Goal: Task Accomplishment & Management: Use online tool/utility

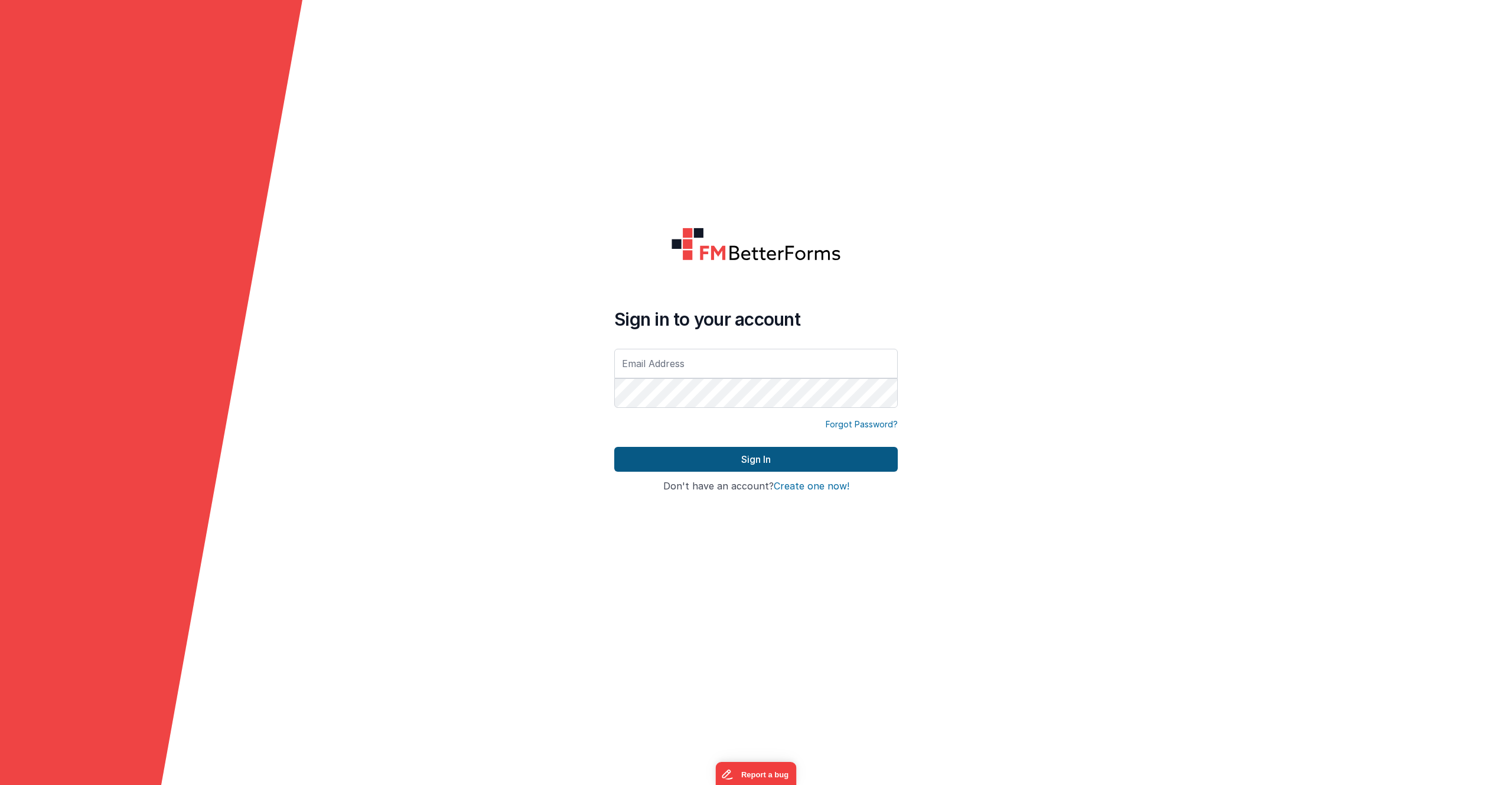
type input "[PERSON_NAME][EMAIL_ADDRESS][PERSON_NAME][DOMAIN_NAME]"
click at [737, 463] on button "Sign In" at bounding box center [756, 459] width 283 height 25
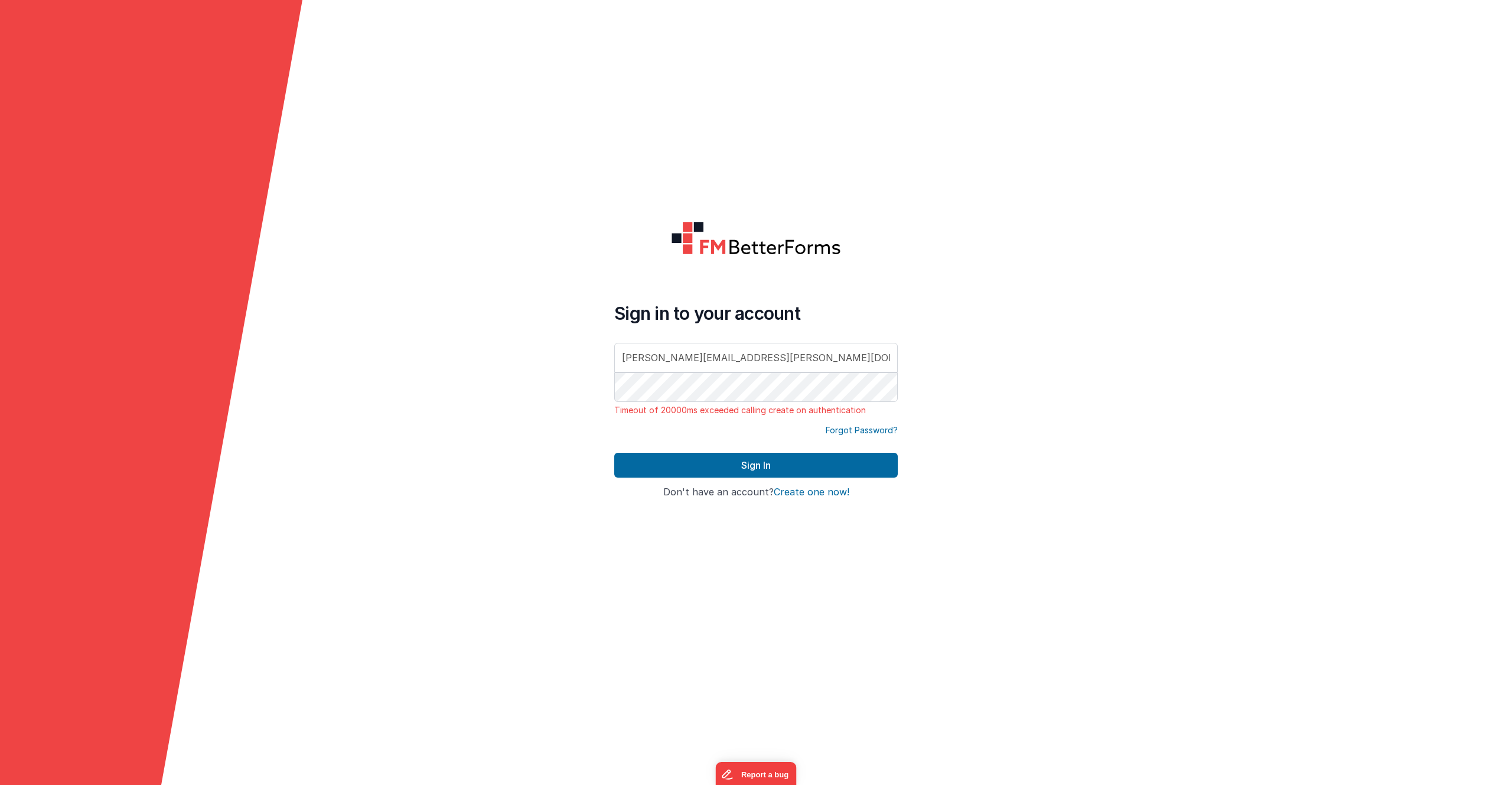
click at [773, 435] on div "Forgot Password?" at bounding box center [756, 431] width 283 height 12
click at [714, 433] on div "Forgot Password?" at bounding box center [756, 431] width 283 height 12
click at [773, 465] on button "Sign In" at bounding box center [756, 465] width 283 height 25
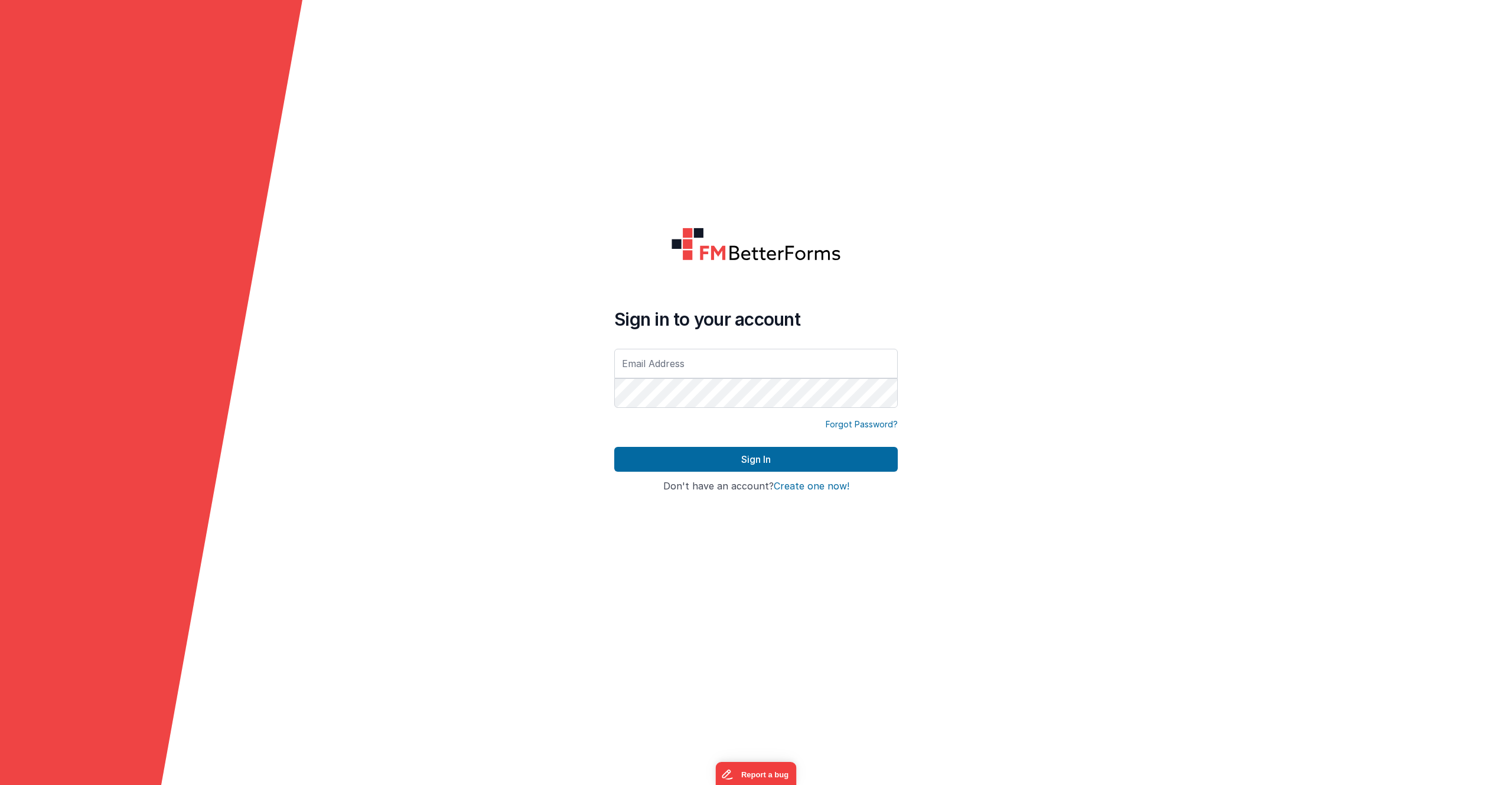
type input "[PERSON_NAME][EMAIL_ADDRESS][PERSON_NAME][DOMAIN_NAME]"
click at [615, 447] on button "Sign In" at bounding box center [756, 459] width 283 height 25
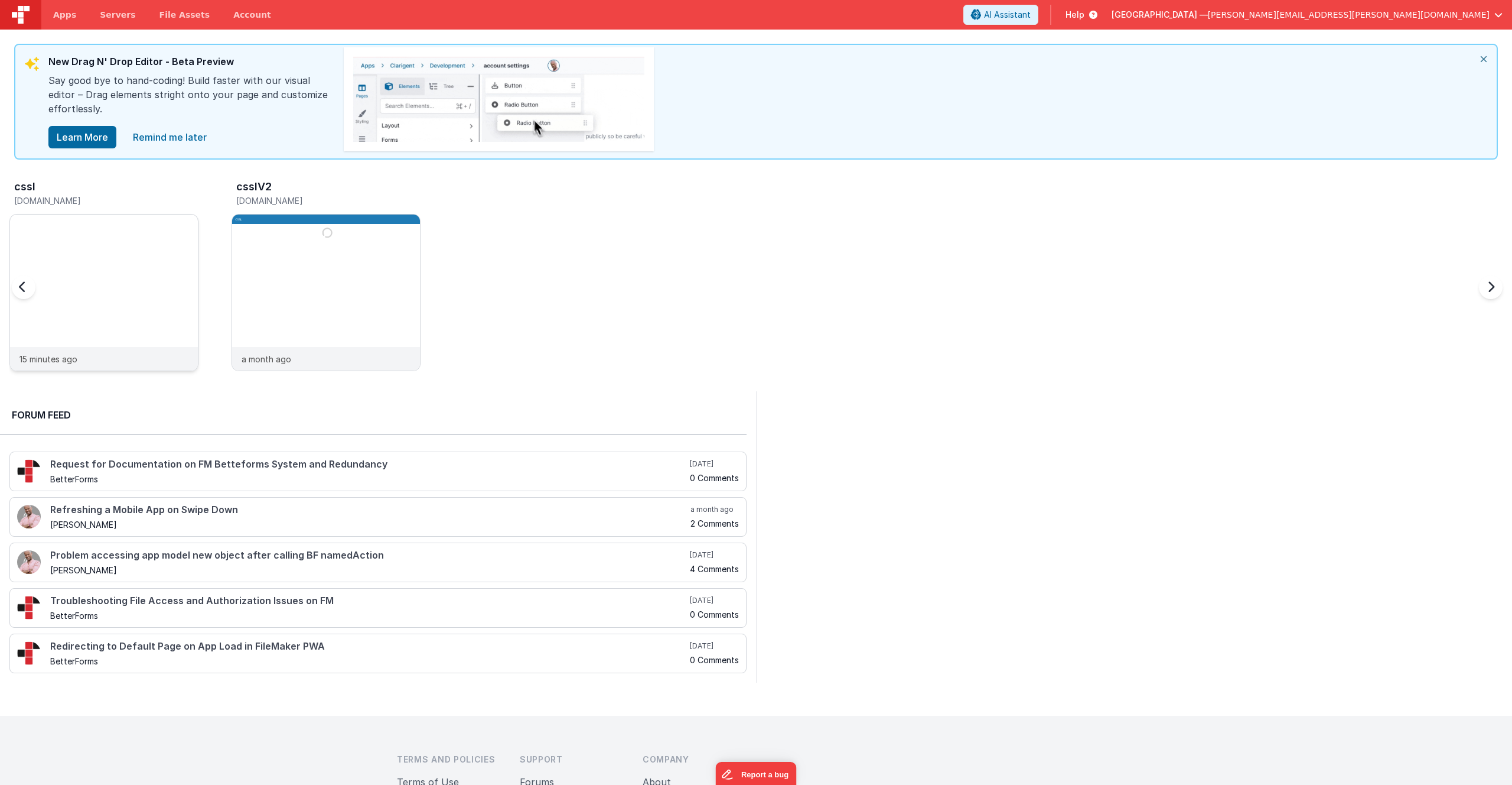
click at [176, 215] on img at bounding box center [104, 215] width 188 height 0
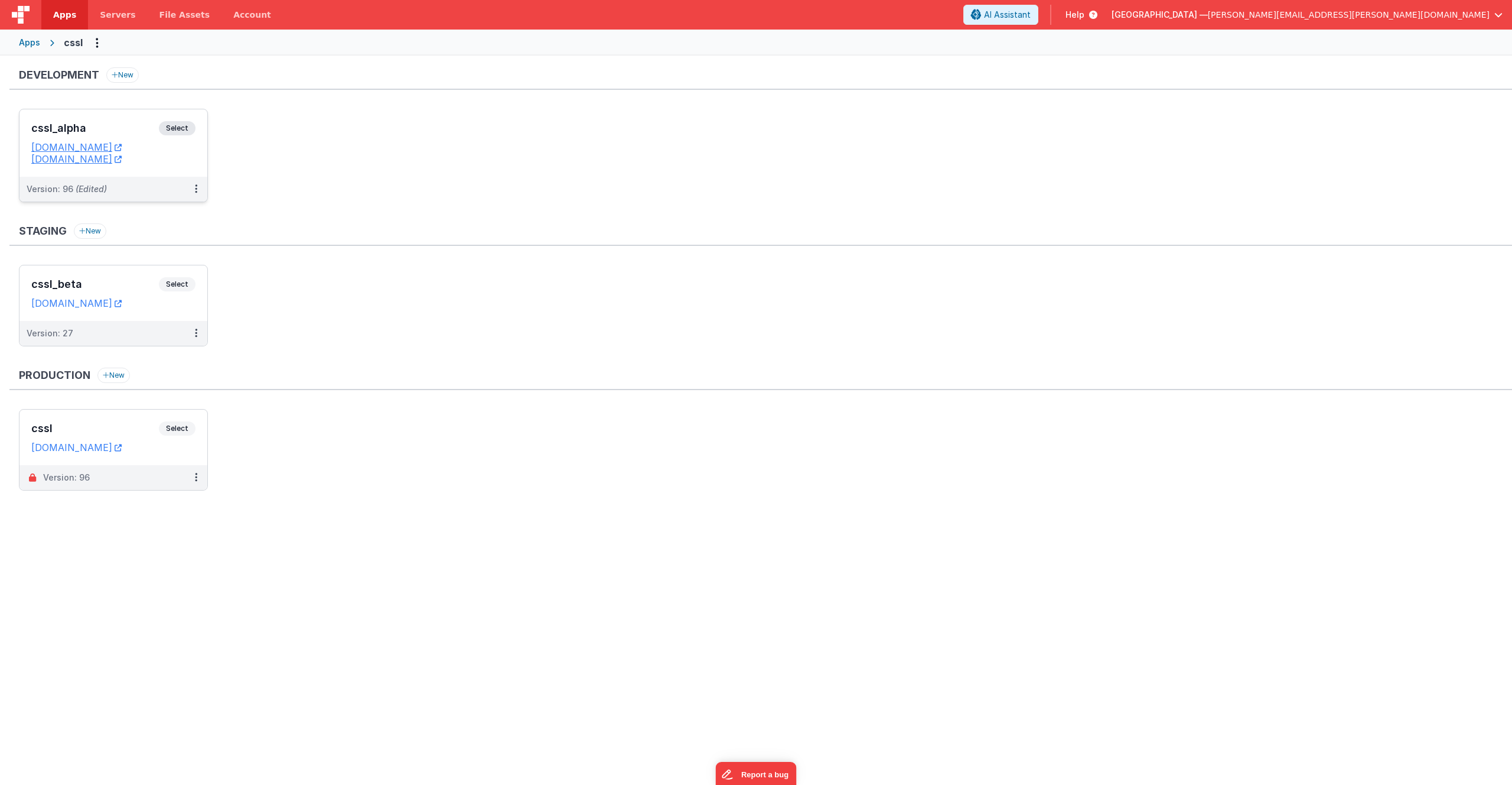
click at [184, 125] on span "Select" at bounding box center [177, 128] width 36 height 14
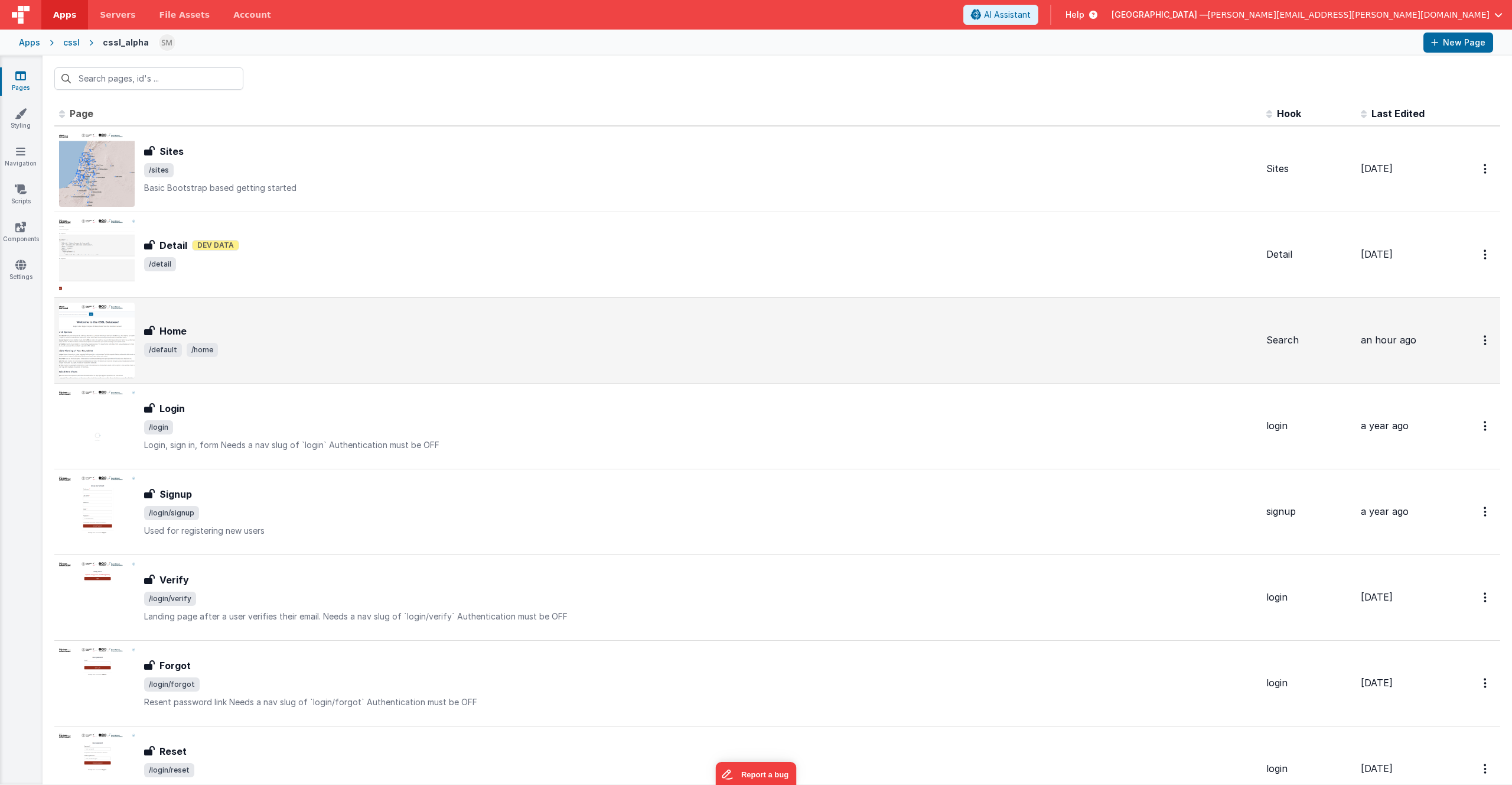
click at [561, 348] on span "/default /home" at bounding box center [701, 350] width 1113 height 14
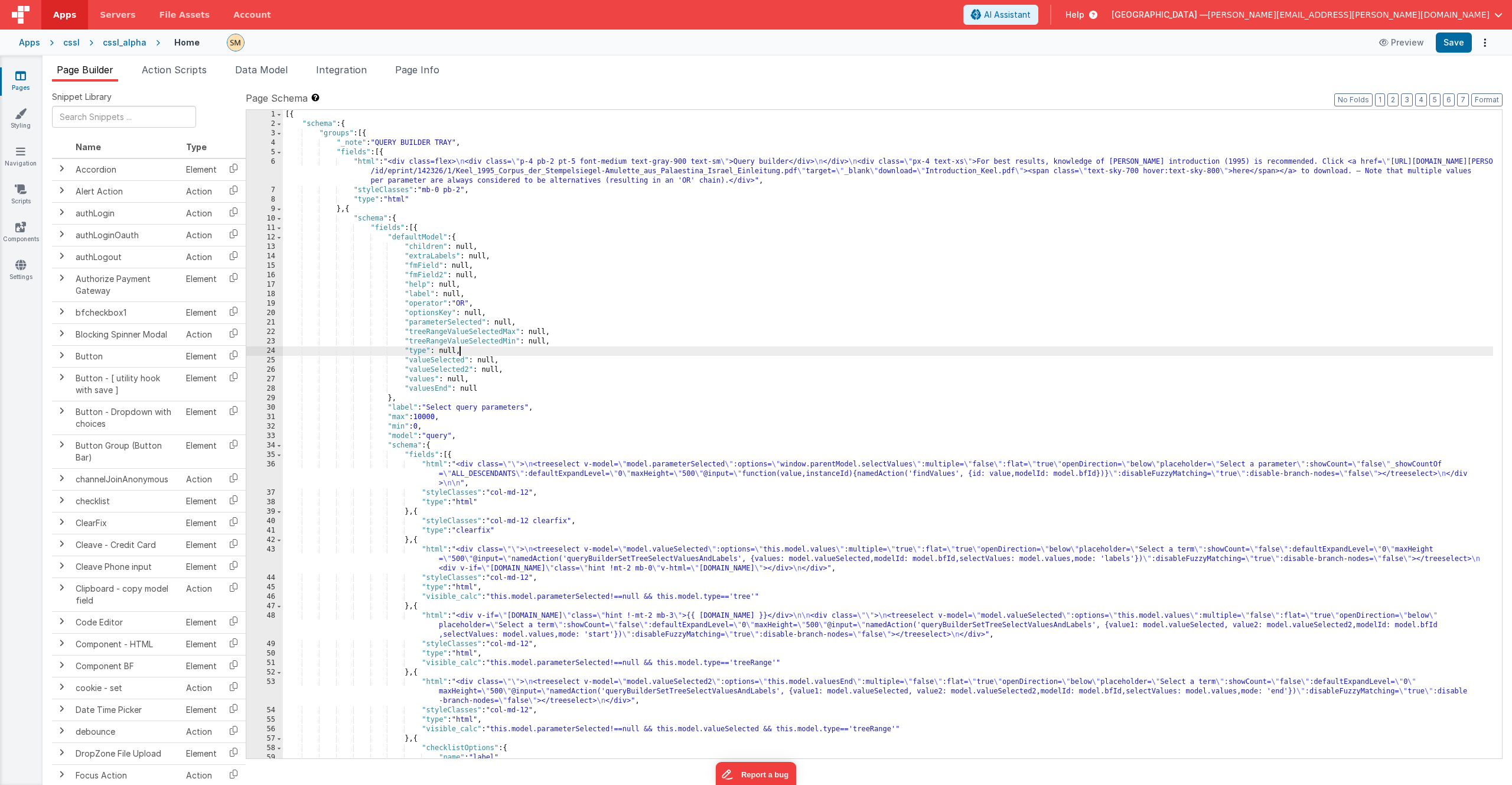
click at [561, 348] on div "[{ "schema" : { "groups" : [{ "_note" : "QUERY BUILDER TRAY" , "fields" : [{ "h…" at bounding box center [888, 443] width 1210 height 667
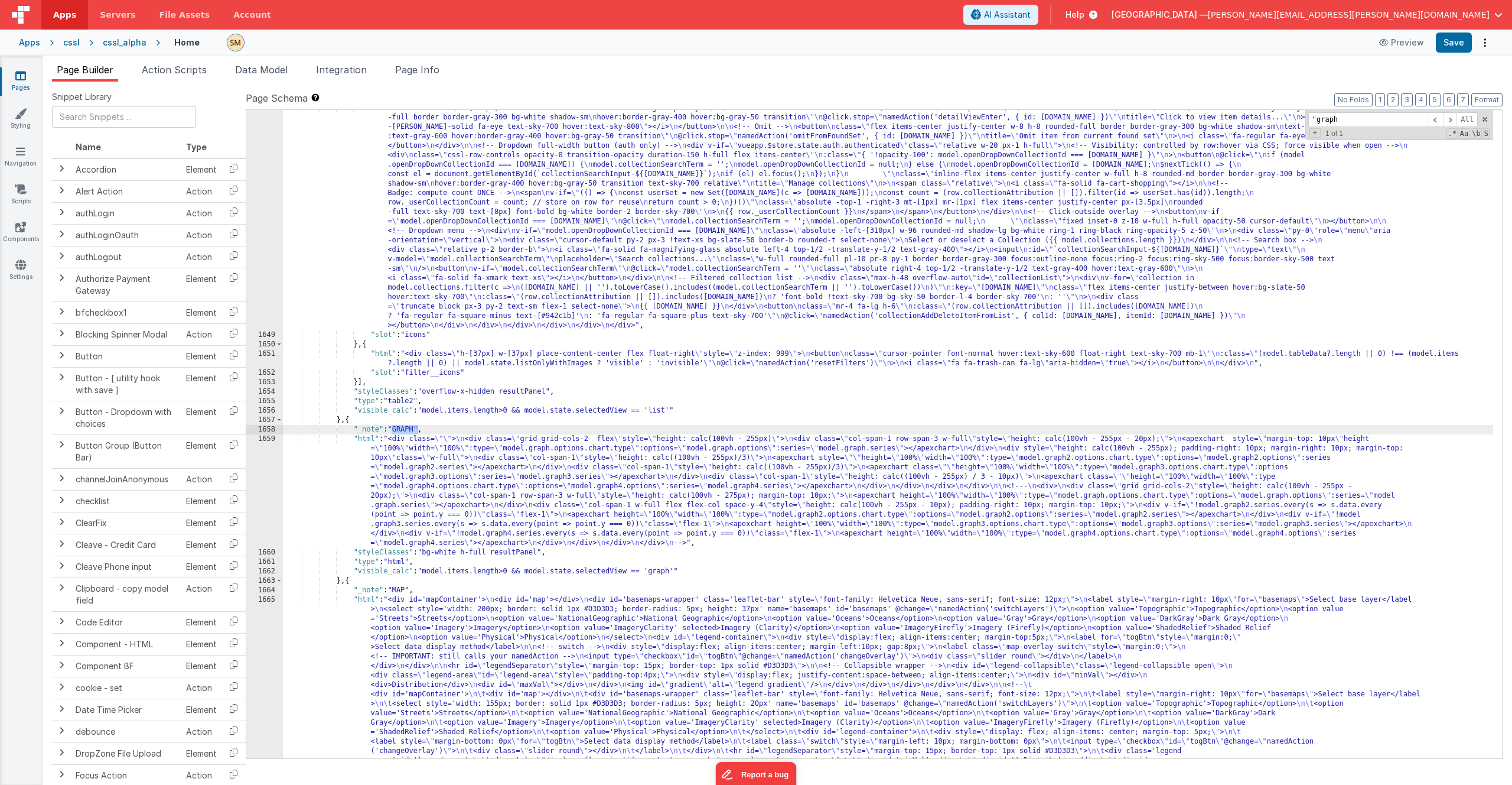
scroll to position [16876, 0]
type input ""graph"
click at [405, 590] on div ""html" : "<div class= \" w-[100px] flex flex-col items-center float-right space…" at bounding box center [888, 664] width 1210 height 1121
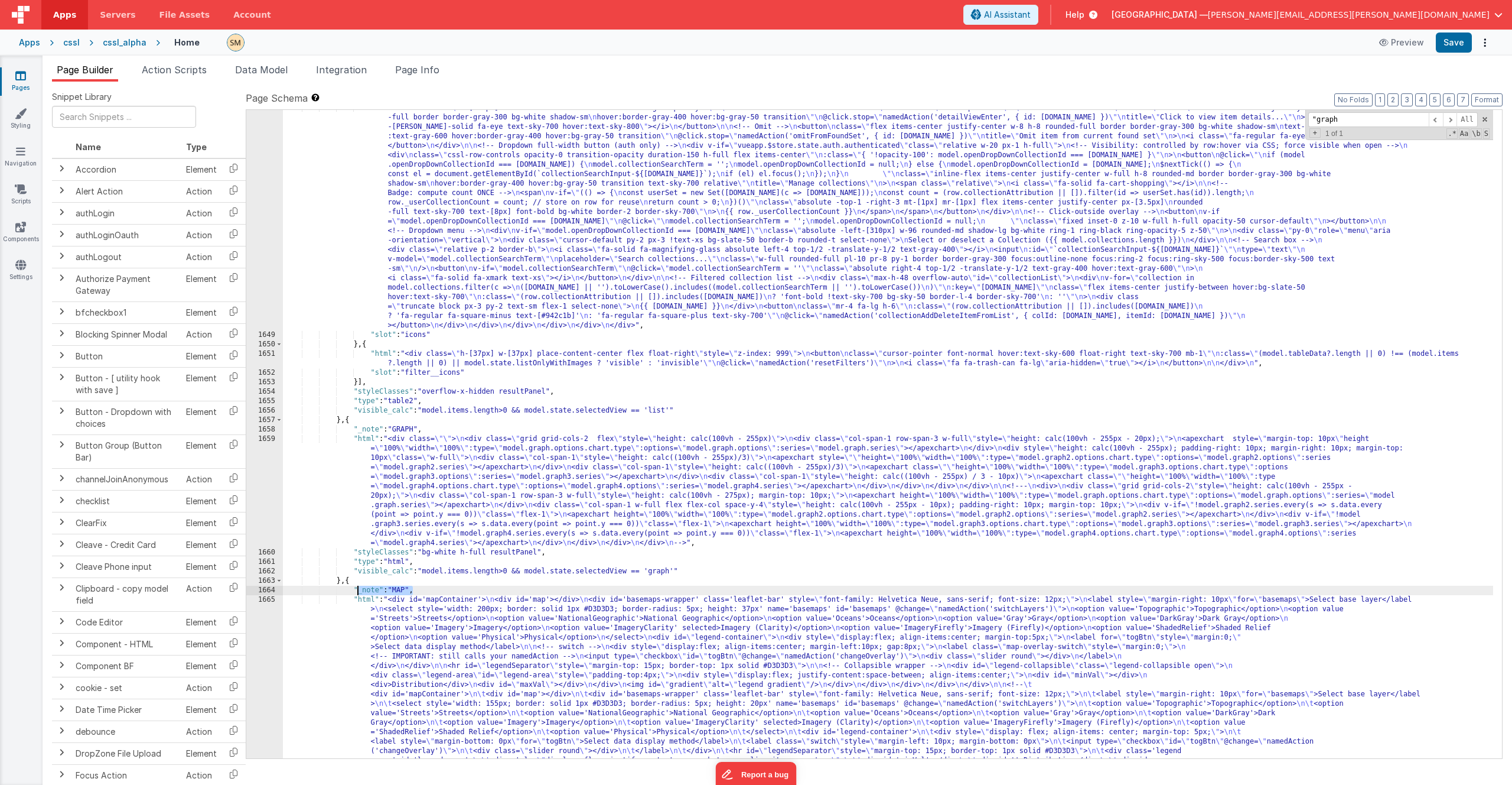
drag, startPoint x: 412, startPoint y: 591, endPoint x: 358, endPoint y: 591, distance: 54.0
click at [358, 591] on div ""html" : "<div class= \" w-[100px] flex flex-col items-center float-right space…" at bounding box center [888, 664] width 1210 height 1121
click at [1487, 43] on button "Options" at bounding box center [1485, 43] width 17 height 17
click at [1453, 91] on link "Rollback" at bounding box center [1441, 89] width 104 height 22
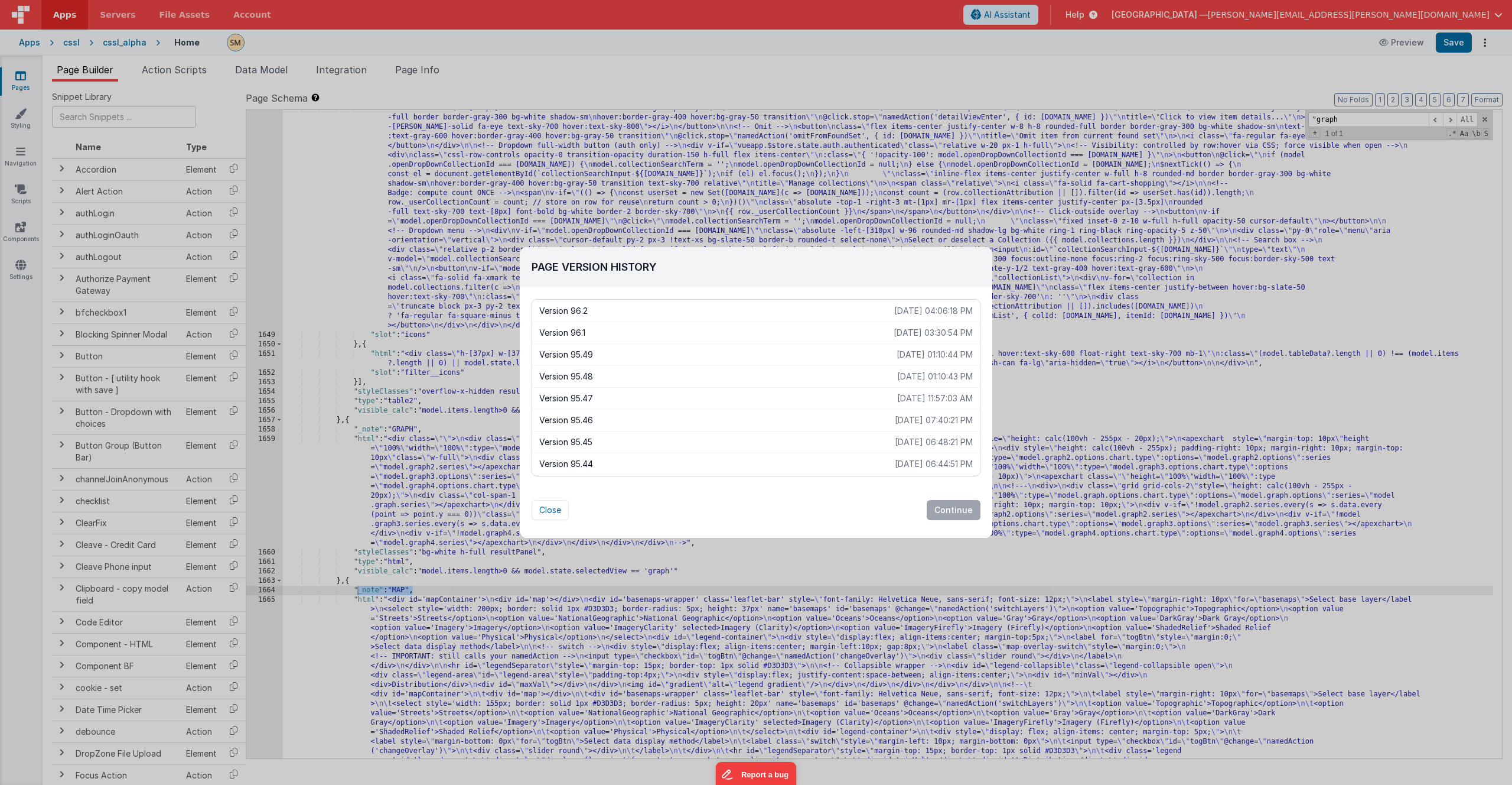
click at [614, 390] on div "Version 95.47 2025-08-15 11:57:03 AM" at bounding box center [756, 398] width 448 height 22
click at [629, 371] on p "Version 95.48" at bounding box center [718, 377] width 358 height 12
click at [635, 354] on p "Version 95.49" at bounding box center [718, 355] width 358 height 12
click at [639, 354] on p "Version 95.49" at bounding box center [718, 355] width 358 height 12
click at [651, 351] on p "Version 95.49" at bounding box center [718, 355] width 358 height 12
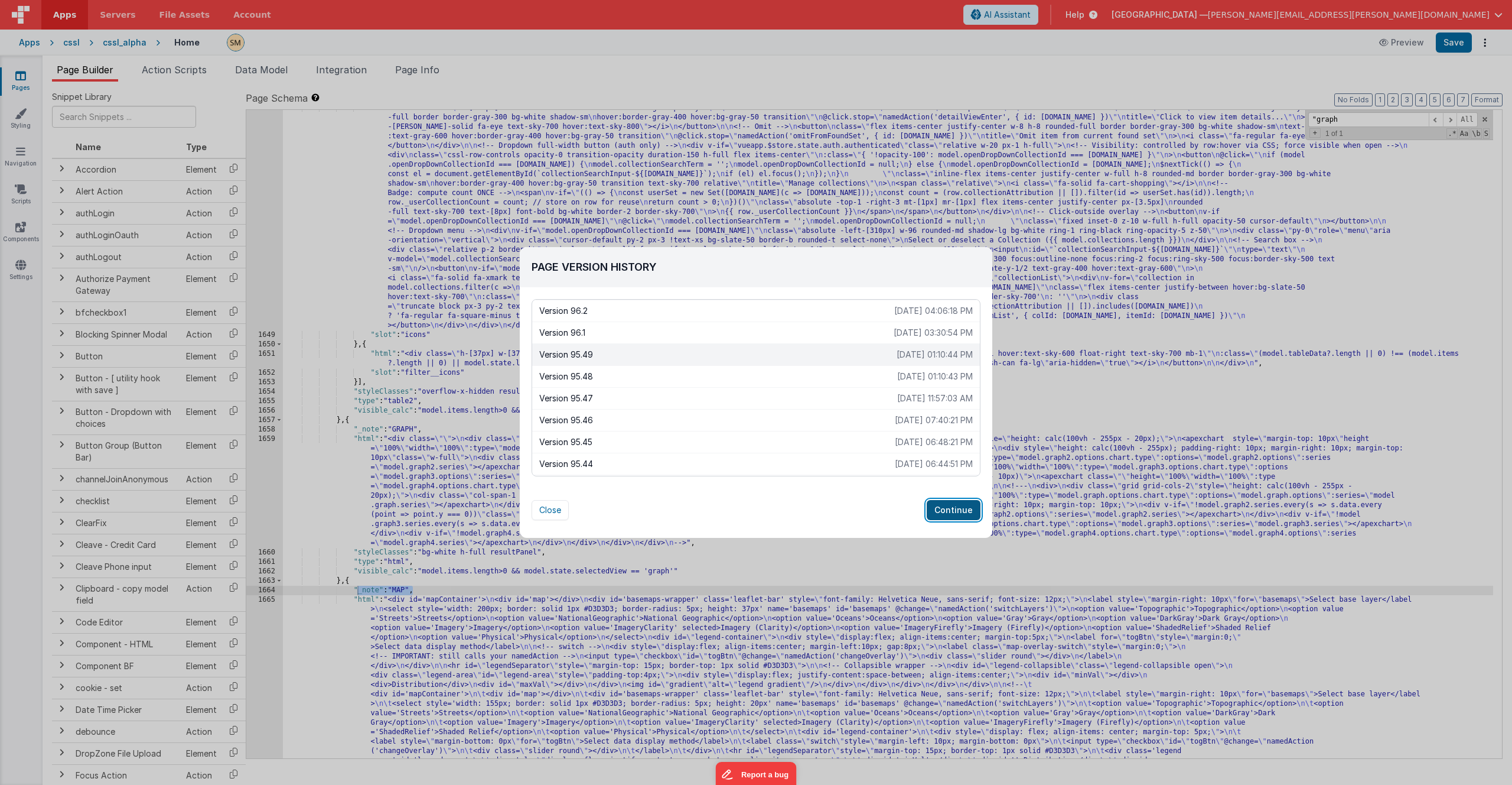
click at [949, 508] on button "Continue" at bounding box center [954, 510] width 54 height 20
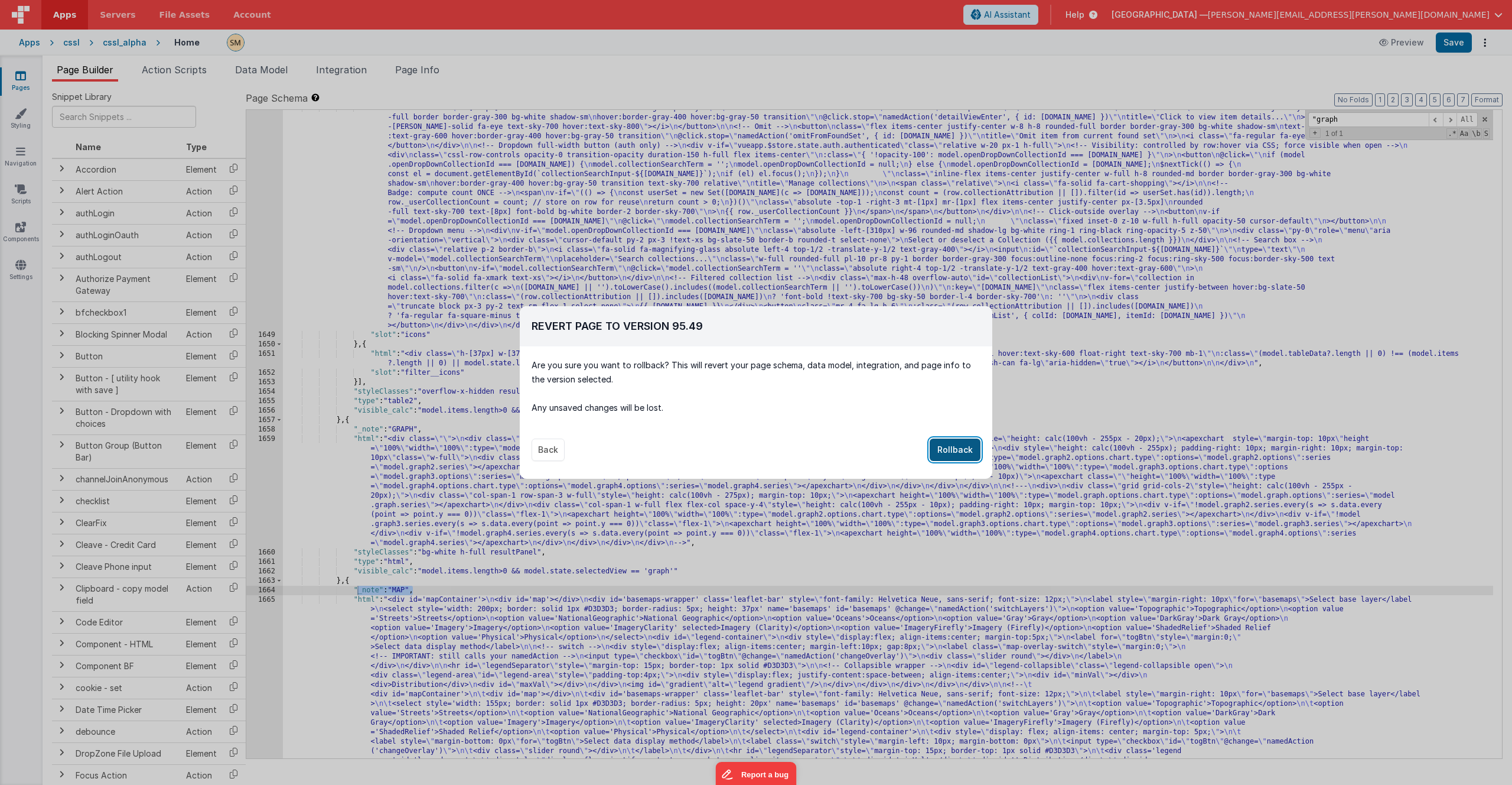
click at [952, 448] on button "Rollback" at bounding box center [955, 450] width 51 height 22
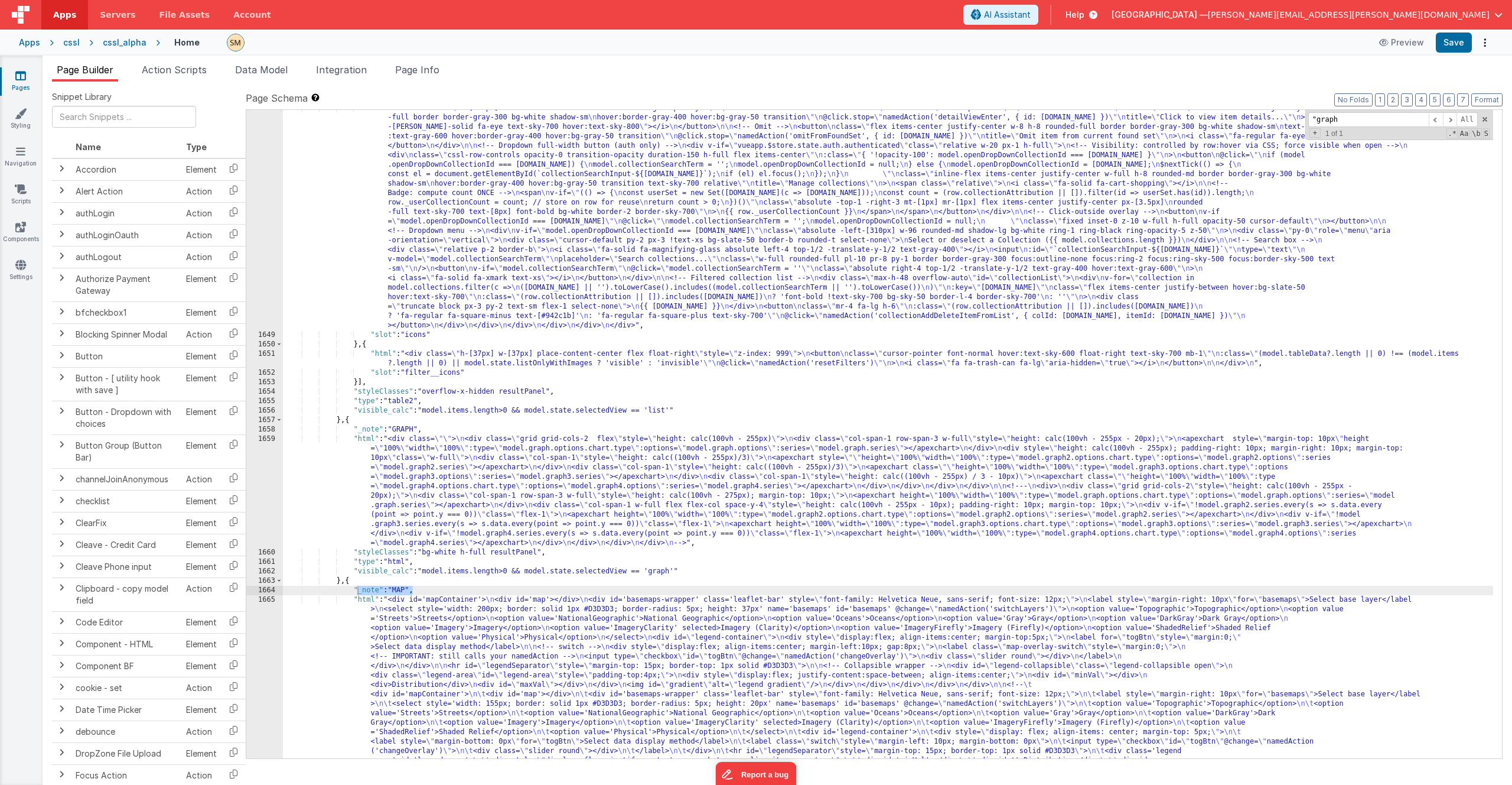
click at [788, 70] on ul "Page Builder Action Scripts Data Model Integration Page Info" at bounding box center [777, 72] width 1469 height 19
click at [134, 43] on div "cssl_alpha" at bounding box center [124, 43] width 44 height 12
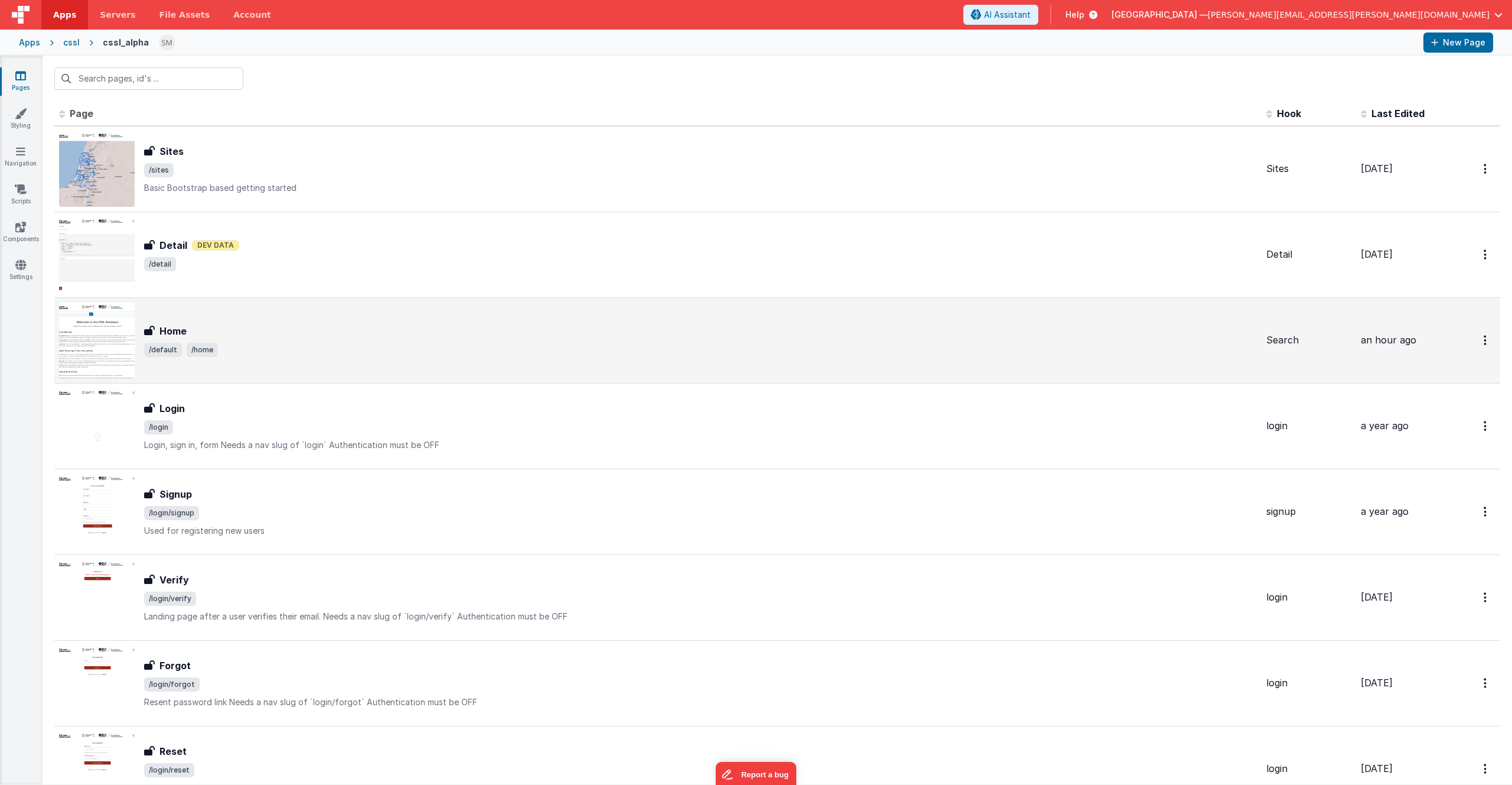
click at [99, 335] on img at bounding box center [97, 340] width 76 height 76
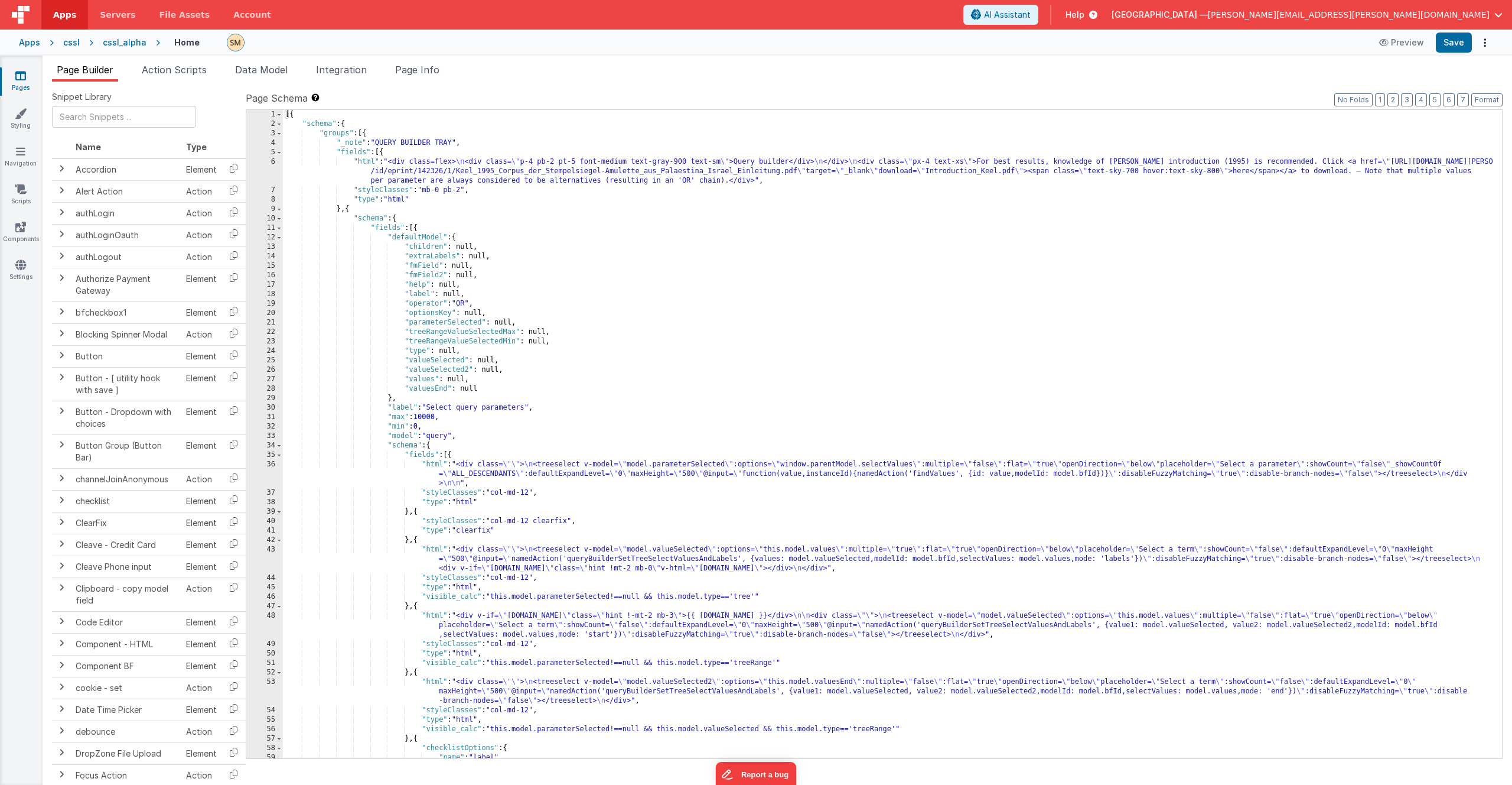
click at [739, 178] on div "[{ "schema" : { "groups" : [{ "_note" : "QUERY BUILDER TRAY" , "fields" : [{ "h…" at bounding box center [888, 443] width 1210 height 667
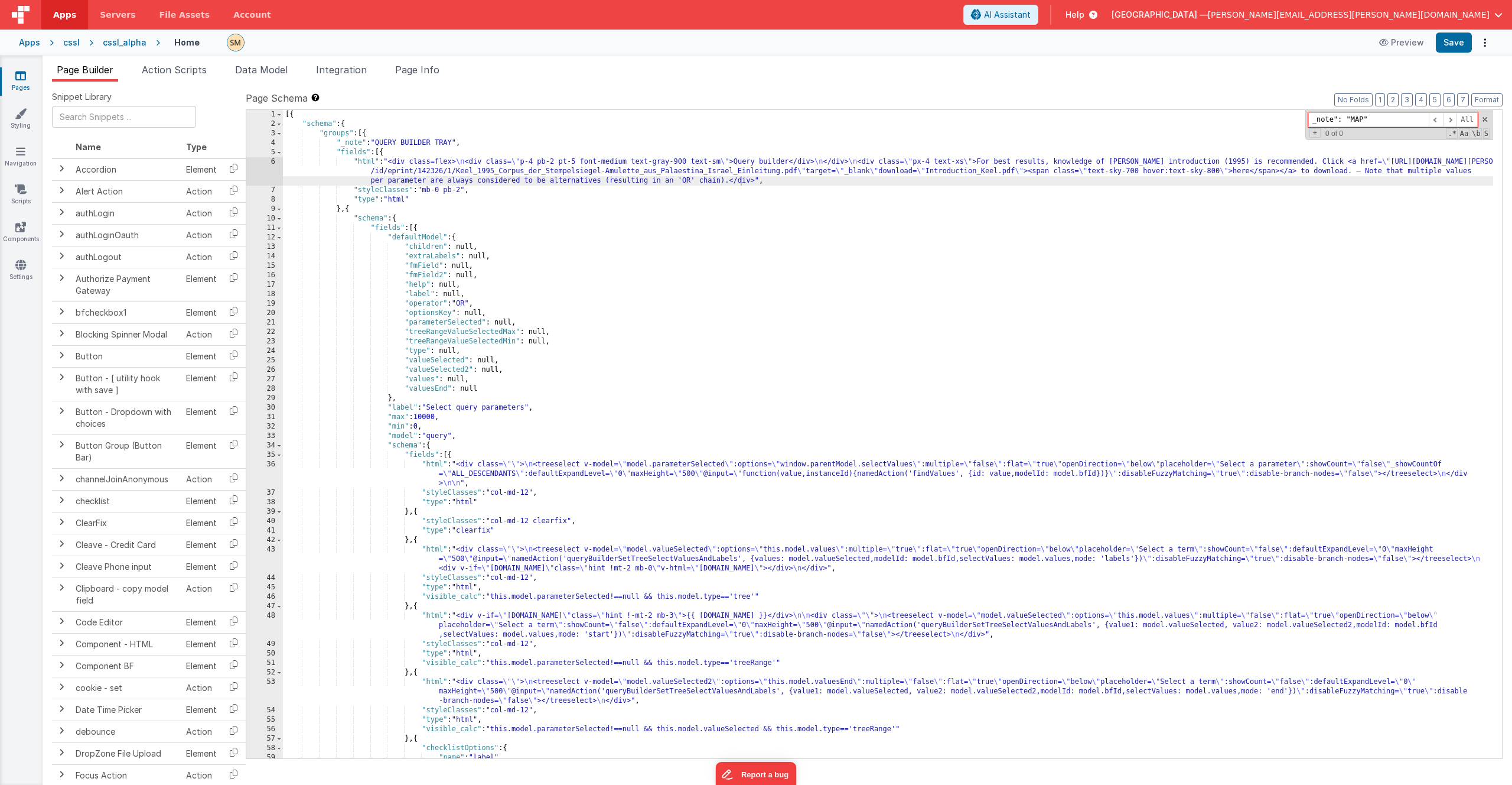
drag, startPoint x: 1347, startPoint y: 119, endPoint x: 1286, endPoint y: 124, distance: 61.2
click at [1286, 124] on div "[{ "schema" : { "groups" : [{ "_note" : "QUERY BUILDER TRAY" , "fields" : [{ "h…" at bounding box center [888, 434] width 1210 height 648
click at [1322, 119] on input ""MAP"" at bounding box center [1368, 119] width 121 height 15
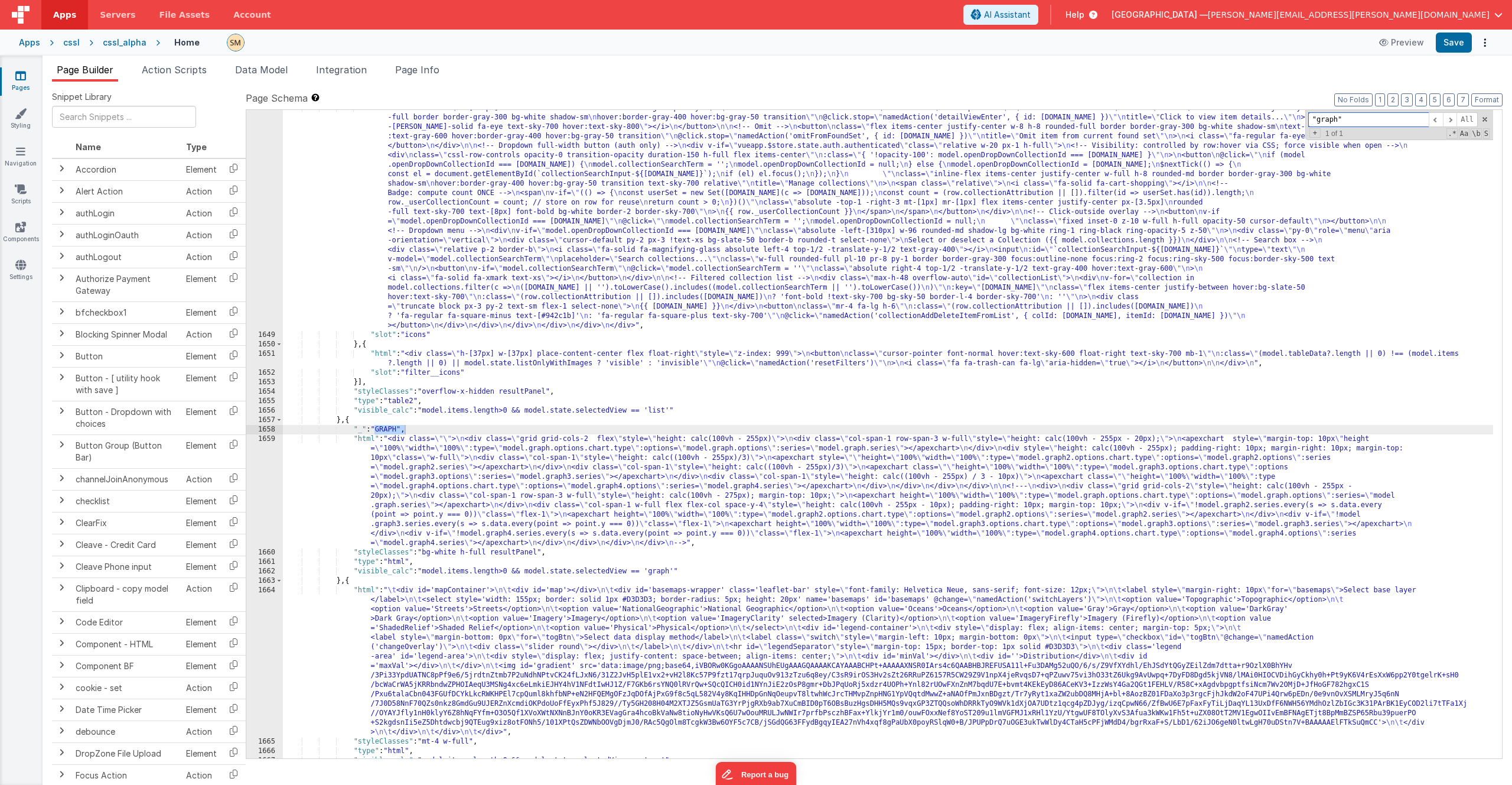
scroll to position [16876, 0]
type input ""graph""
click at [354, 590] on div ""html" : "<div class= \" w-[100px] flex flex-col items-center float-right space…" at bounding box center [888, 545] width 1210 height 885
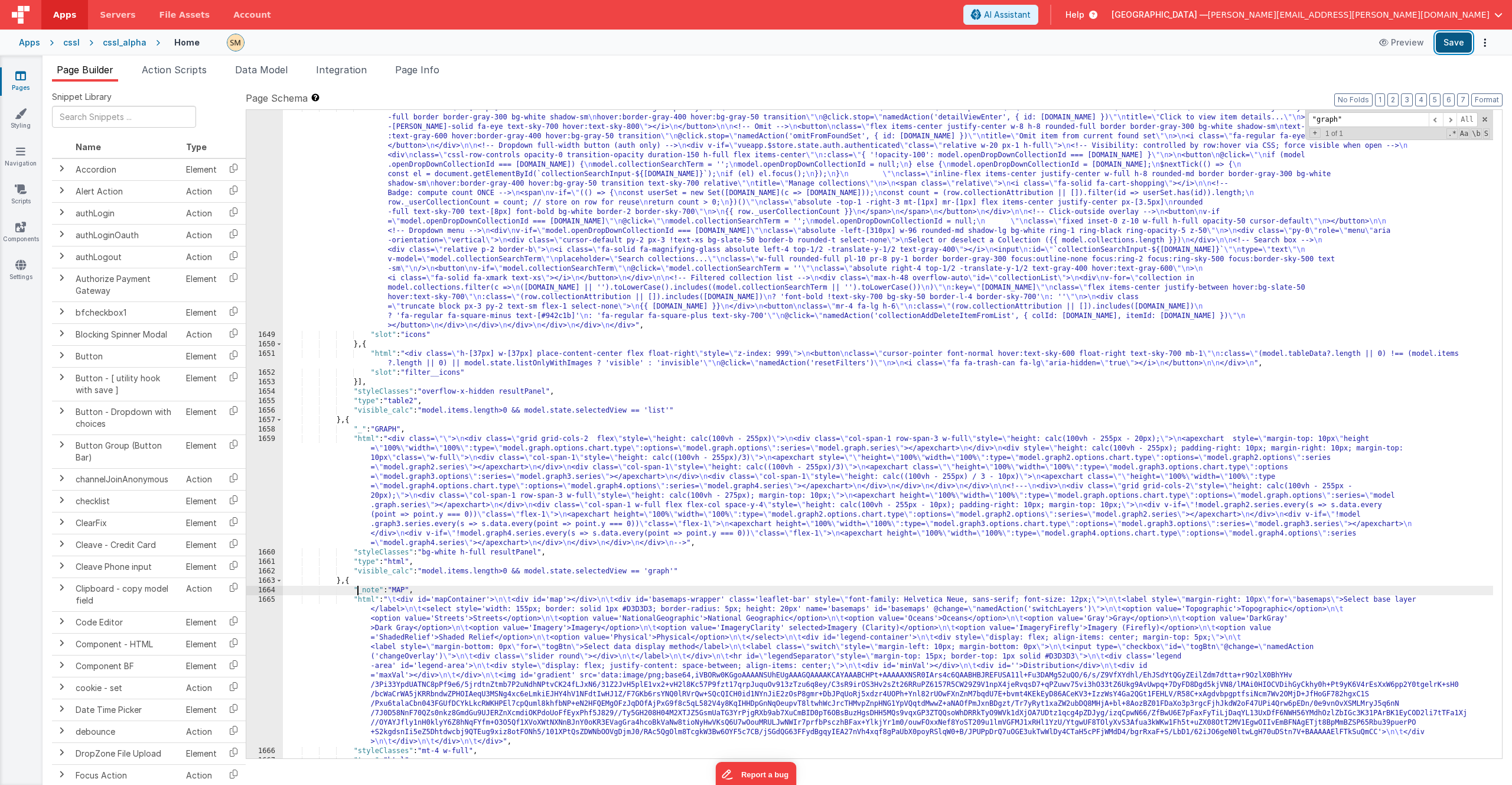
click at [1451, 41] on button "Save" at bounding box center [1453, 43] width 36 height 20
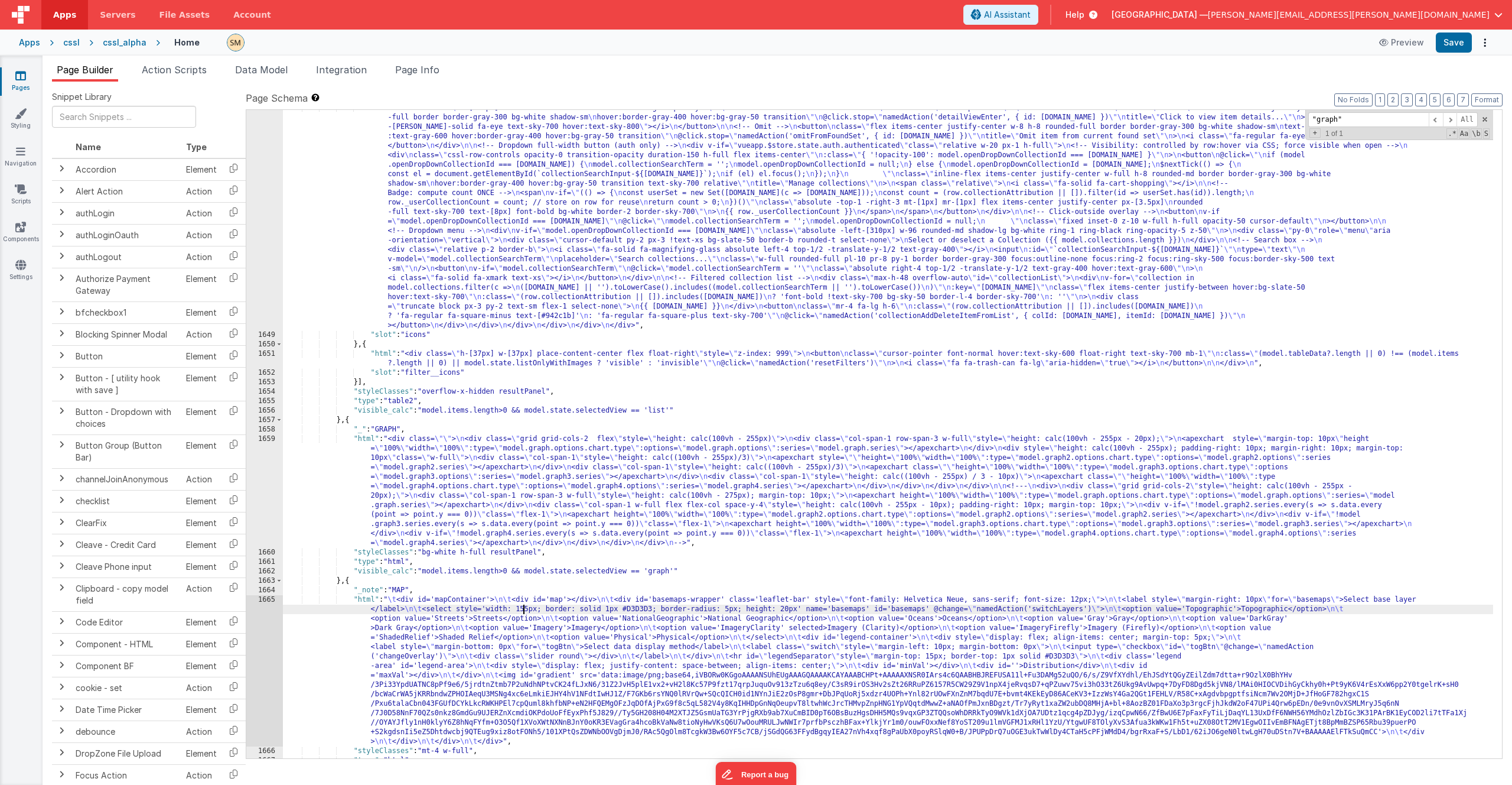
drag, startPoint x: 522, startPoint y: 607, endPoint x: 513, endPoint y: 607, distance: 9.0
click at [522, 607] on div ""html" : "<div class= \" w-[100px] flex flex-col items-center float-right space…" at bounding box center [888, 545] width 1210 height 885
click at [269, 620] on div "1665" at bounding box center [264, 671] width 36 height 151
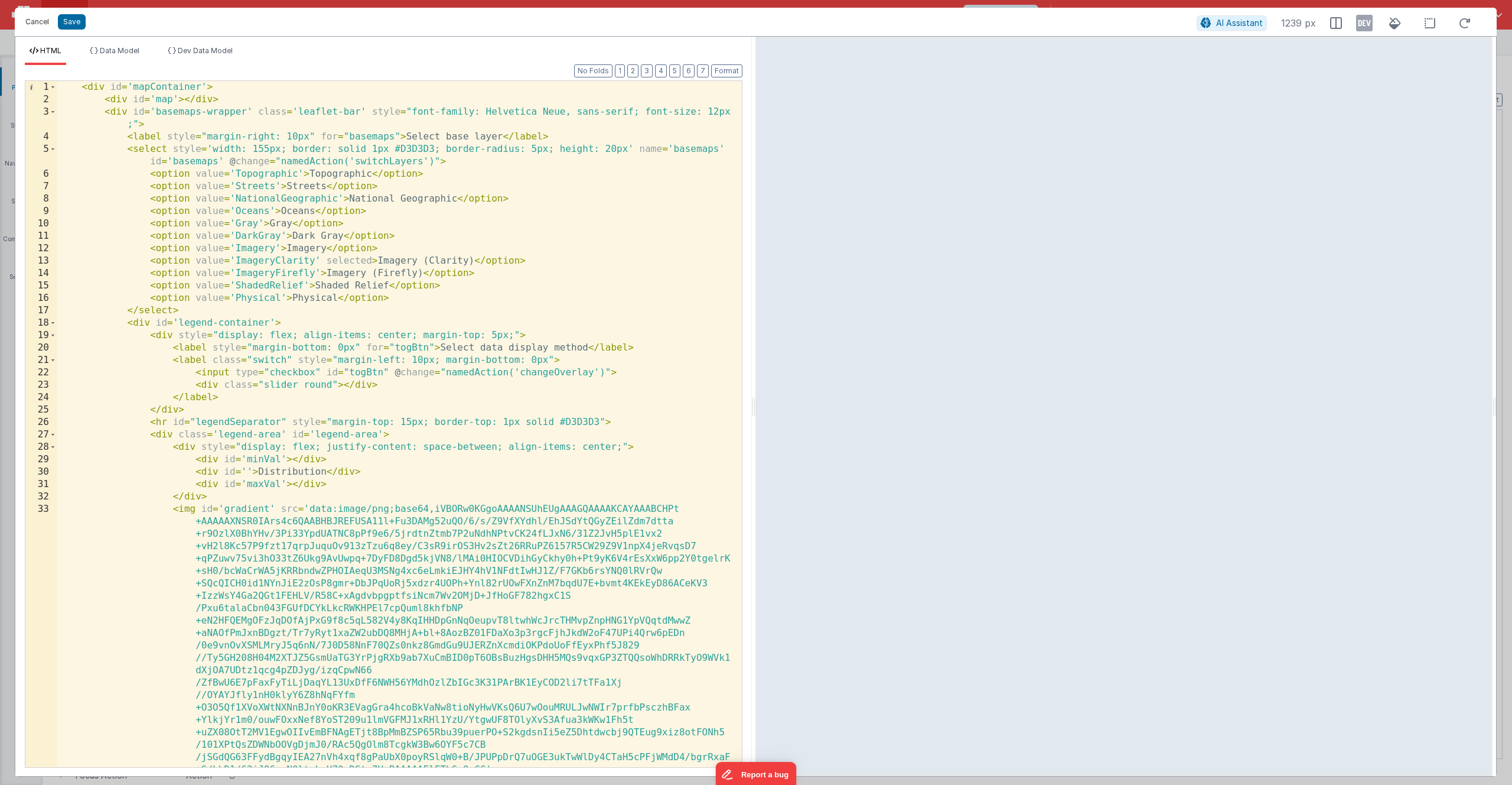
click at [43, 22] on button "Cancel" at bounding box center [37, 22] width 36 height 17
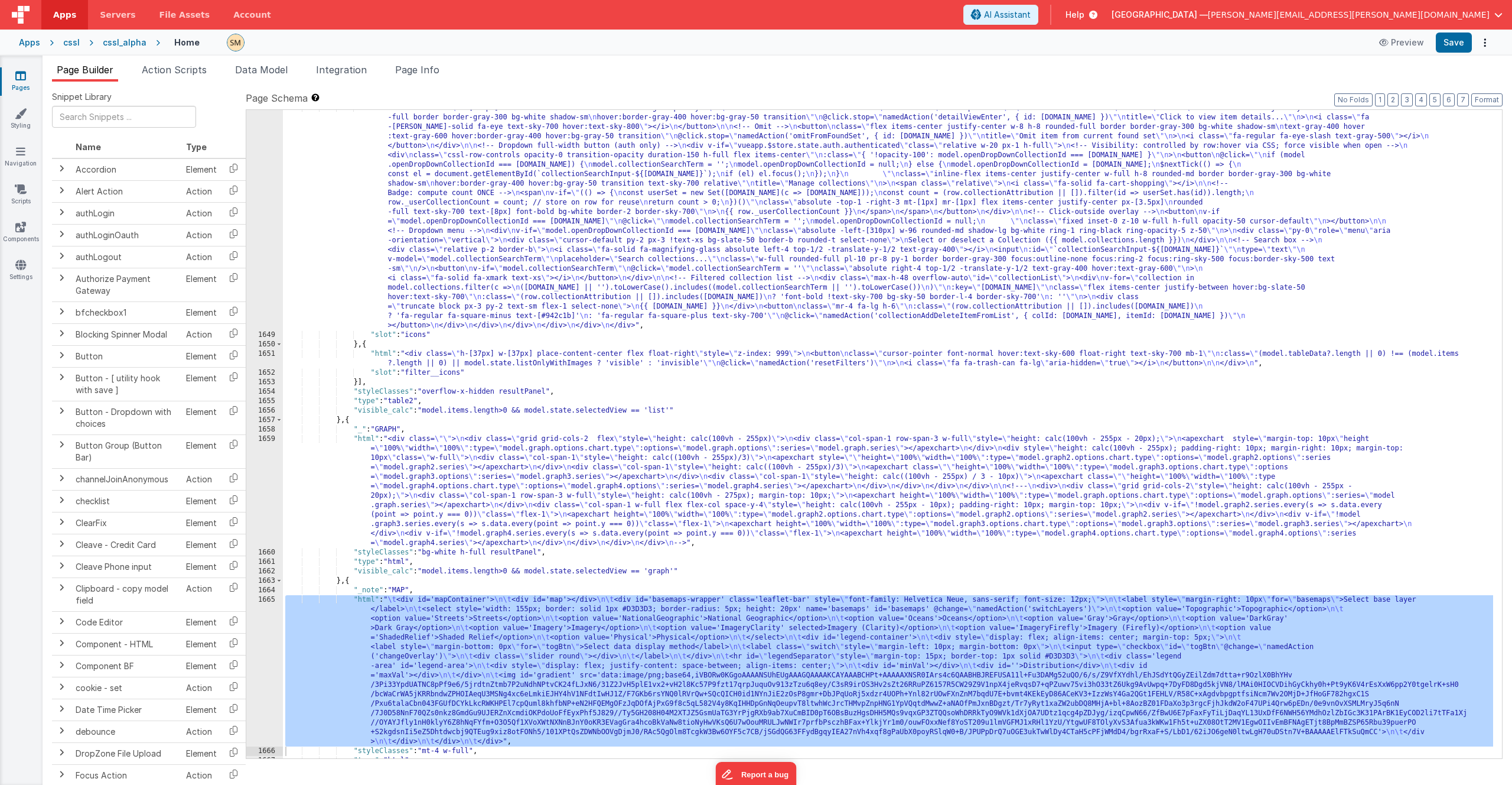
click at [129, 44] on div "cssl_alpha" at bounding box center [124, 43] width 44 height 12
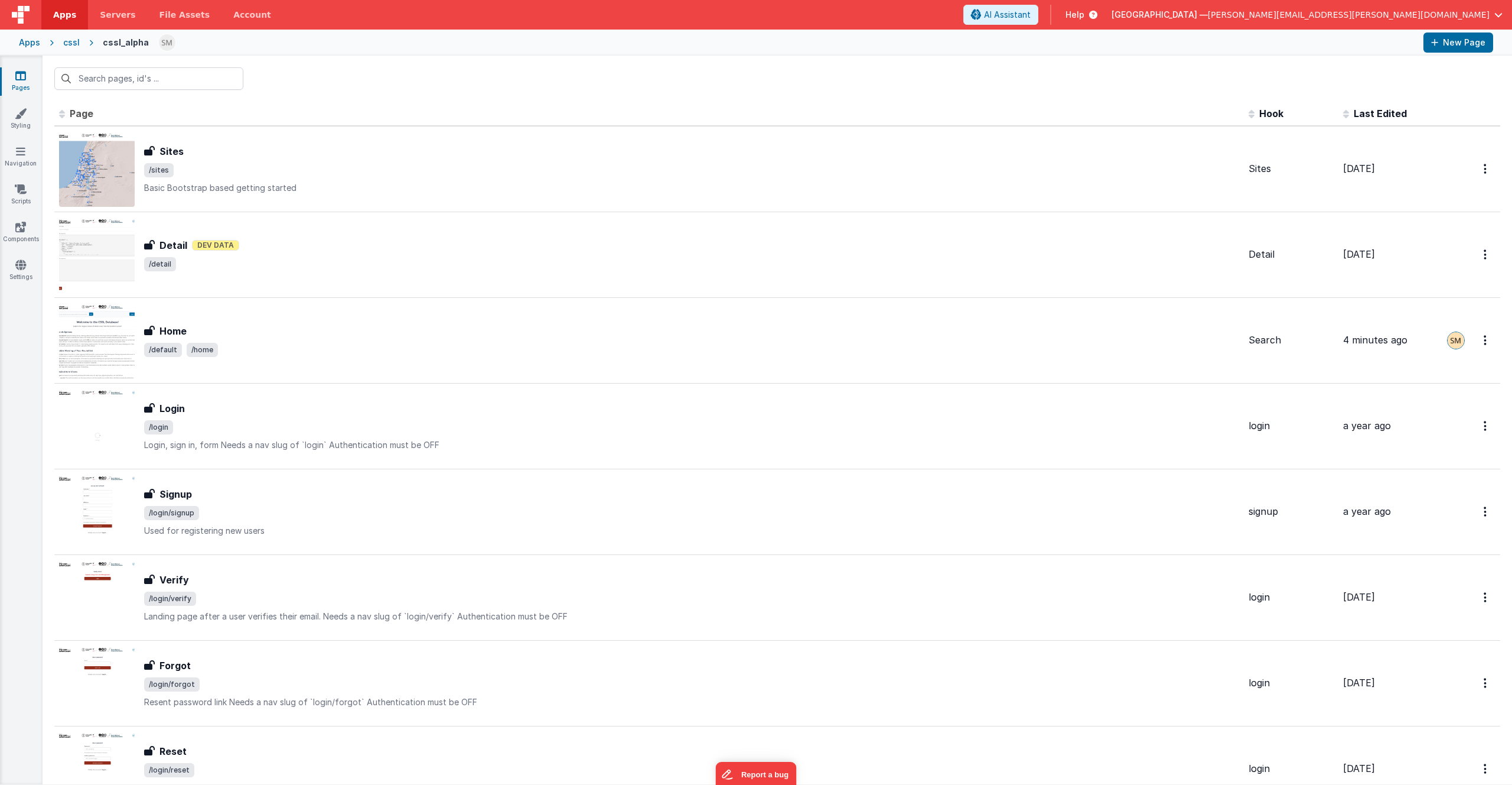
click at [64, 44] on div "cssl" at bounding box center [72, 43] width 17 height 12
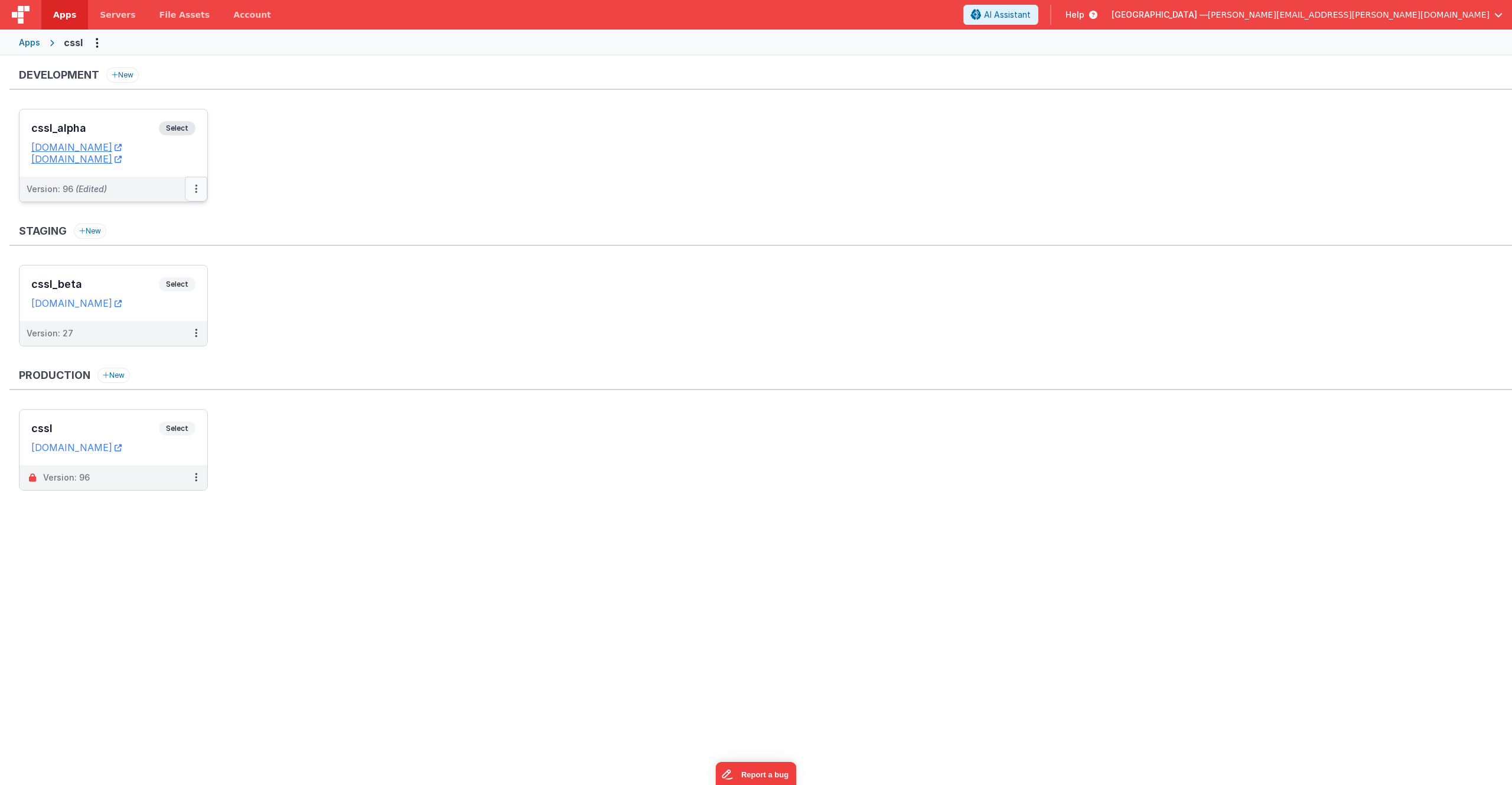
click at [198, 188] on button at bounding box center [196, 189] width 22 height 25
click at [172, 283] on link "Rollback" at bounding box center [155, 279] width 104 height 22
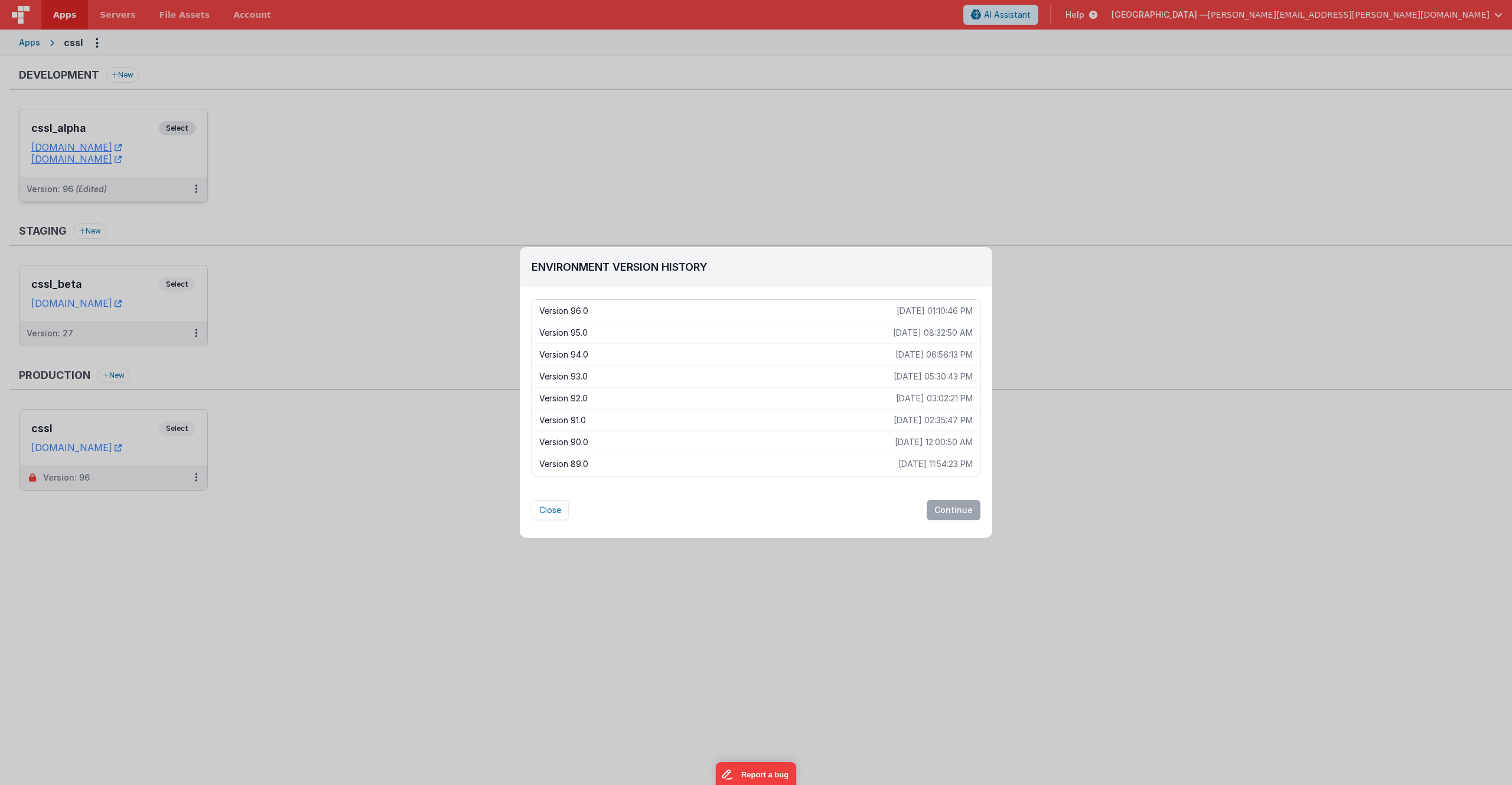
click at [621, 313] on p "Version 96.0" at bounding box center [718, 311] width 358 height 12
click at [956, 510] on button "Continue" at bounding box center [954, 510] width 54 height 20
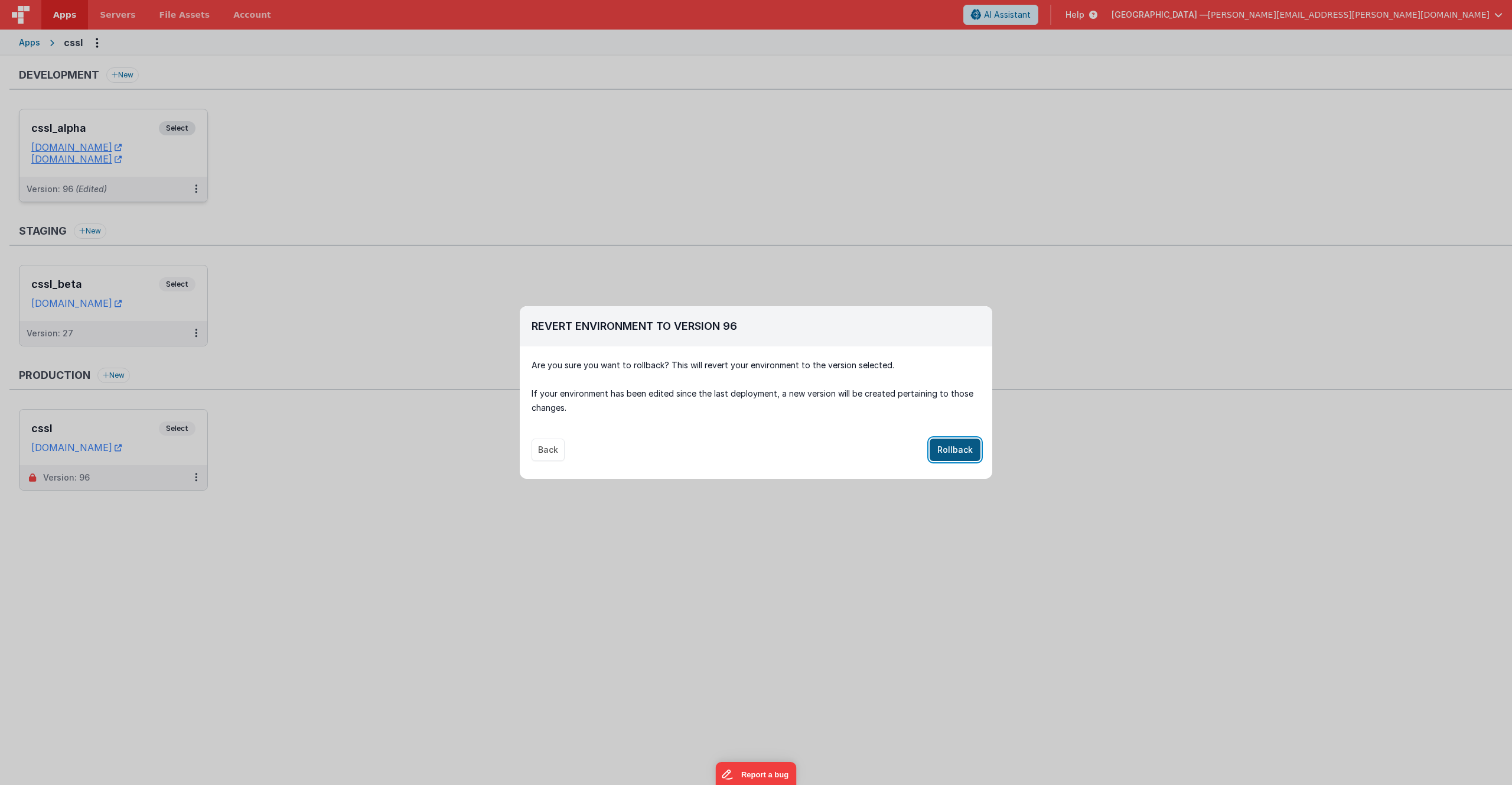
click at [957, 451] on button "Rollback" at bounding box center [955, 450] width 51 height 22
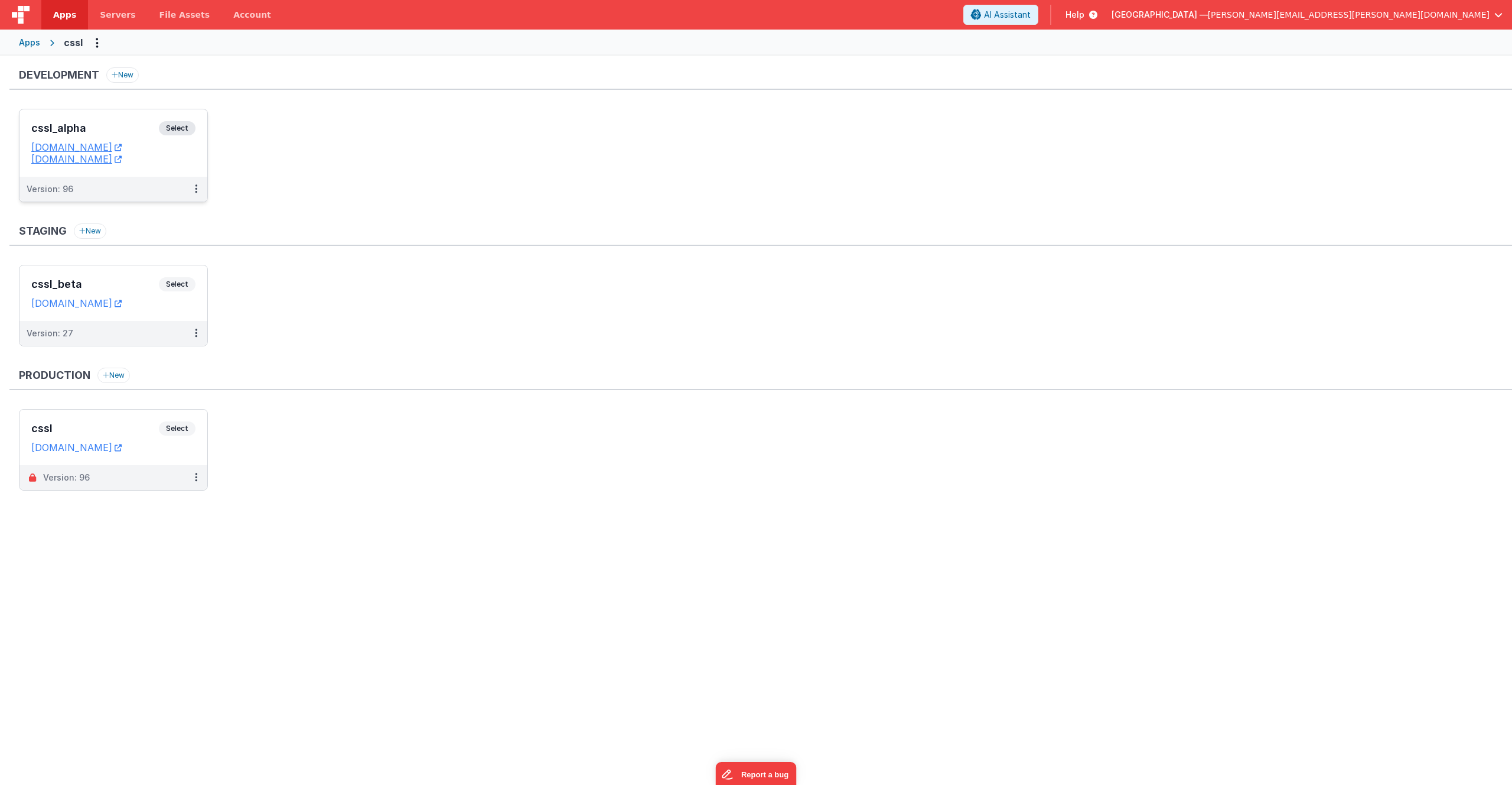
click at [176, 128] on span "Select" at bounding box center [177, 128] width 36 height 14
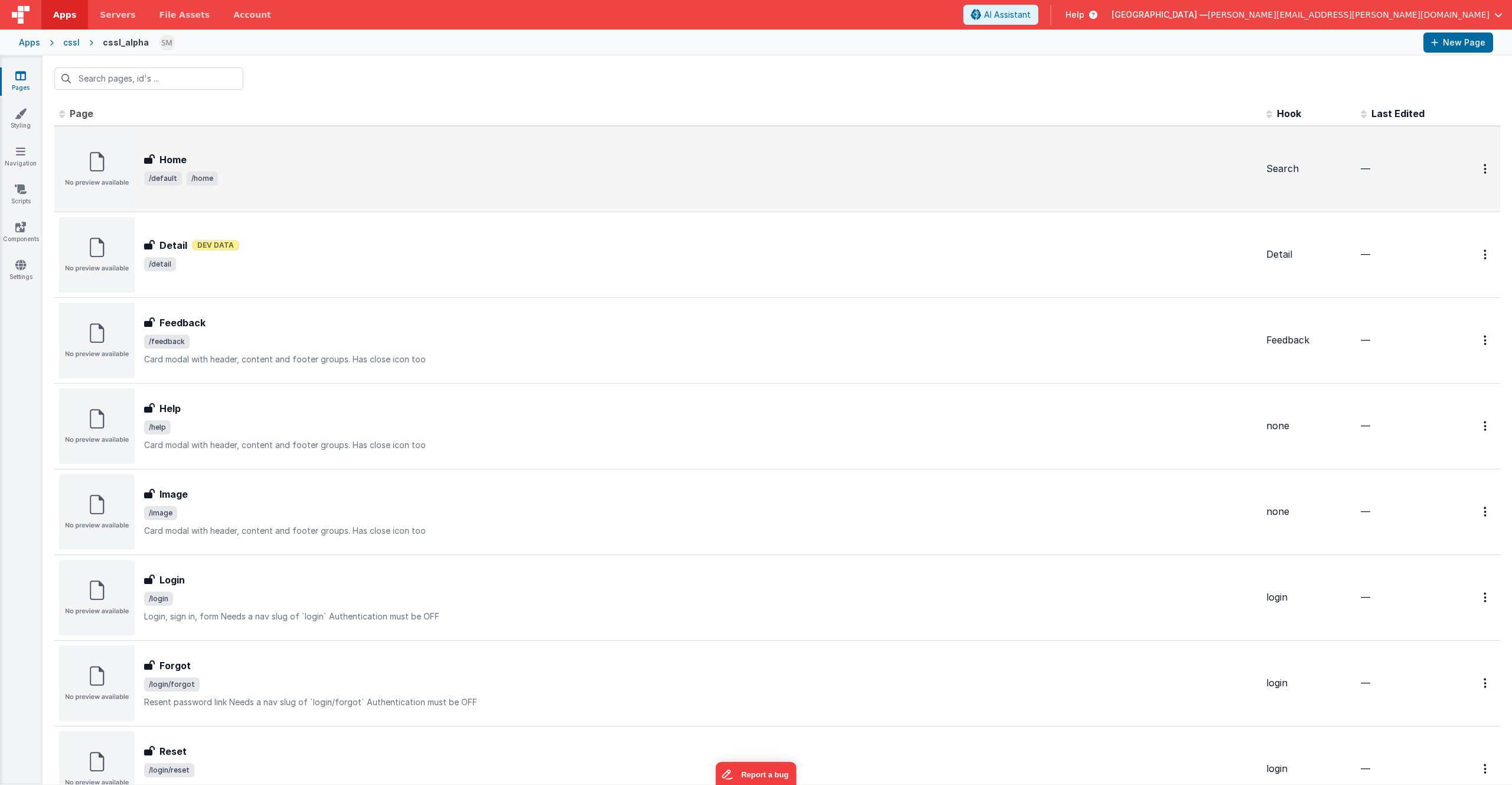
click at [264, 185] on span "/default /home" at bounding box center [701, 178] width 1113 height 14
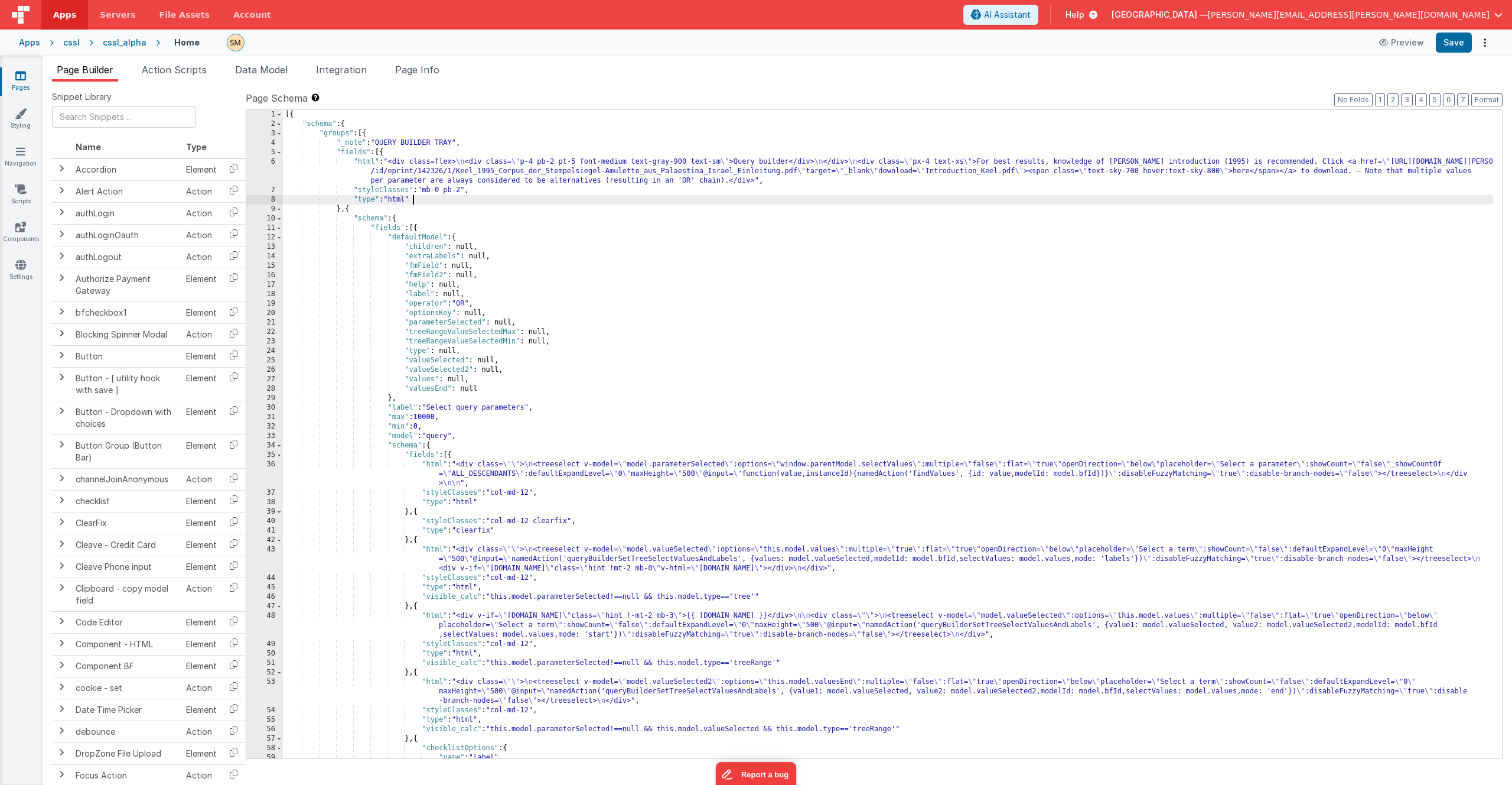
click at [531, 202] on div "[{ "schema" : { "groups" : [{ "_note" : "QUERY BUILDER TRAY" , "fields" : [{ "h…" at bounding box center [888, 443] width 1210 height 667
click at [1355, 120] on input "_note": "MAP"" at bounding box center [1368, 119] width 121 height 15
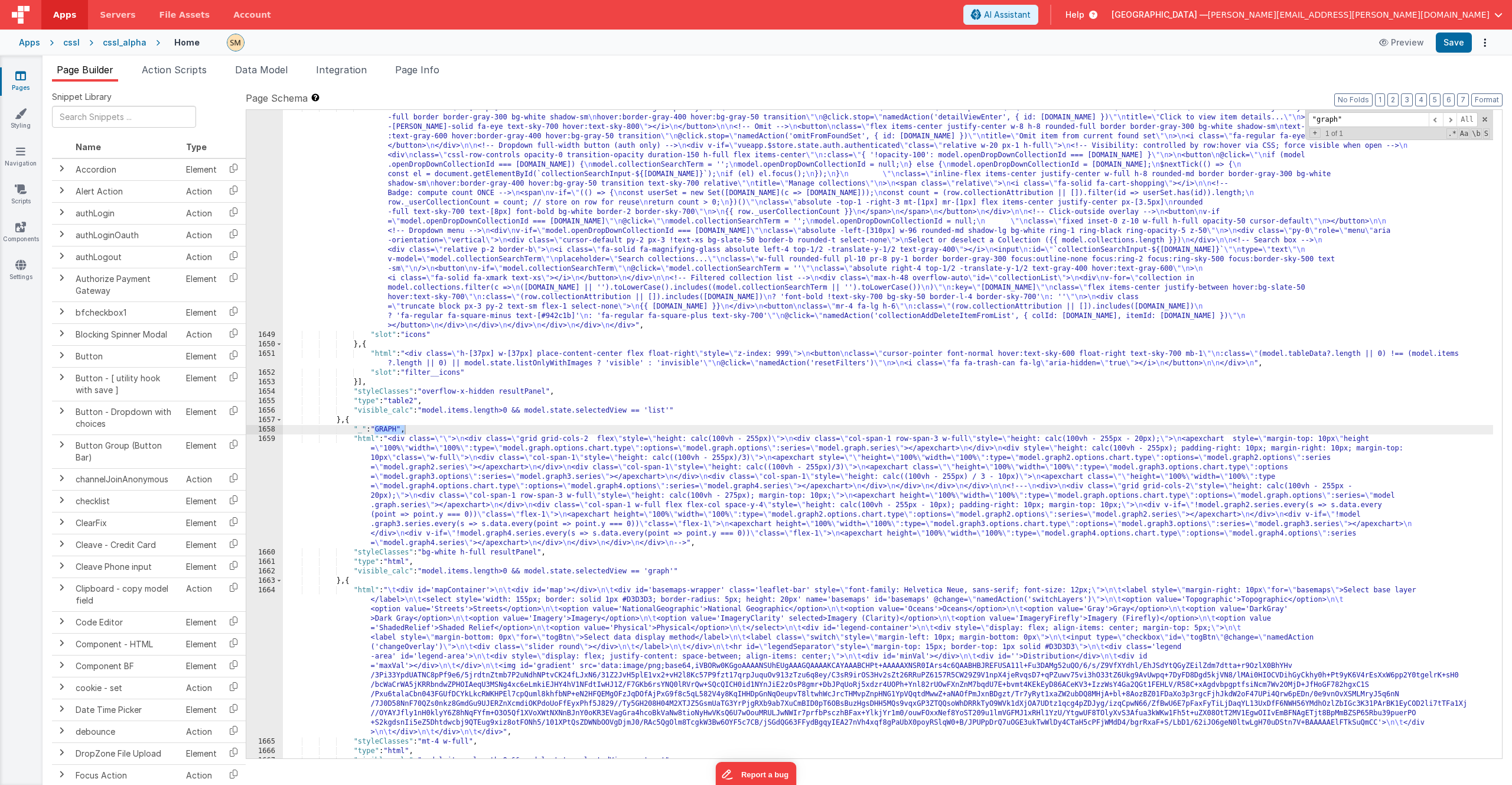
type input ""graph""
click at [348, 577] on div ""html" : "<div class= \" w-[100px] flex flex-col items-center float-right space…" at bounding box center [888, 545] width 1210 height 885
click at [363, 430] on div ""html" : "<div class= \" w-[100px] flex flex-col items-center float-right space…" at bounding box center [888, 545] width 1210 height 885
click at [357, 583] on div ""html" : "<div class= \" w-[100px] flex flex-col items-center float-right space…" at bounding box center [888, 545] width 1210 height 885
paste textarea
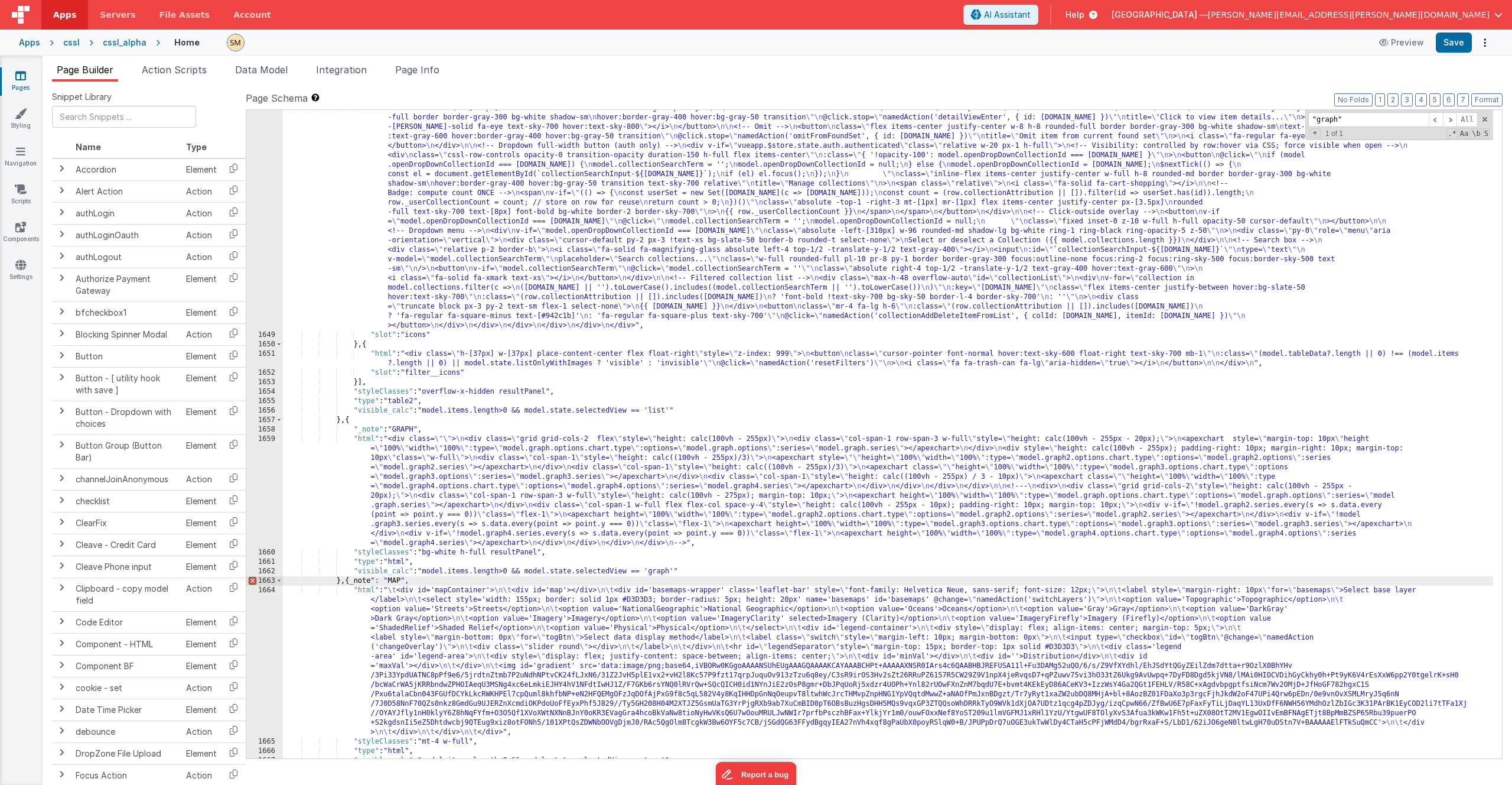
click at [354, 581] on div ""html" : "<div class= \" w-[100px] flex flex-col items-center float-right space…" at bounding box center [888, 545] width 1210 height 885
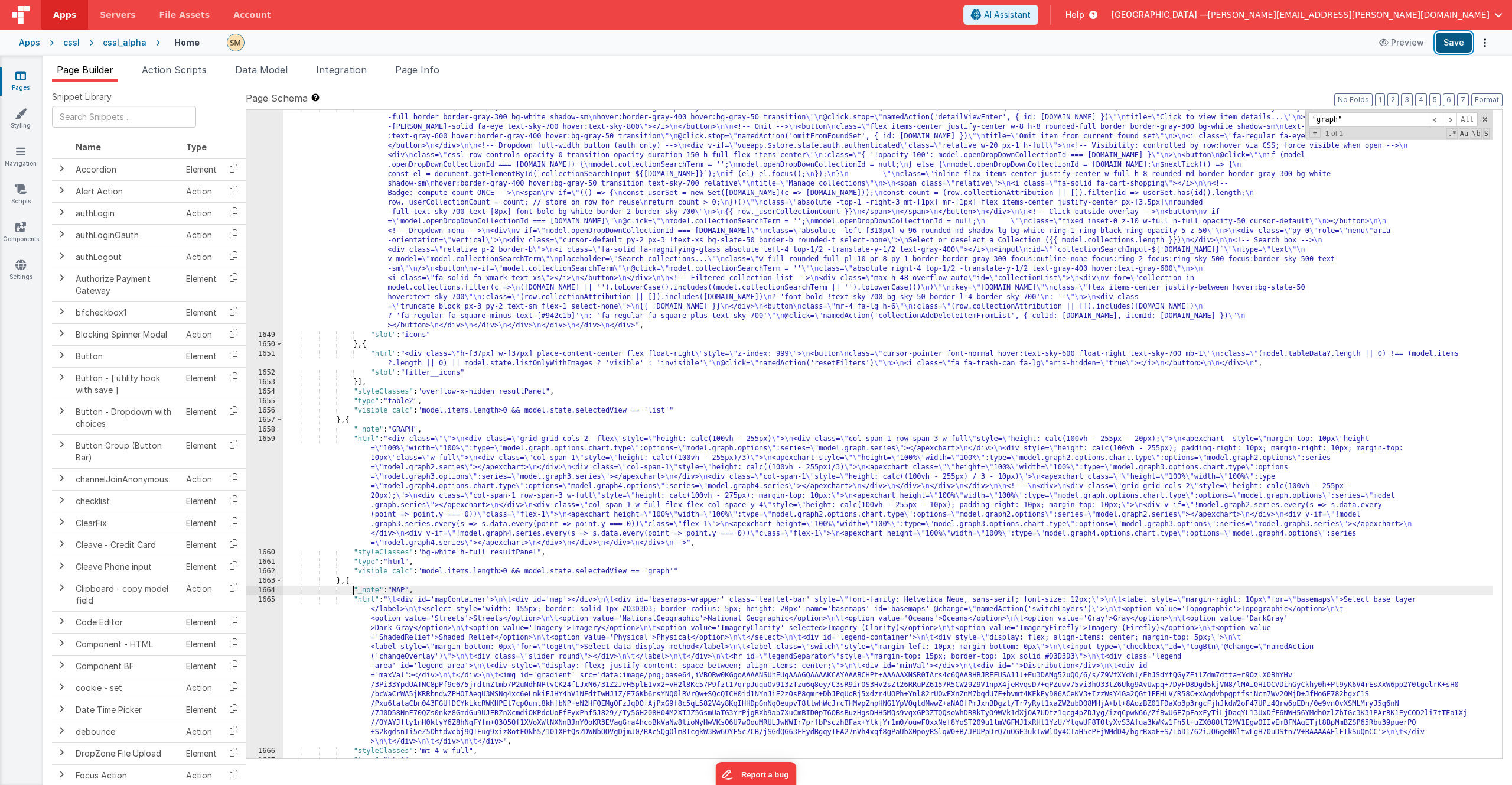
click at [1452, 43] on button "Save" at bounding box center [1453, 43] width 36 height 20
click at [724, 626] on div ""html" : "<div class= \" w-[100px] flex flex-col items-center float-right space…" at bounding box center [888, 545] width 1210 height 885
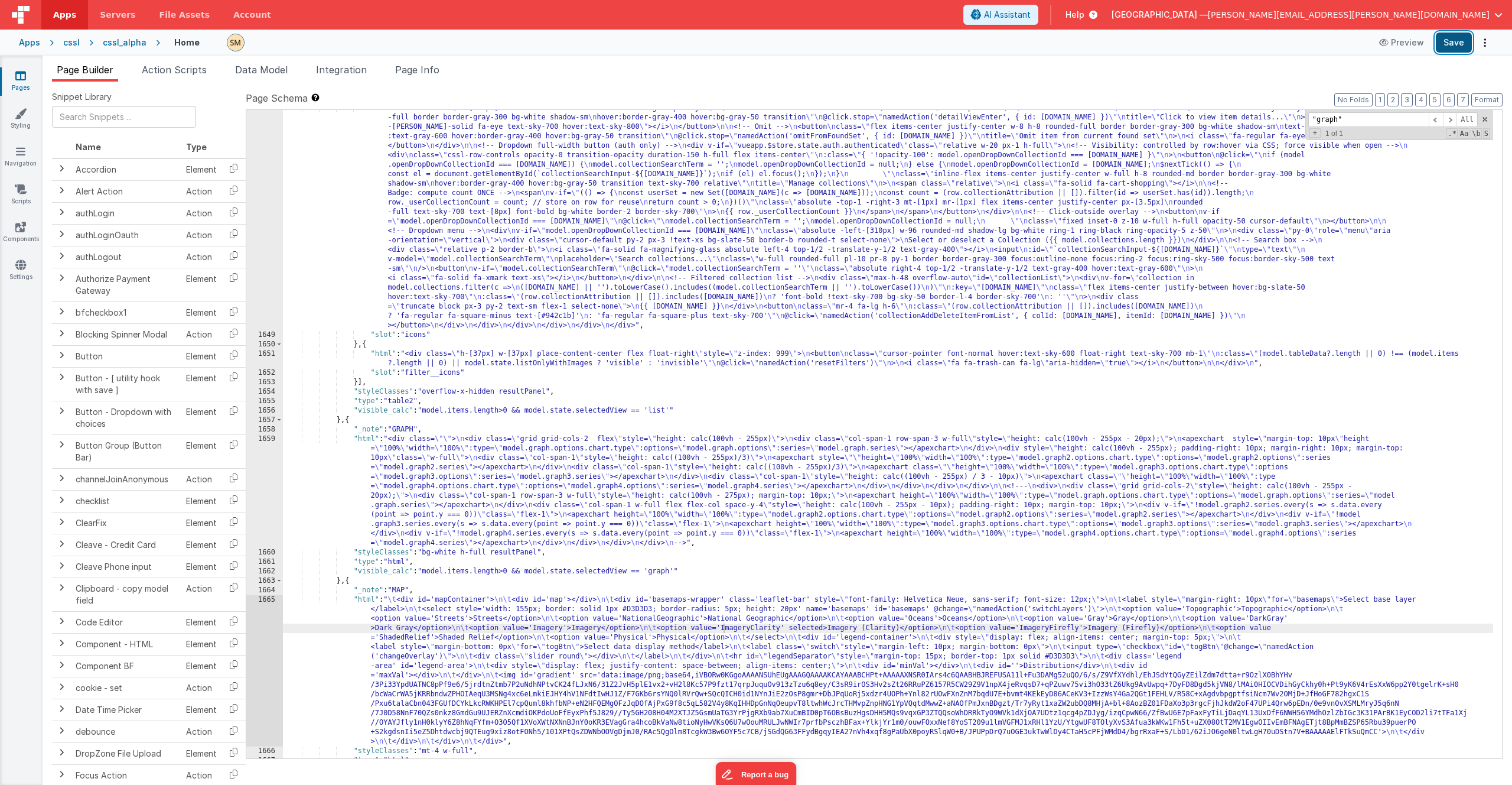
click at [1451, 46] on button "Save" at bounding box center [1453, 43] width 36 height 20
click at [907, 609] on div ""html" : "<div class= \" w-[100px] flex flex-col items-center float-right space…" at bounding box center [888, 545] width 1210 height 885
click at [499, 664] on div ""html" : "<div class= \" w-[100px] flex flex-col items-center float-right space…" at bounding box center [888, 545] width 1210 height 885
click at [266, 647] on div "1665" at bounding box center [264, 671] width 36 height 151
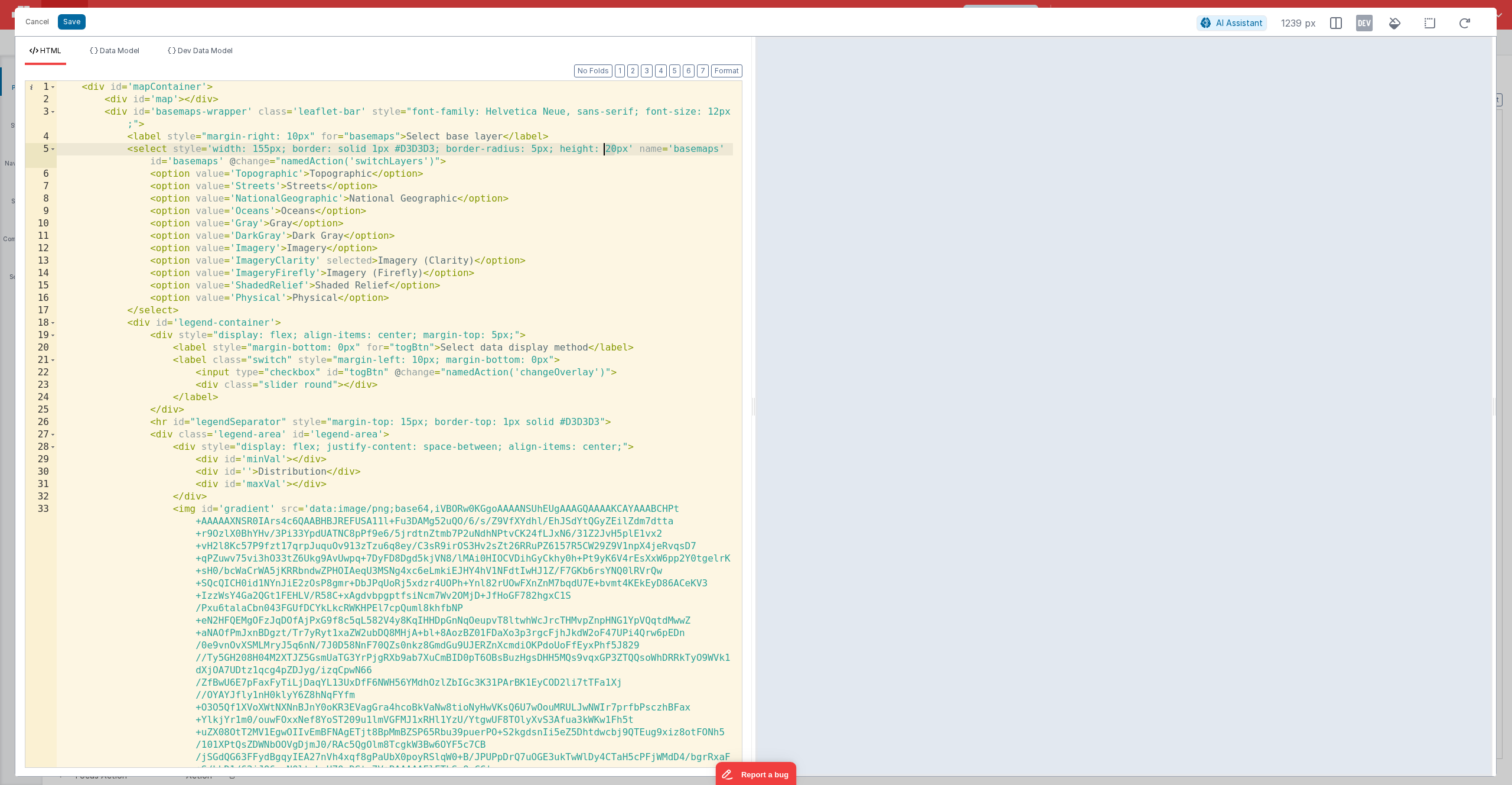
click at [604, 149] on div "< div id = 'mapContainer' > < div id = 'map' > </ div > < div id = 'basemaps-wr…" at bounding box center [395, 436] width 676 height 711
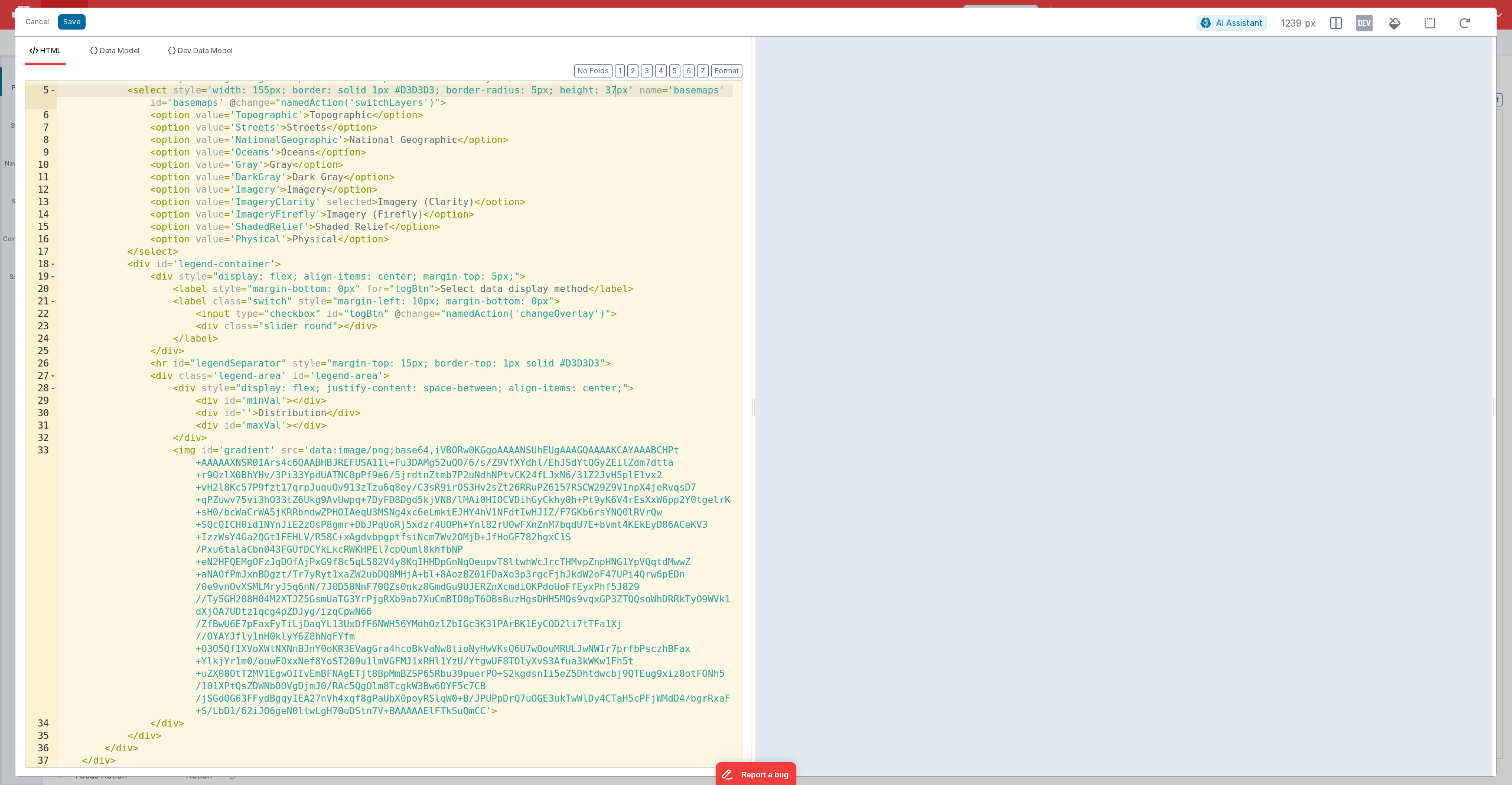
click at [445, 341] on div "< label style = "margin-right: 10px" for = "basemaps" > Select base layer </ la…" at bounding box center [395, 427] width 676 height 711
click at [69, 24] on button "Save" at bounding box center [72, 22] width 28 height 16
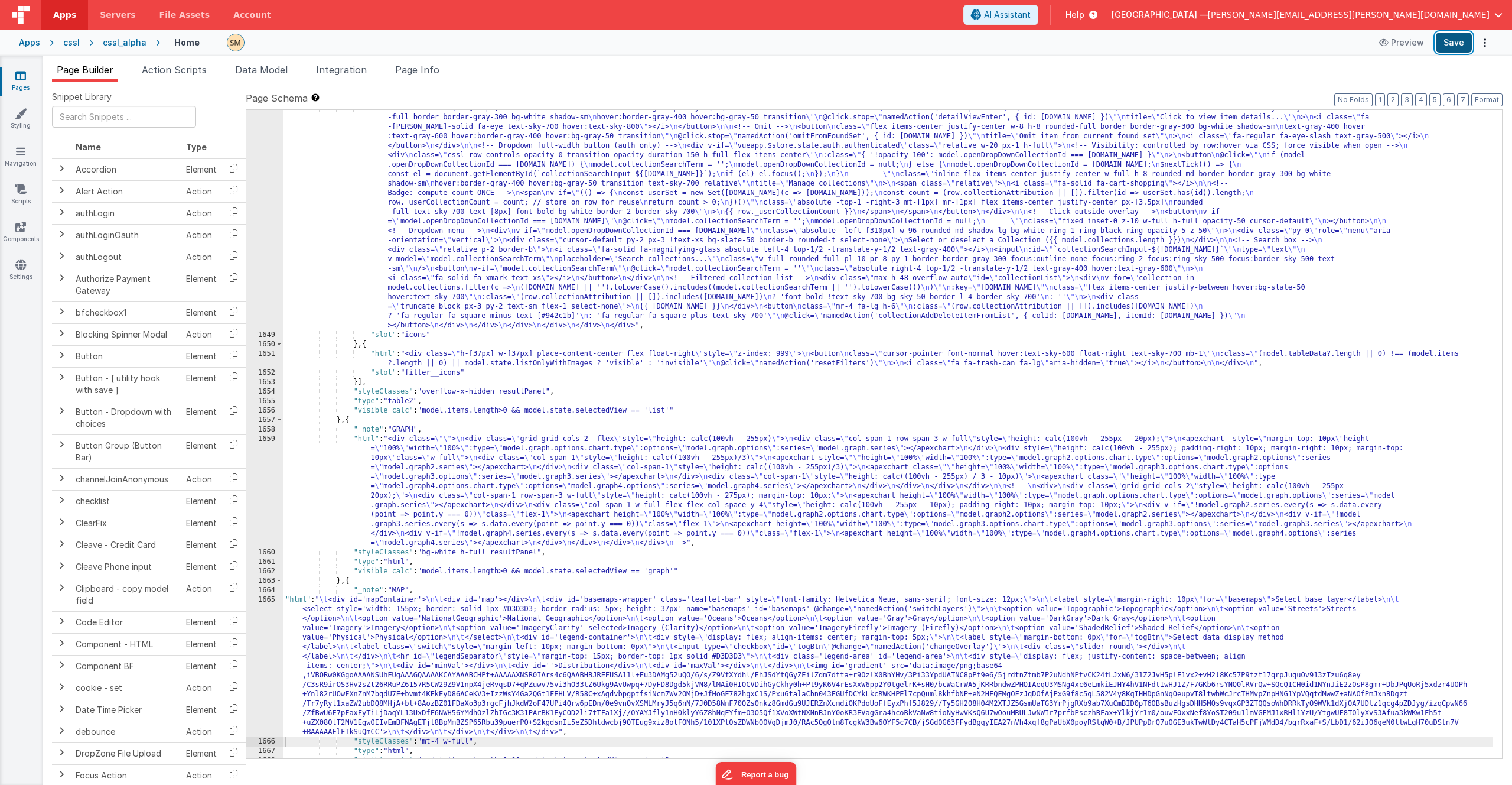
click at [1459, 45] on button "Save" at bounding box center [1453, 43] width 36 height 20
click at [420, 73] on span "Page Info" at bounding box center [418, 70] width 45 height 12
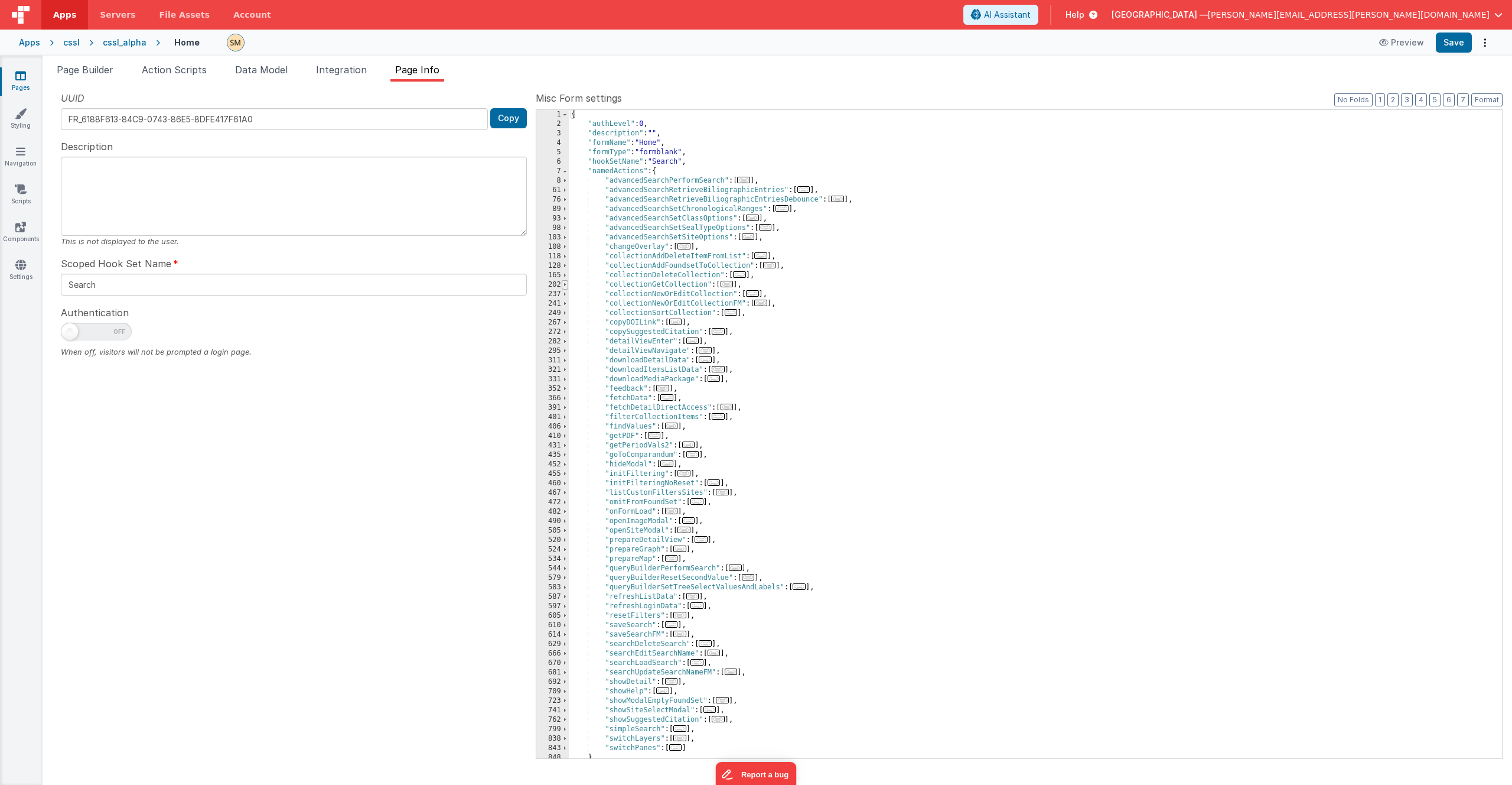
click at [565, 285] on span at bounding box center [565, 285] width 7 height 9
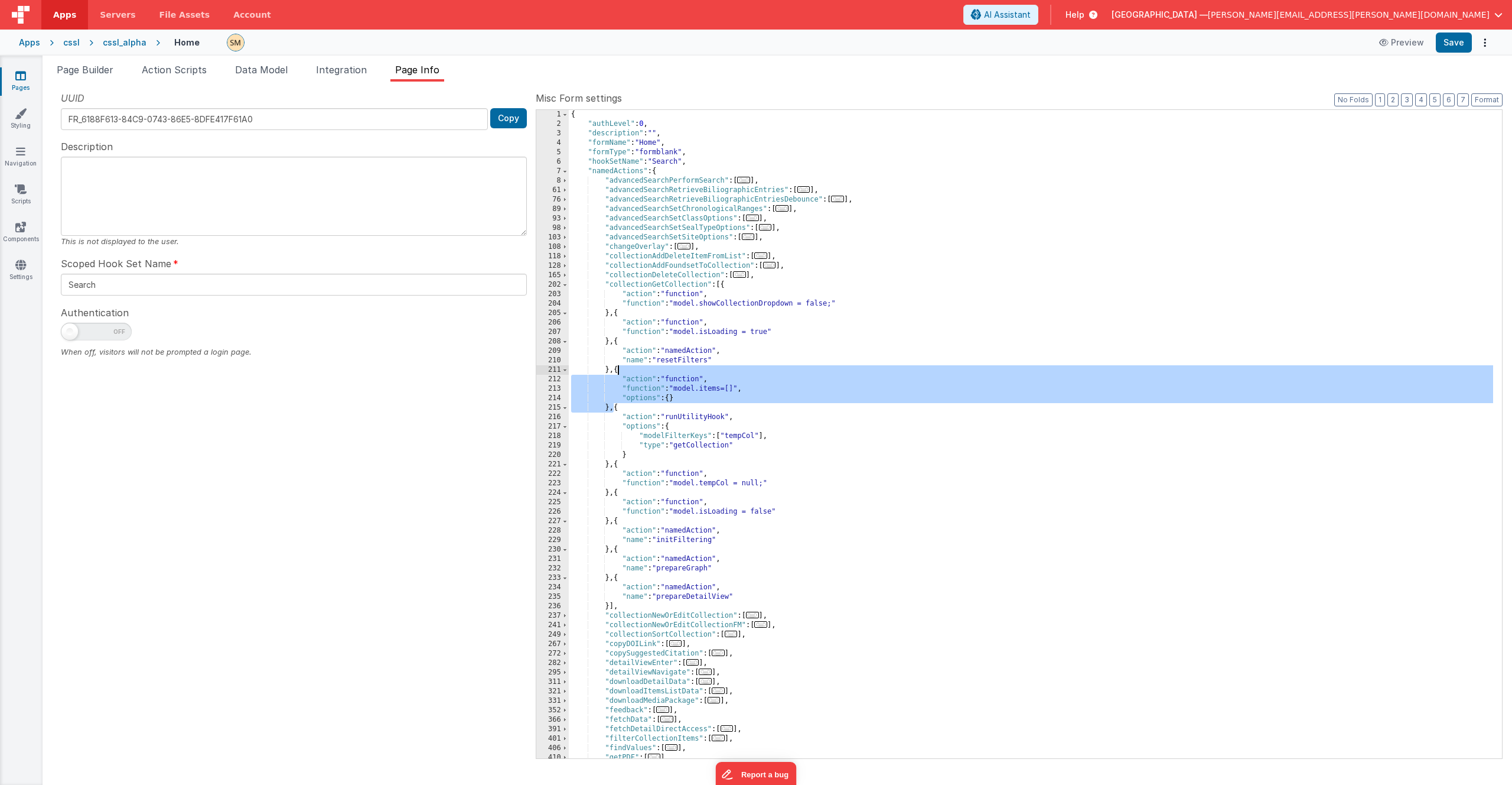
drag, startPoint x: 613, startPoint y: 410, endPoint x: 616, endPoint y: 371, distance: 39.1
click at [616, 371] on div "{ "authLevel" : 0 , "description" : "" , "formName" : "Home" , "formType" : "fo…" at bounding box center [1031, 443] width 924 height 667
click at [619, 410] on div "{ "authLevel" : 0 , "description" : "" , "formName" : "Home" , "formType" : "fo…" at bounding box center [1031, 443] width 924 height 667
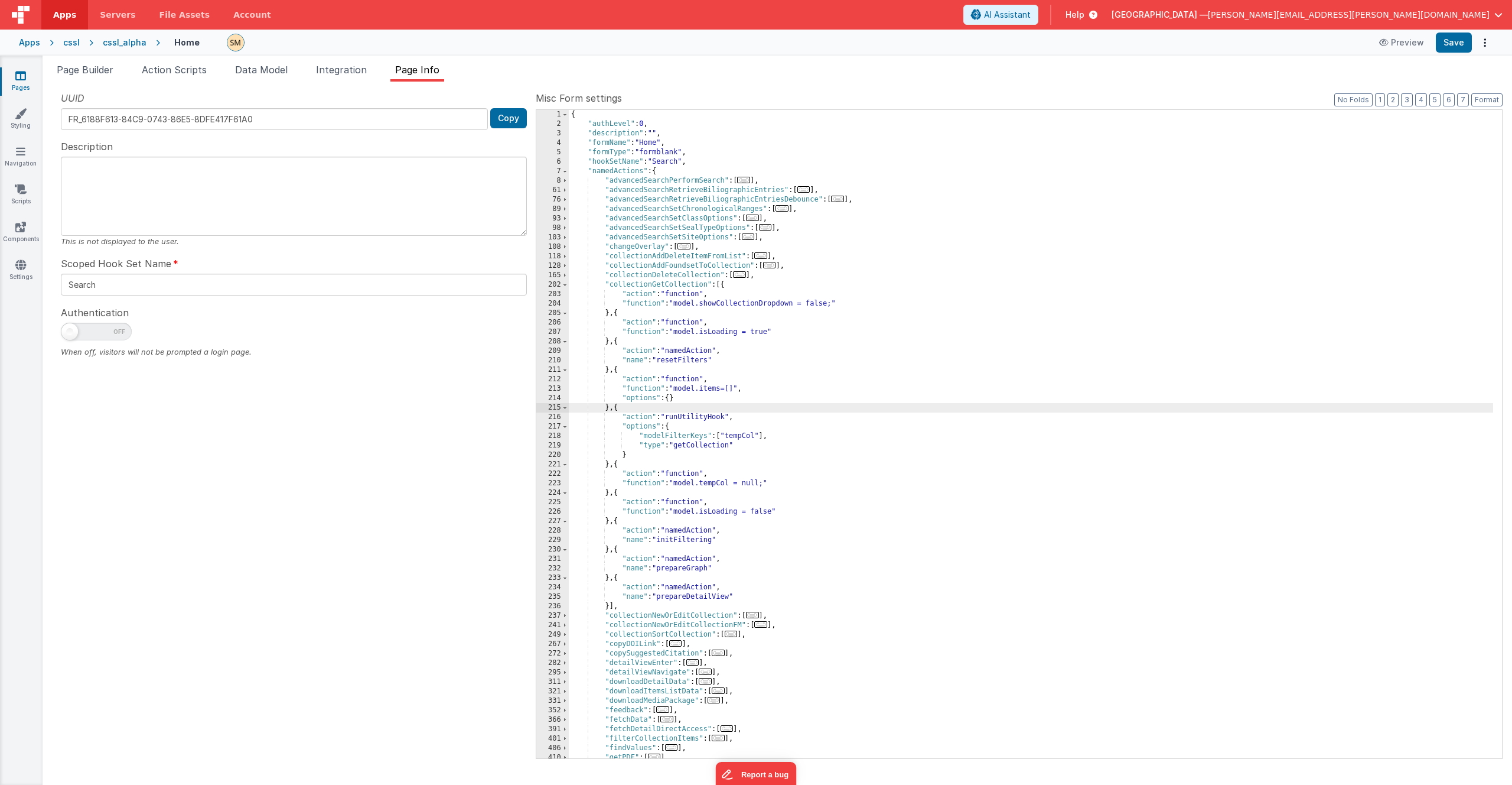
paste textarea
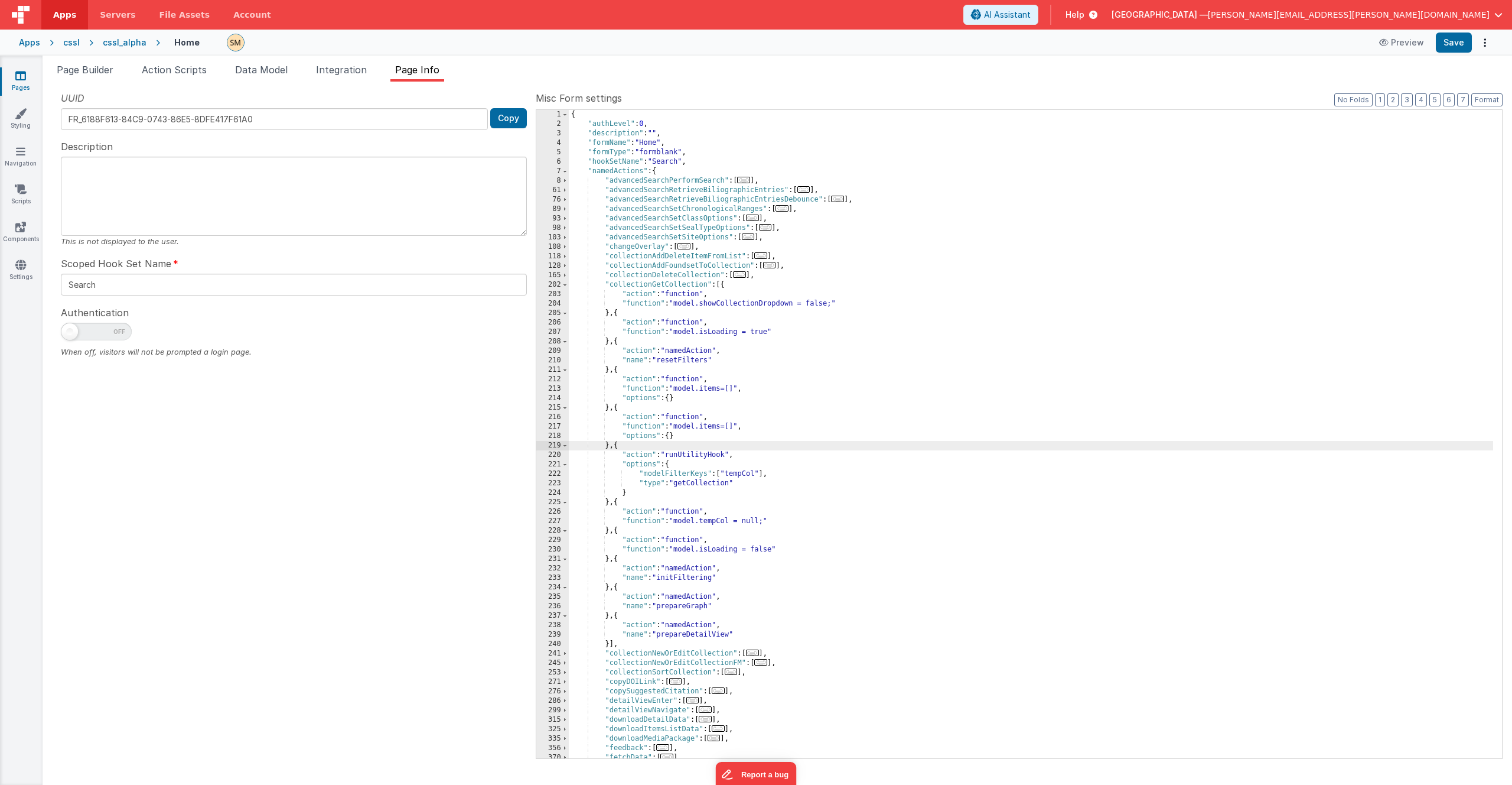
click at [633, 430] on div "{ "authLevel" : 0 , "description" : "" , "formName" : "Home" , "formType" : "fo…" at bounding box center [1031, 443] width 924 height 667
click at [547, 427] on div "217" at bounding box center [553, 427] width 32 height 9
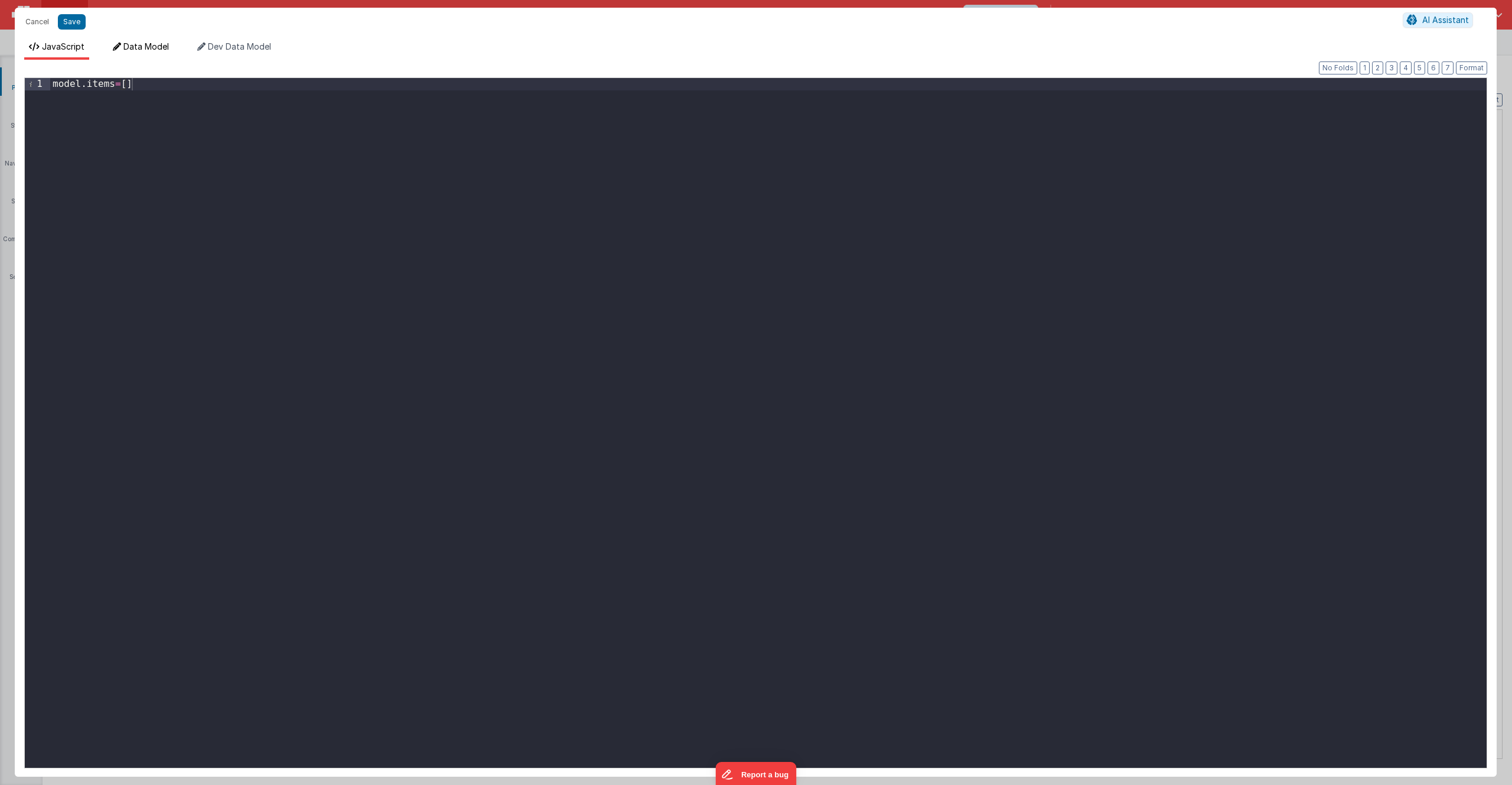
click at [169, 44] on span "Data Model" at bounding box center [146, 46] width 45 height 10
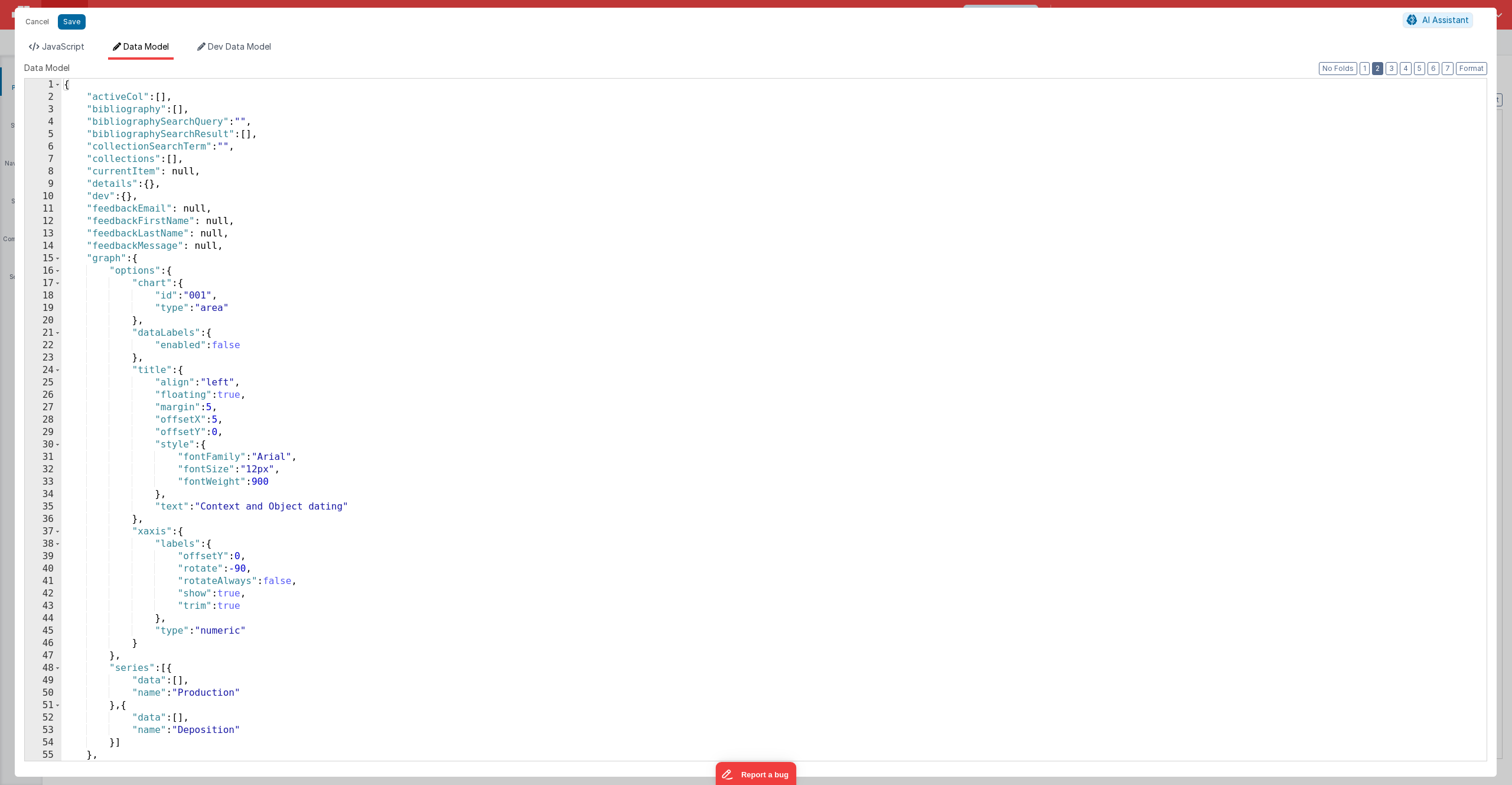
drag, startPoint x: 1377, startPoint y: 69, endPoint x: 1360, endPoint y: 80, distance: 20.2
click at [1377, 69] on button "2" at bounding box center [1378, 68] width 11 height 13
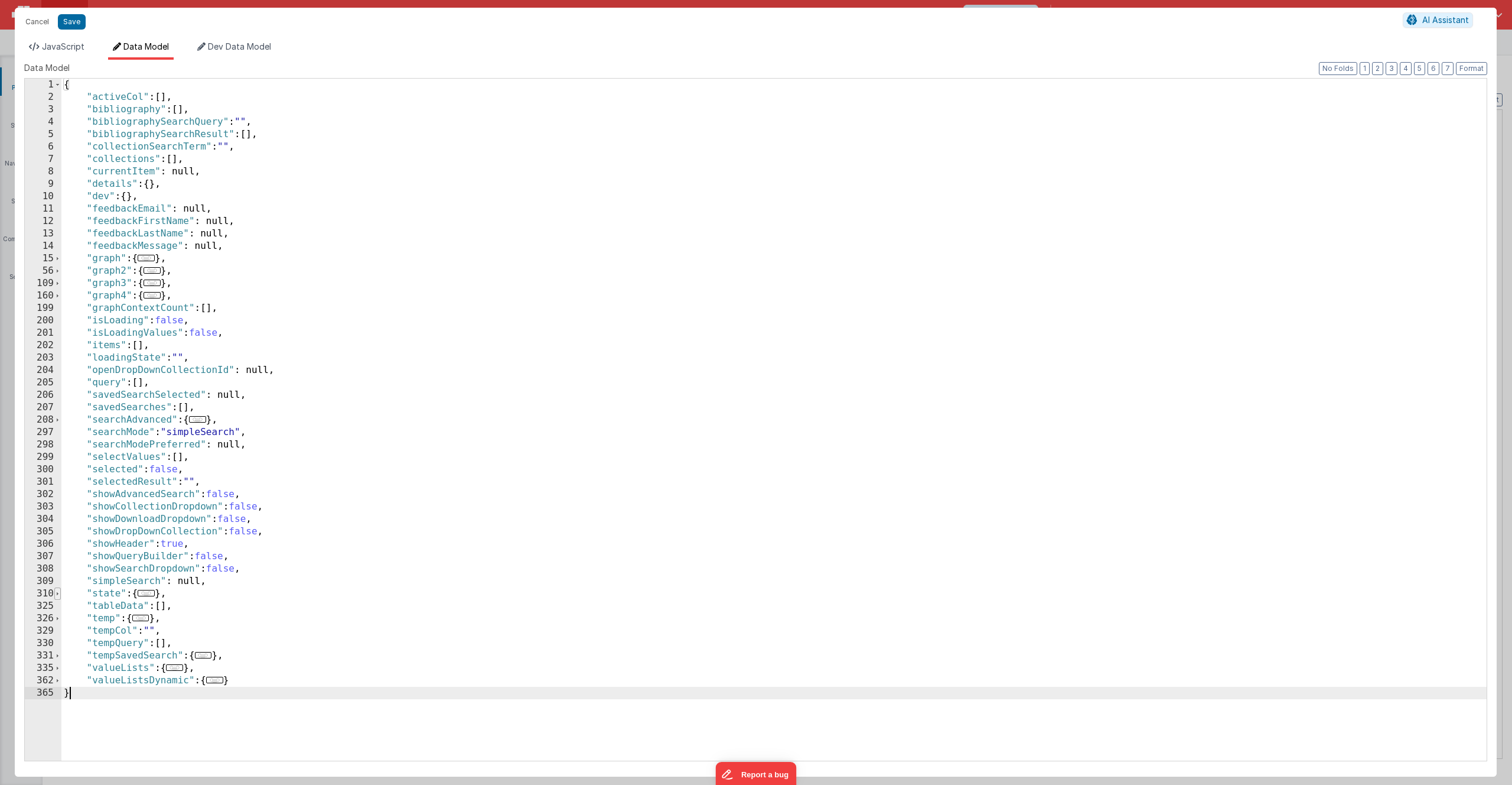
click at [59, 595] on span at bounding box center [58, 593] width 7 height 12
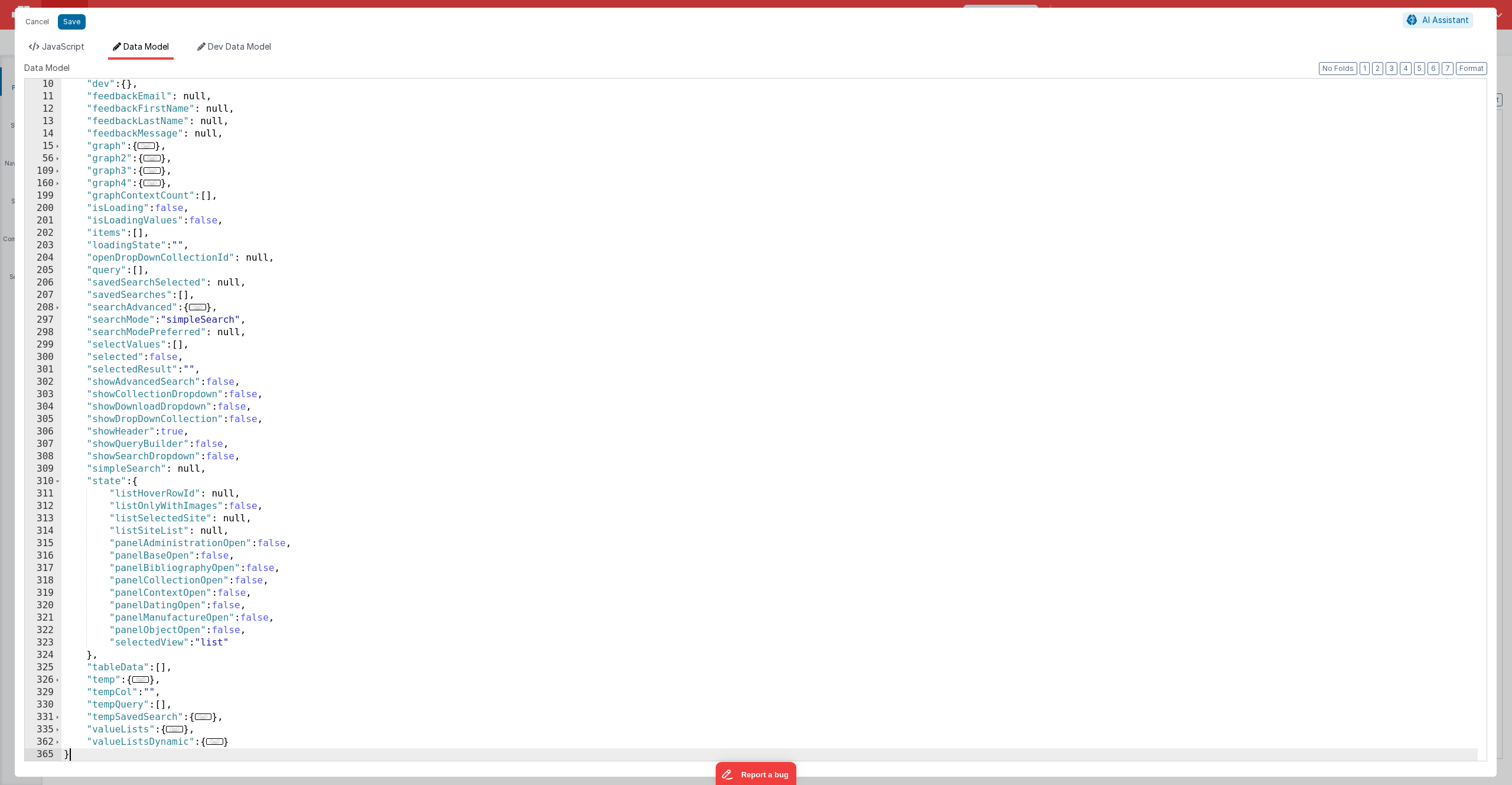
scroll to position [112, 0]
drag, startPoint x: 235, startPoint y: 643, endPoint x: 109, endPoint y: 643, distance: 126.0
click at [109, 643] on div ""dev" : { } , "feedbackEmail" : null, "feedbackFirstName" : null, "feedbackLast…" at bounding box center [770, 431] width 1417 height 707
click at [64, 48] on span "JavaScript" at bounding box center [63, 46] width 43 height 10
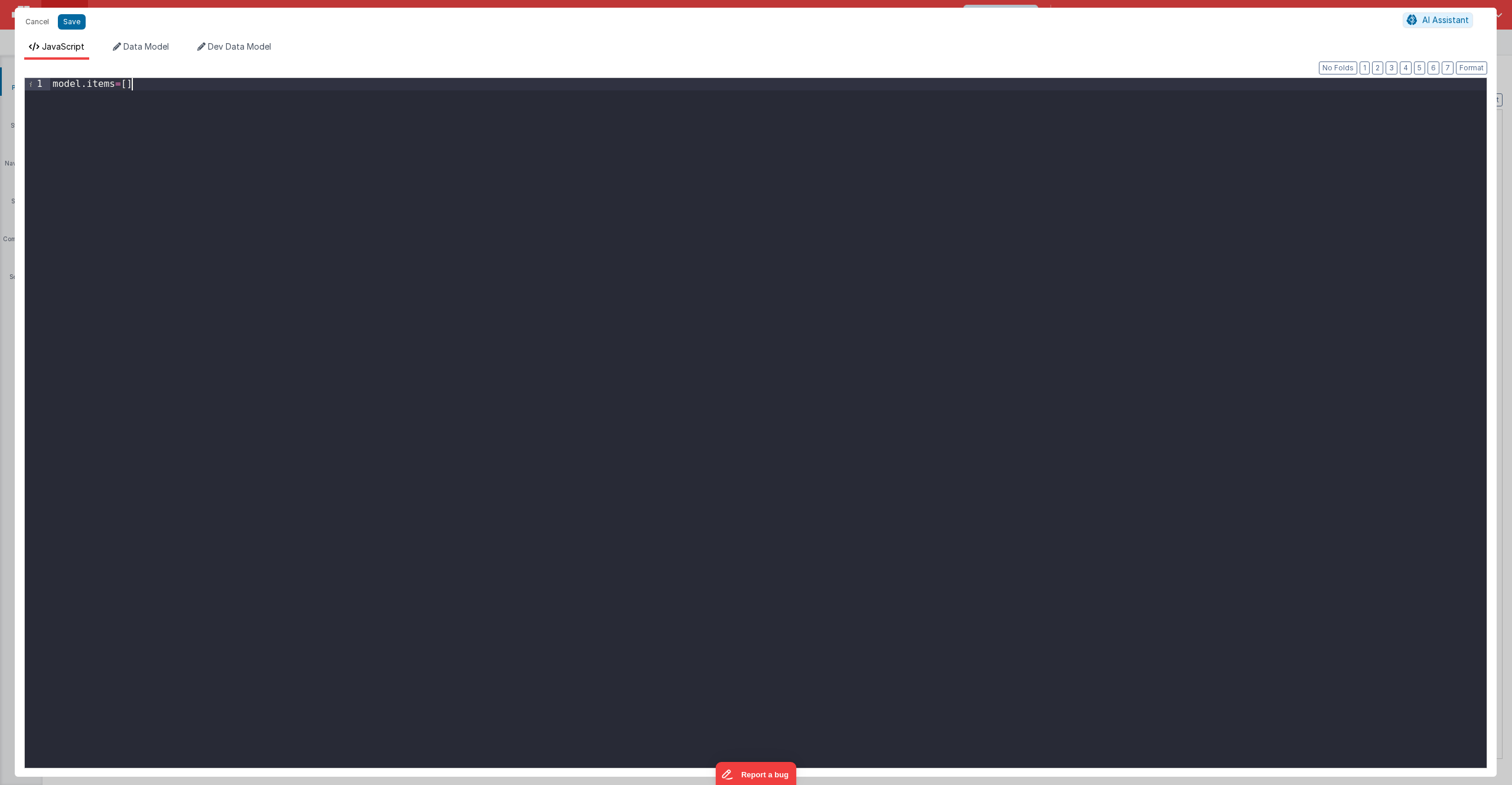
click at [164, 89] on div "model . items = [ ]" at bounding box center [768, 435] width 1436 height 715
drag, startPoint x: 164, startPoint y: 89, endPoint x: 87, endPoint y: 88, distance: 77.0
click at [87, 88] on div "model . items = [ ]" at bounding box center [768, 435] width 1436 height 715
click at [92, 83] on div "model . "selectedView" : "list"" at bounding box center [768, 435] width 1436 height 715
click at [80, 26] on button "Save" at bounding box center [72, 22] width 28 height 16
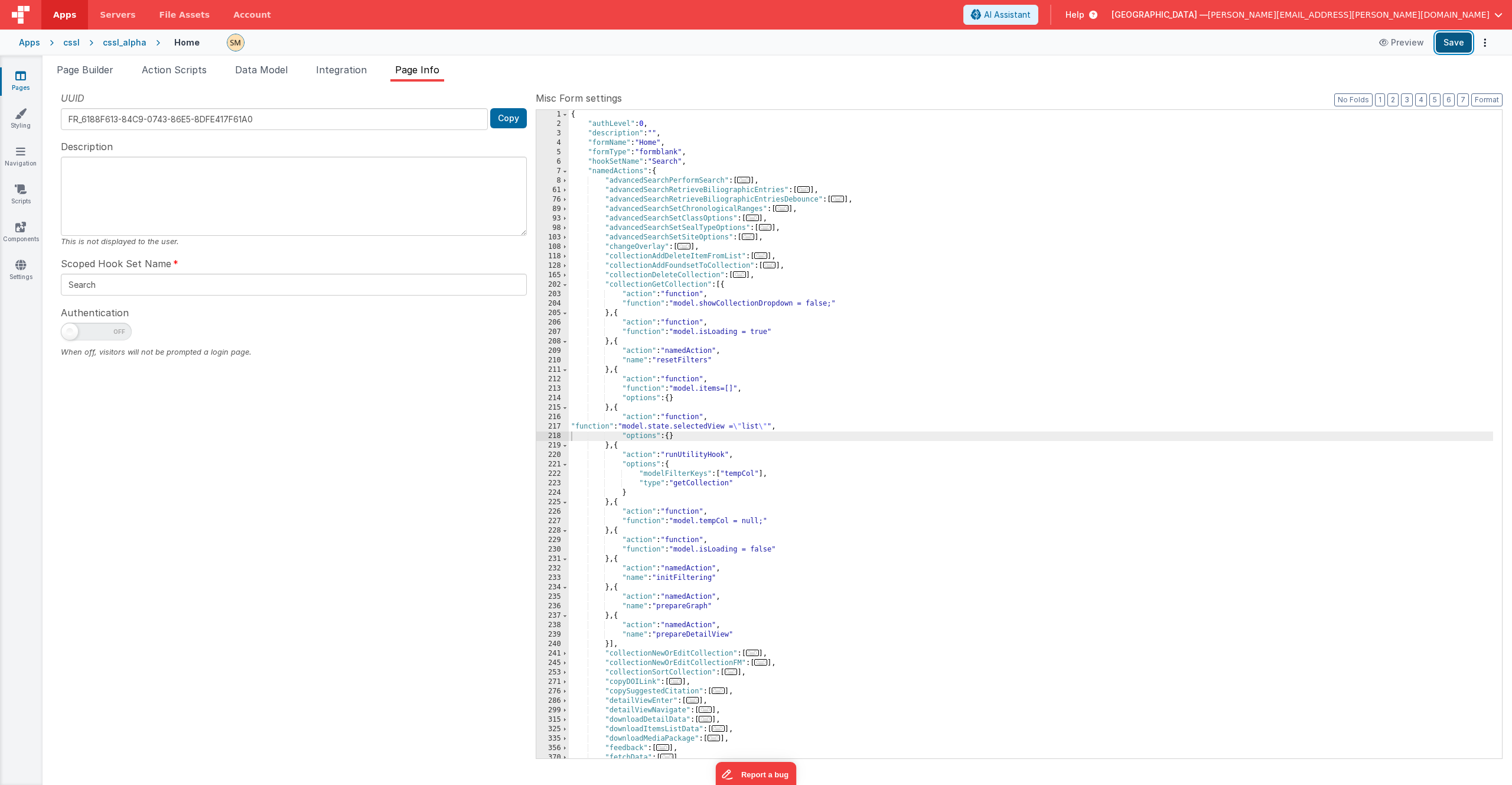
click at [1465, 46] on button "Save" at bounding box center [1453, 43] width 36 height 20
click at [107, 69] on span "Page Builder" at bounding box center [85, 70] width 57 height 12
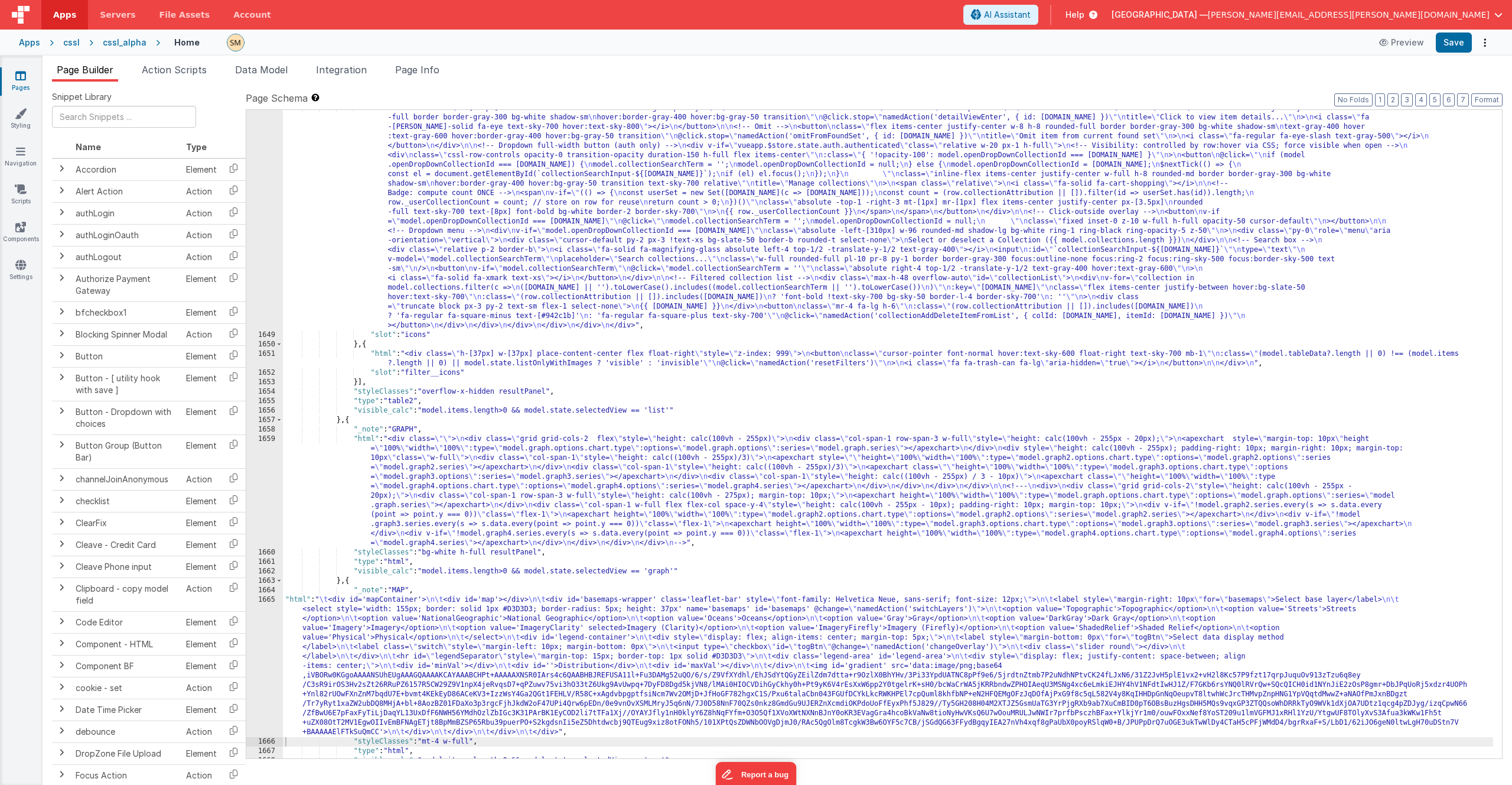
click at [472, 658] on div ""html" : "<div class= \" w-[100px] flex flex-col items-center float-right space…" at bounding box center [888, 545] width 1210 height 885
click at [271, 656] on div "1665" at bounding box center [264, 666] width 36 height 142
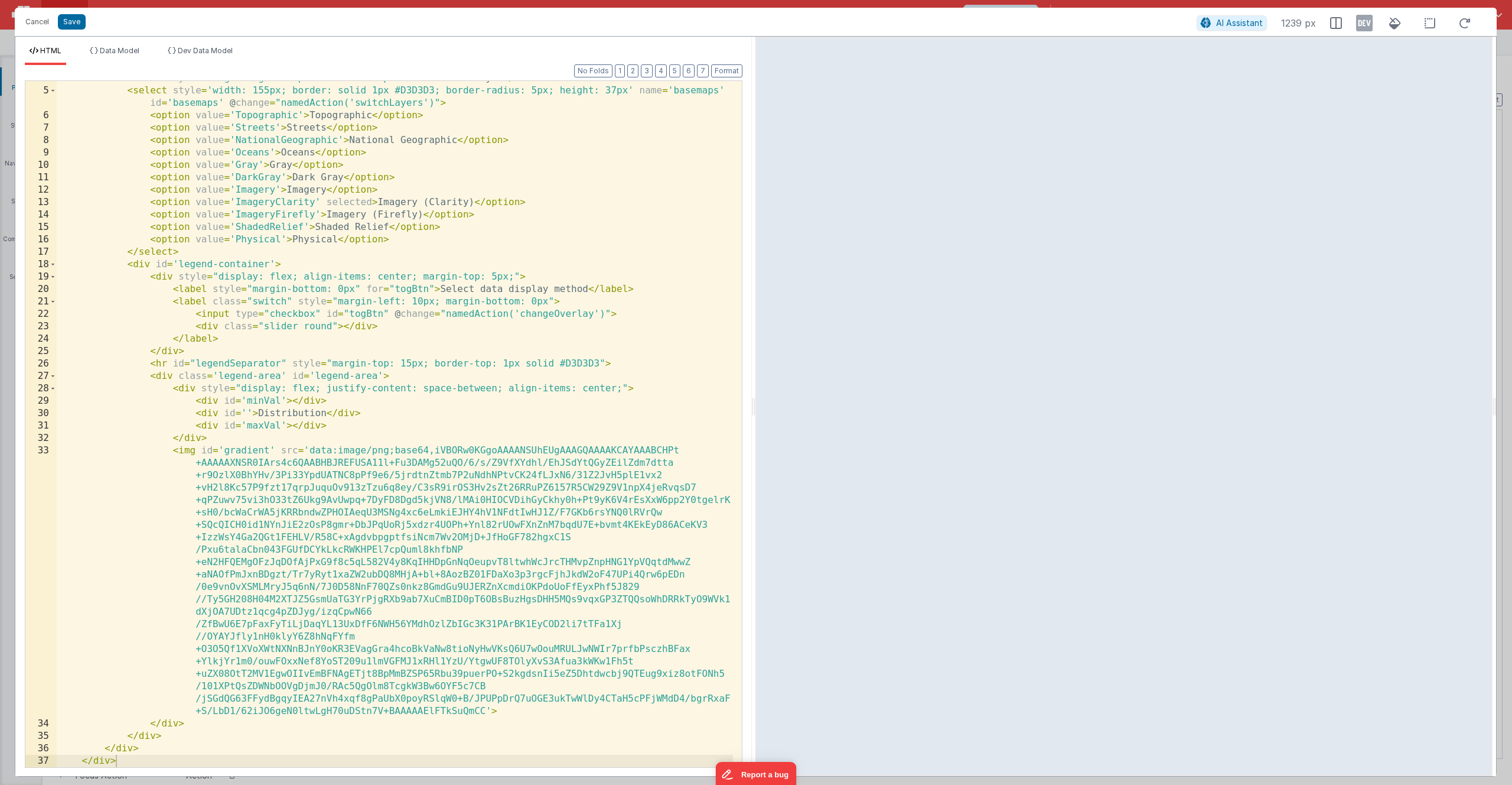
scroll to position [0, 0]
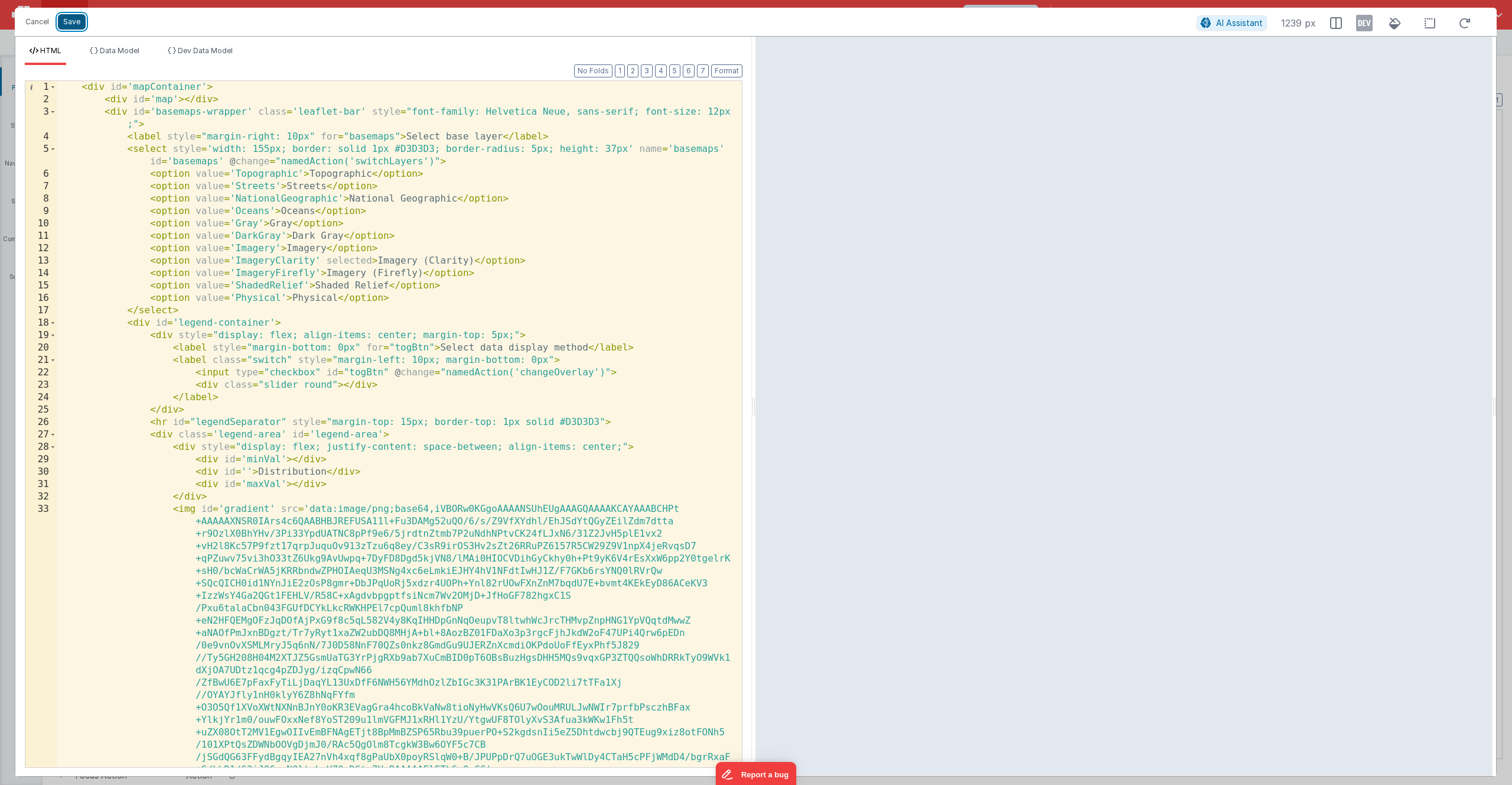
click at [68, 24] on button "Save" at bounding box center [72, 22] width 28 height 16
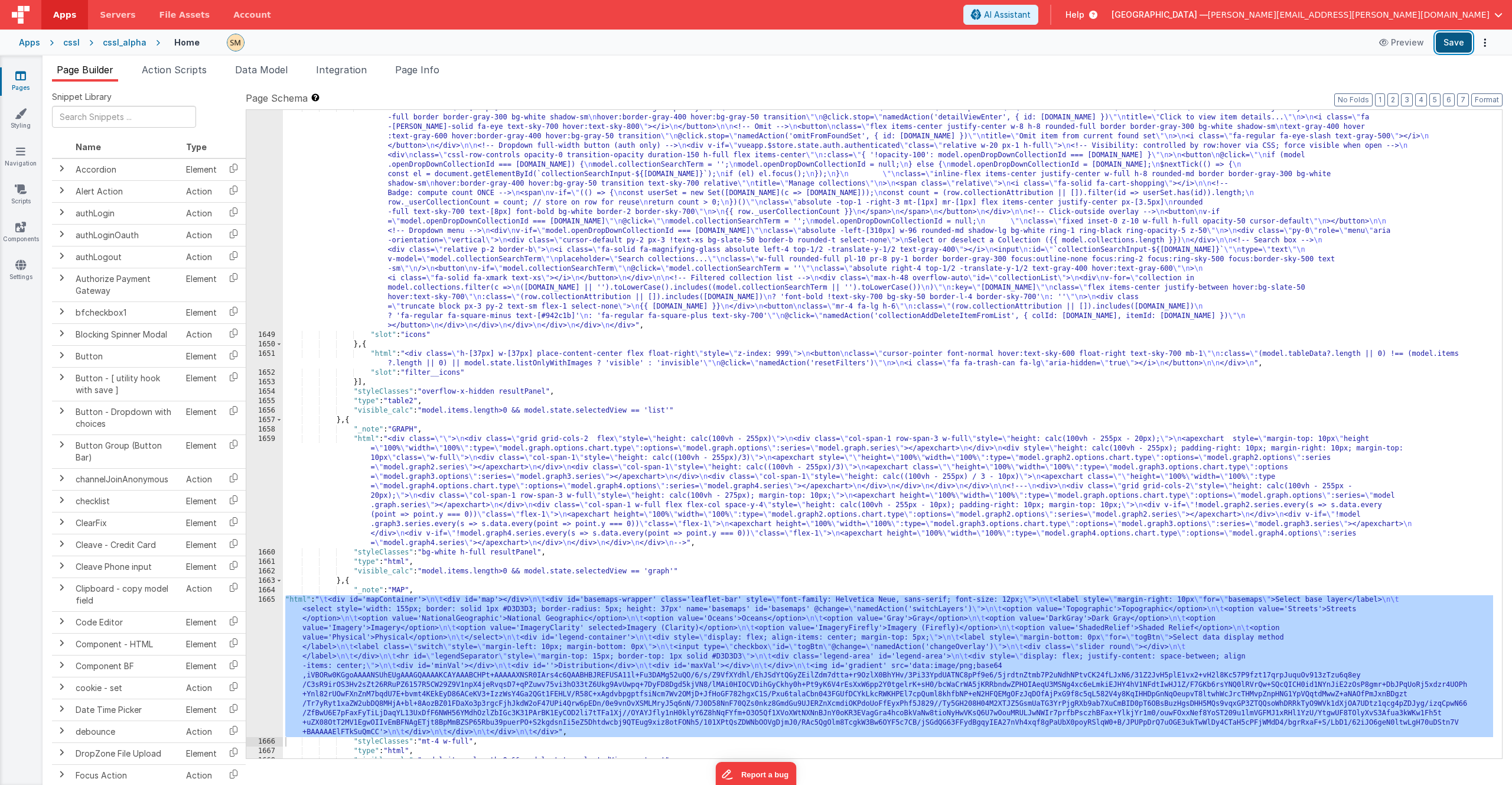
click at [1447, 42] on button "Save" at bounding box center [1453, 43] width 36 height 20
click at [21, 119] on link "Styling" at bounding box center [20, 119] width 43 height 24
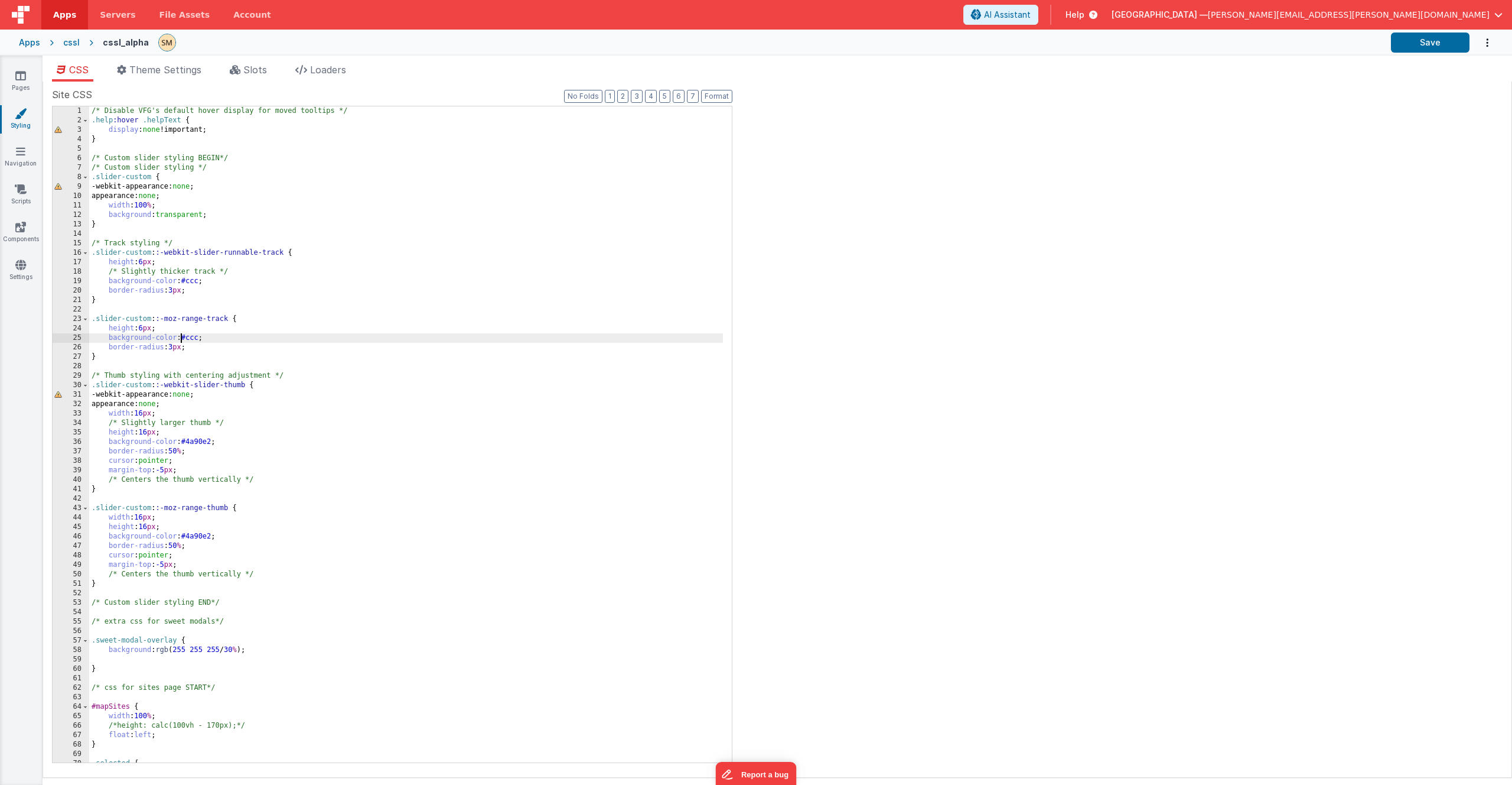
click at [181, 341] on div "/* Disable VFG's default hover display for moved tooltips */ .help :hover .help…" at bounding box center [405, 444] width 634 height 675
click at [182, 358] on div "/* Disable VFG's default hover display for moved tooltips */ .help :hover .help…" at bounding box center [405, 444] width 634 height 675
click at [180, 386] on div "/* Disable VFG's default hover display for moved tooltips */ .help :hover .help…" at bounding box center [405, 444] width 634 height 675
click at [187, 377] on div "/* Disable VFG's default hover display for moved tooltips */ .help :hover .help…" at bounding box center [405, 444] width 634 height 675
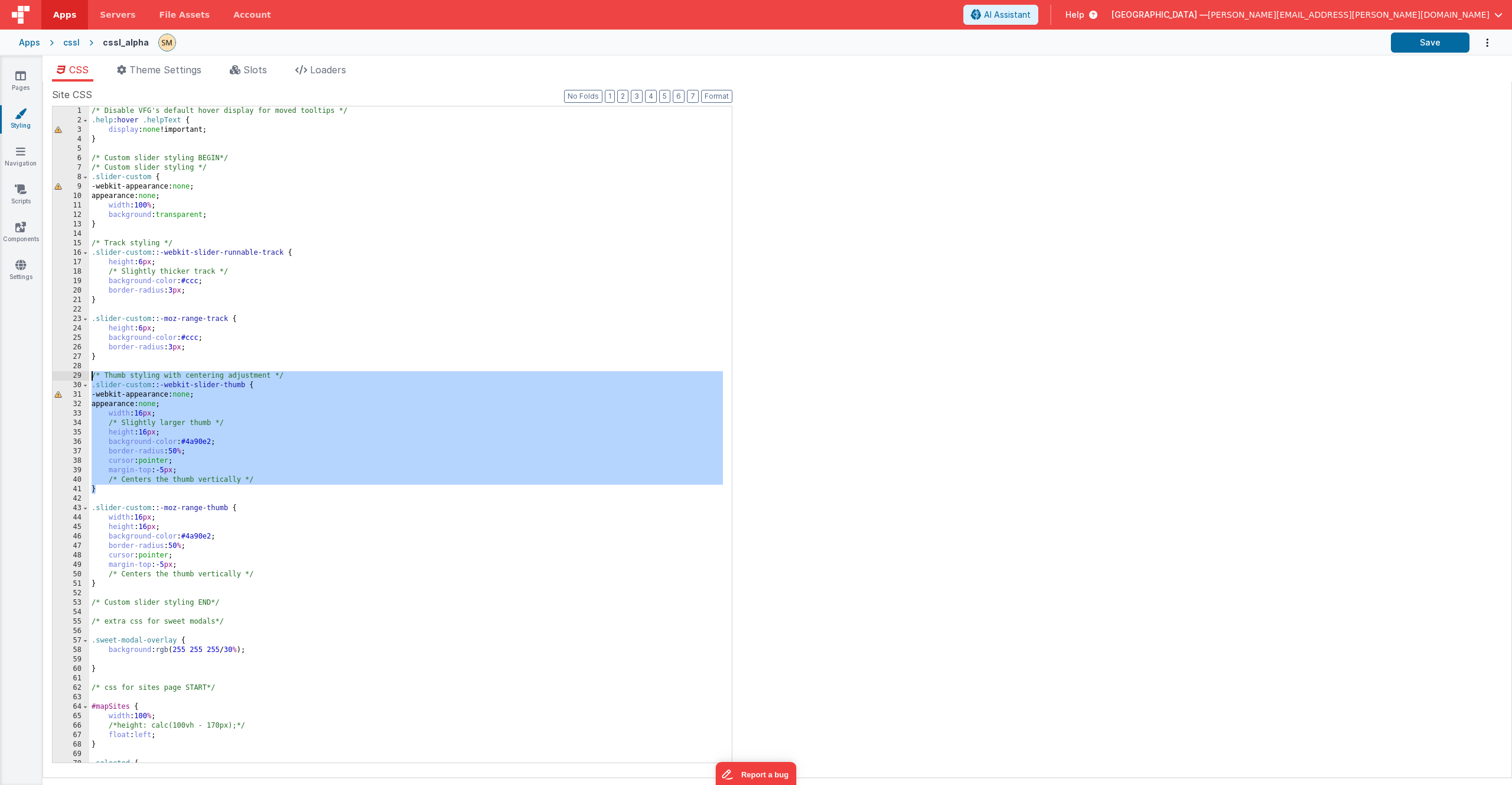
drag, startPoint x: 264, startPoint y: 487, endPoint x: 85, endPoint y: 375, distance: 211.2
click at [85, 375] on div "1 2 3 4 5 6 7 8 9 10 11 12 13 14 15 16 17 18 19 20 21 22 23 24 25 26 27 28 29 3…" at bounding box center [392, 435] width 681 height 657
click at [92, 375] on div "/* Disable VFG's default hover display for moved tooltips */ .help :hover .help…" at bounding box center [405, 444] width 634 height 675
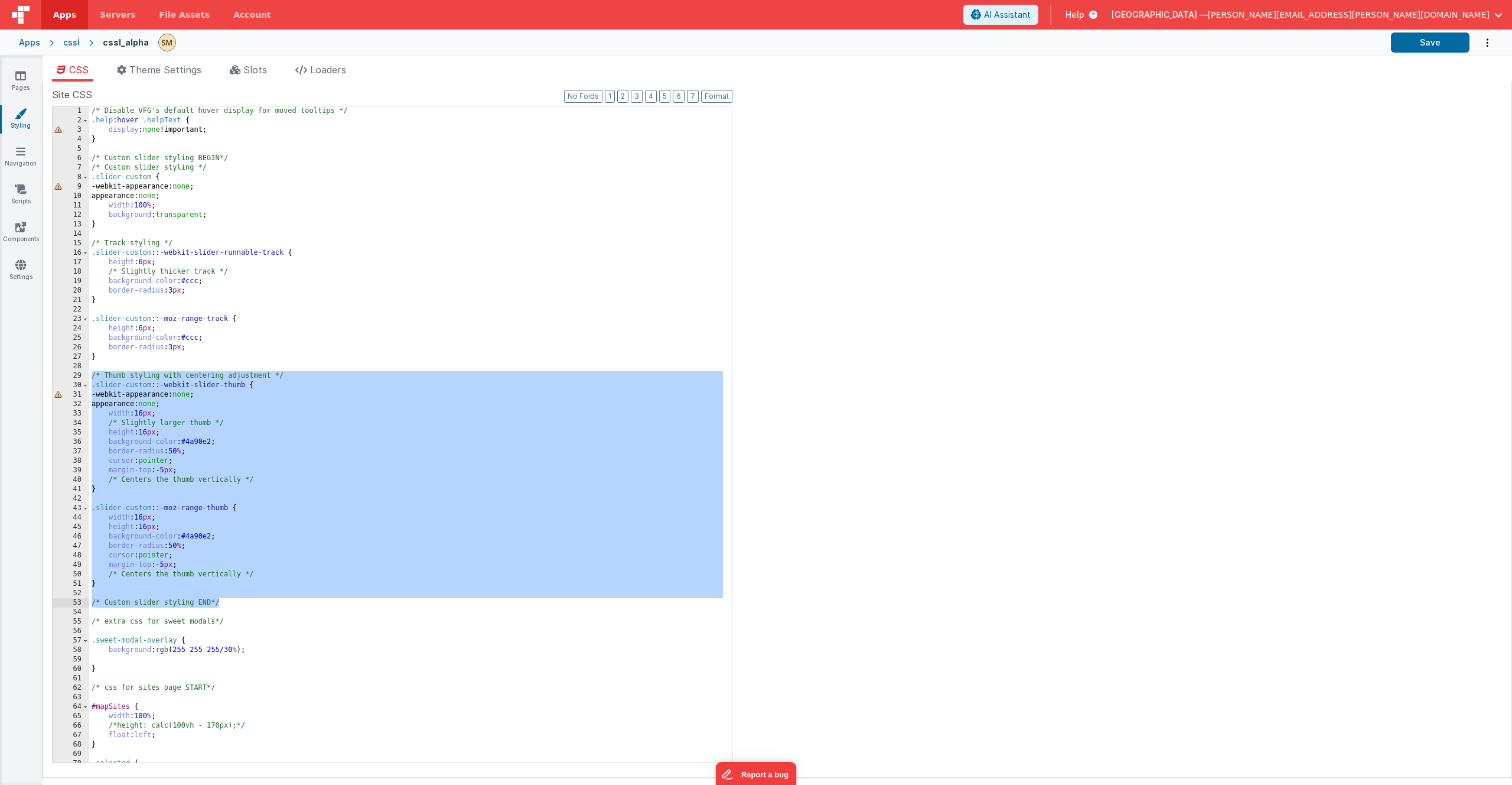
drag, startPoint x: 92, startPoint y: 375, endPoint x: 286, endPoint y: 603, distance: 299.4
click at [286, 603] on div "/* Disable VFG's default hover display for moved tooltips */ .help :hover .help…" at bounding box center [405, 444] width 634 height 675
click at [285, 604] on div "/* Disable VFG's default hover display for moved tooltips */ .help :hover .help…" at bounding box center [405, 444] width 634 height 675
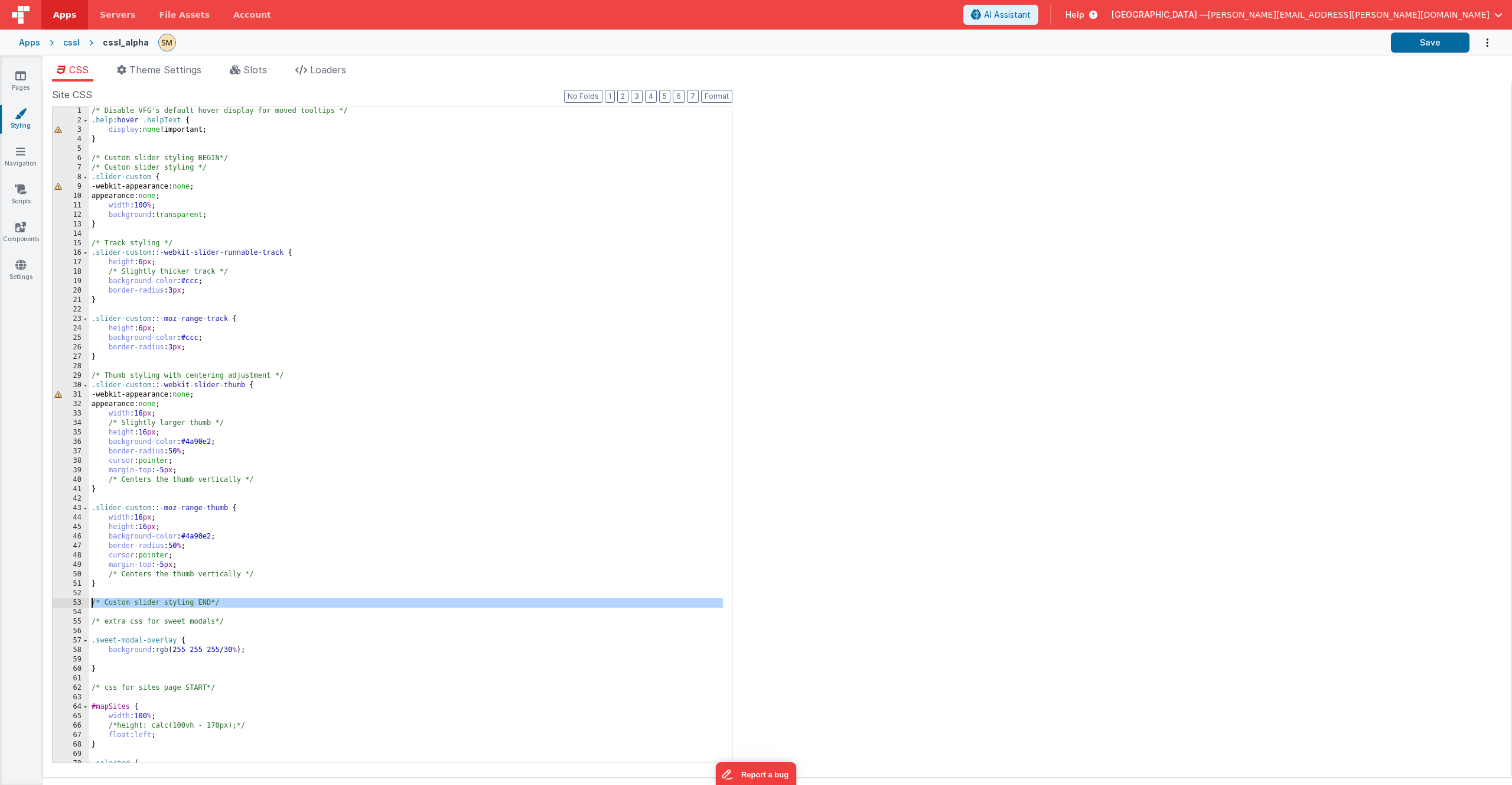
drag, startPoint x: 275, startPoint y: 610, endPoint x: 75, endPoint y: 601, distance: 200.2
click at [75, 601] on div "1 2 3 4 5 6 7 8 9 10 11 12 13 14 15 16 17 18 19 20 21 22 23 24 25 26 27 28 29 3…" at bounding box center [392, 435] width 681 height 657
drag, startPoint x: 155, startPoint y: 387, endPoint x: 92, endPoint y: 387, distance: 63.0
click at [92, 387] on div "/* Disable VFG's default hover display for moved tooltips */ .help :hover .help…" at bounding box center [405, 444] width 634 height 675
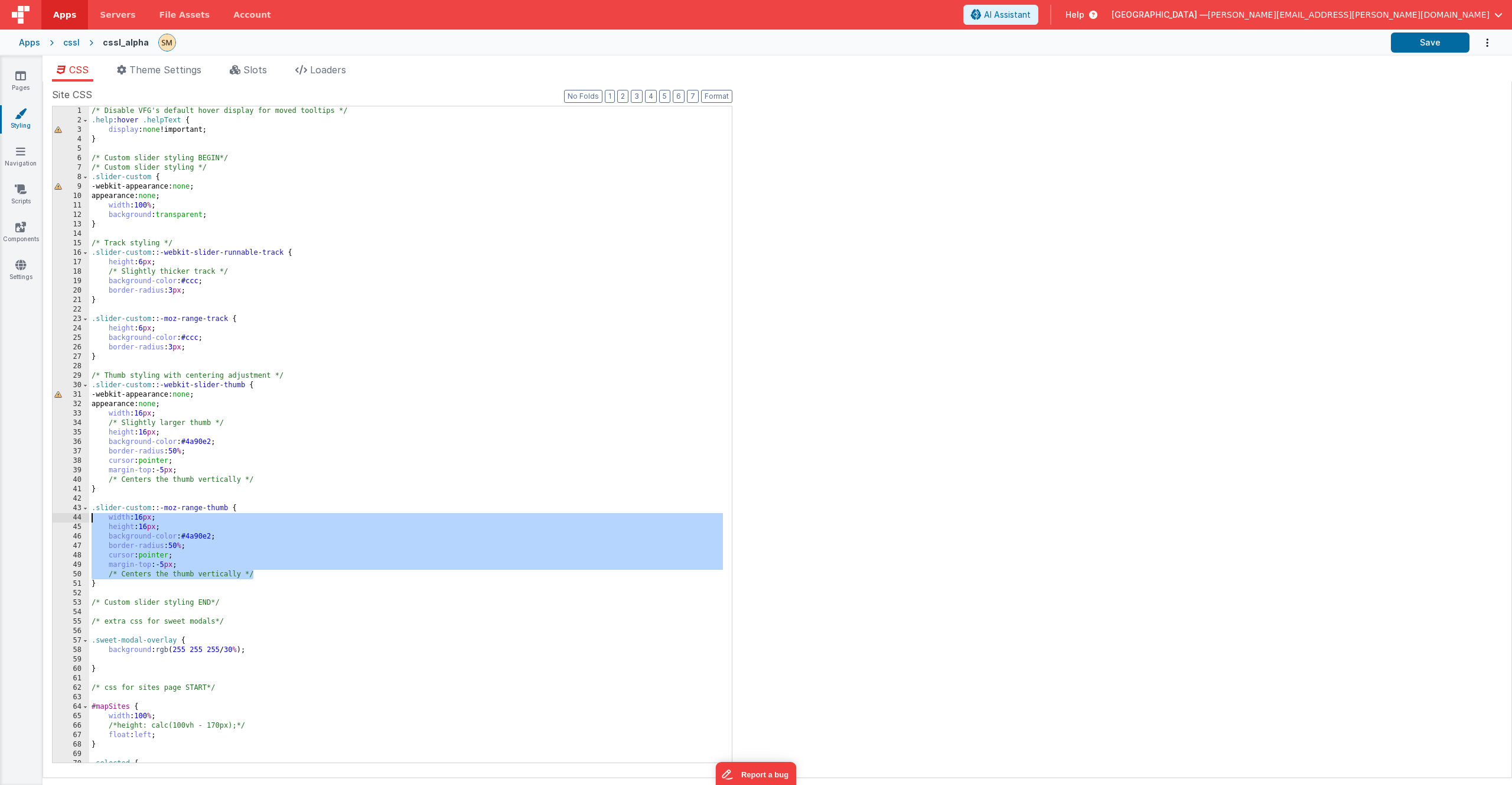
drag, startPoint x: 262, startPoint y: 576, endPoint x: 93, endPoint y: 518, distance: 178.7
click at [93, 518] on div "/* Disable VFG's default hover display for moved tooltips */ .help :hover .help…" at bounding box center [405, 444] width 634 height 675
drag, startPoint x: 92, startPoint y: 510, endPoint x: 266, endPoint y: 577, distance: 186.5
click at [266, 577] on div "/* Disable VFG's default hover display for moved tooltips */ .help :hover .help…" at bounding box center [405, 444] width 634 height 675
click at [146, 119] on div "/* Disable VFG's default hover display for moved tooltips */ .help :hover .help…" at bounding box center [405, 444] width 634 height 675
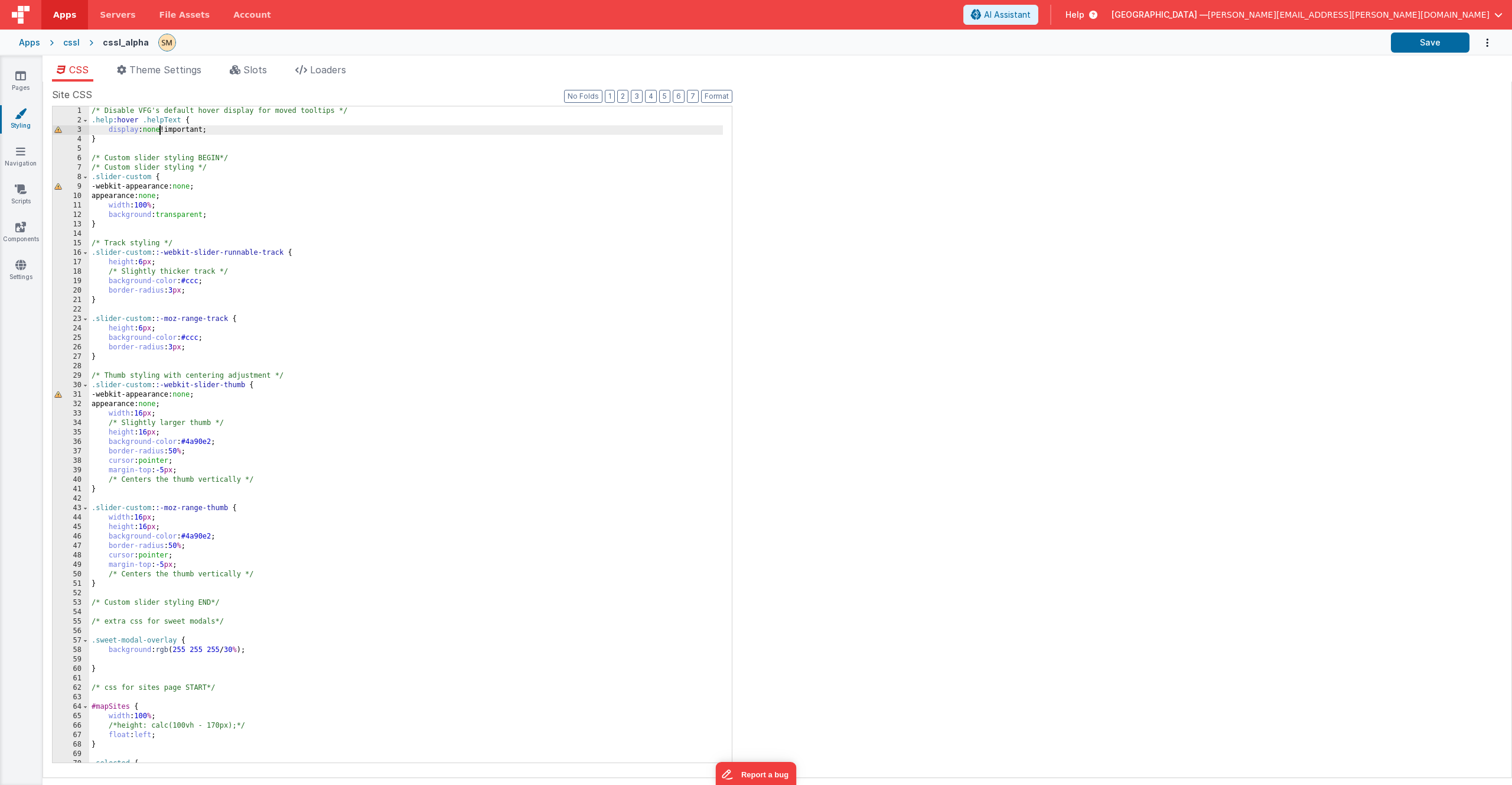
click at [161, 130] on div "/* Disable VFG's default hover display for moved tooltips */ .help :hover .help…" at bounding box center [405, 444] width 634 height 675
click at [28, 79] on link "Pages" at bounding box center [20, 81] width 43 height 24
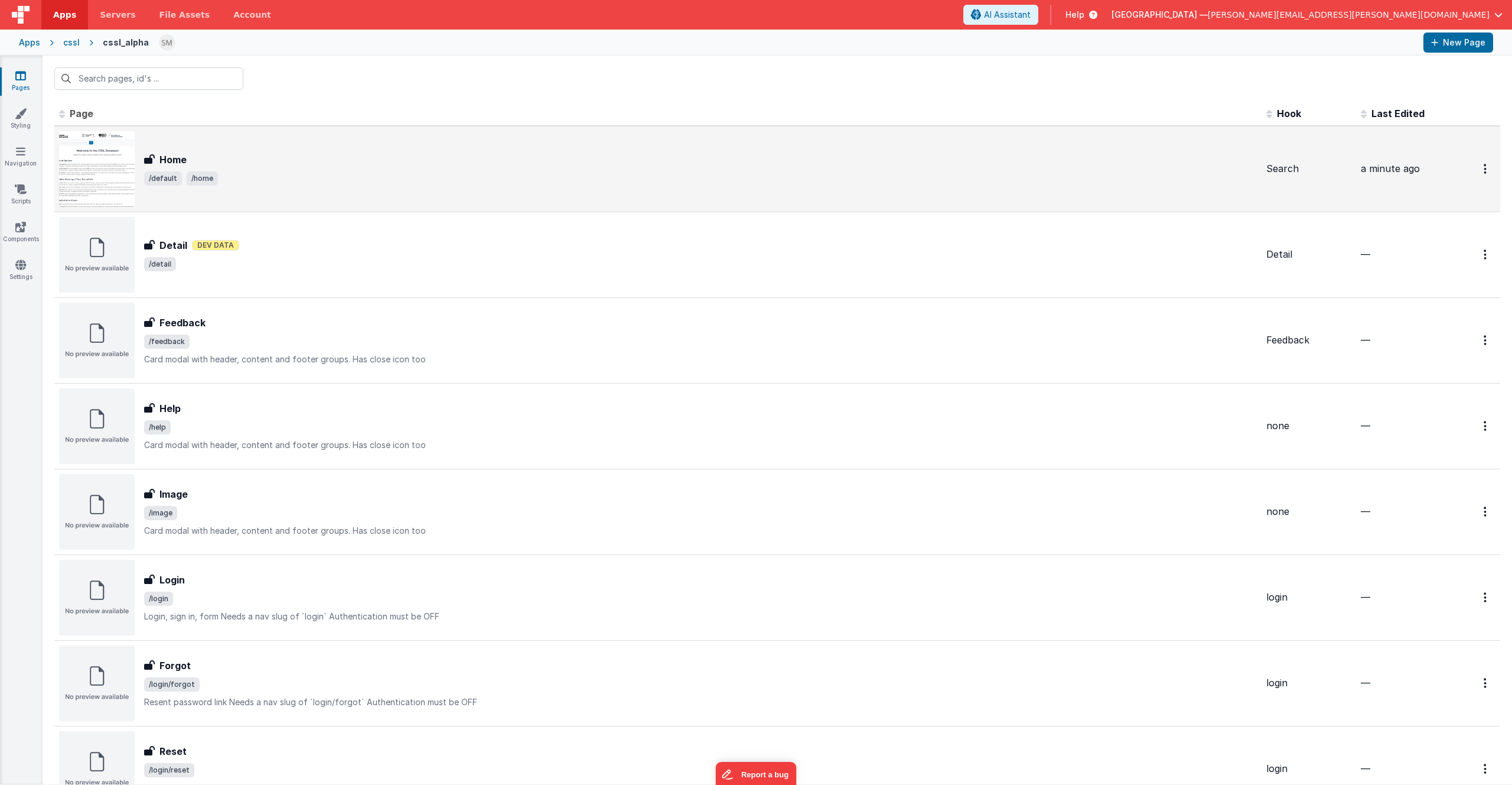
click at [255, 165] on div "Home" at bounding box center [701, 159] width 1113 height 14
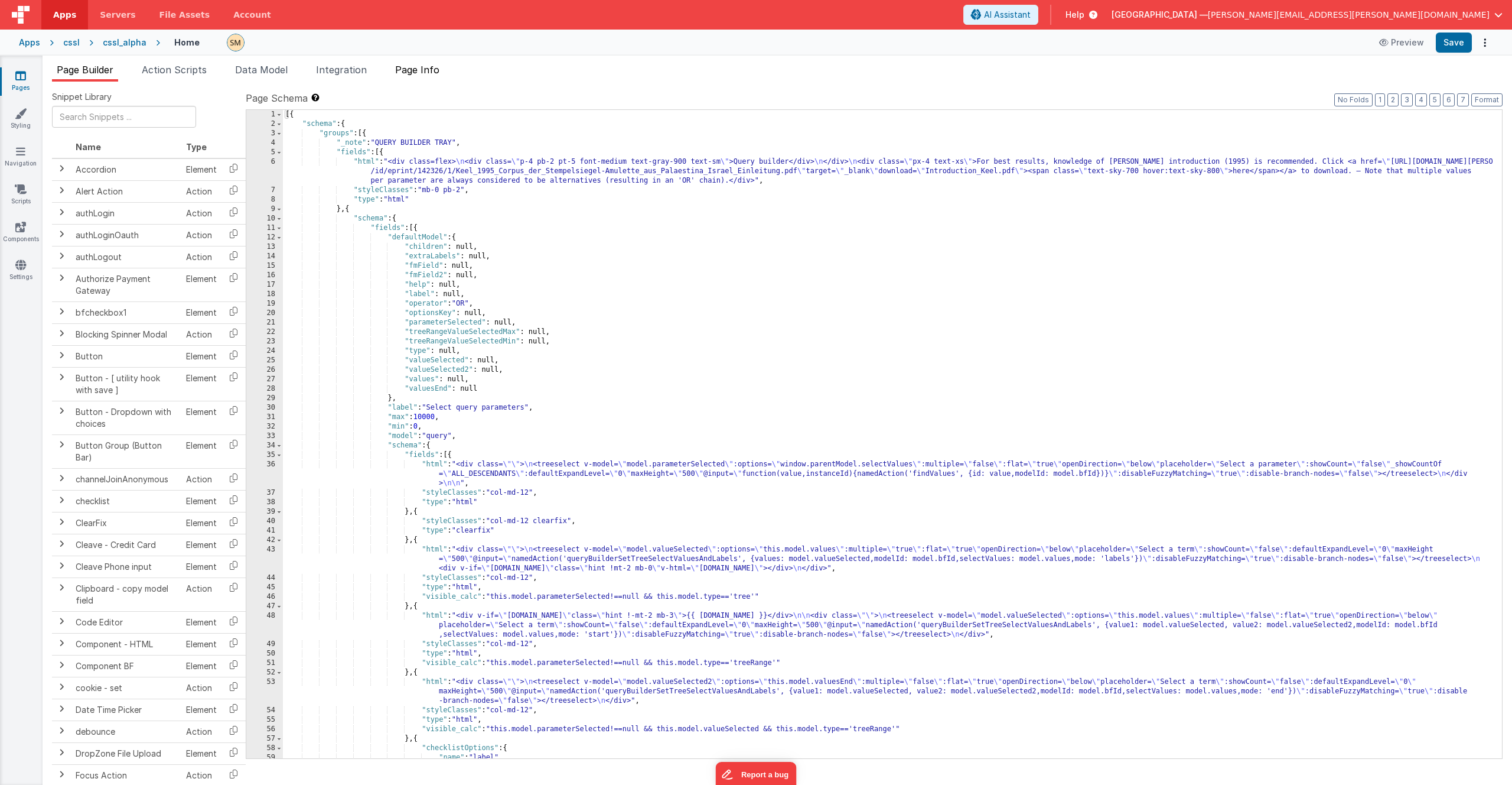
click at [416, 73] on span "Page Info" at bounding box center [418, 70] width 45 height 12
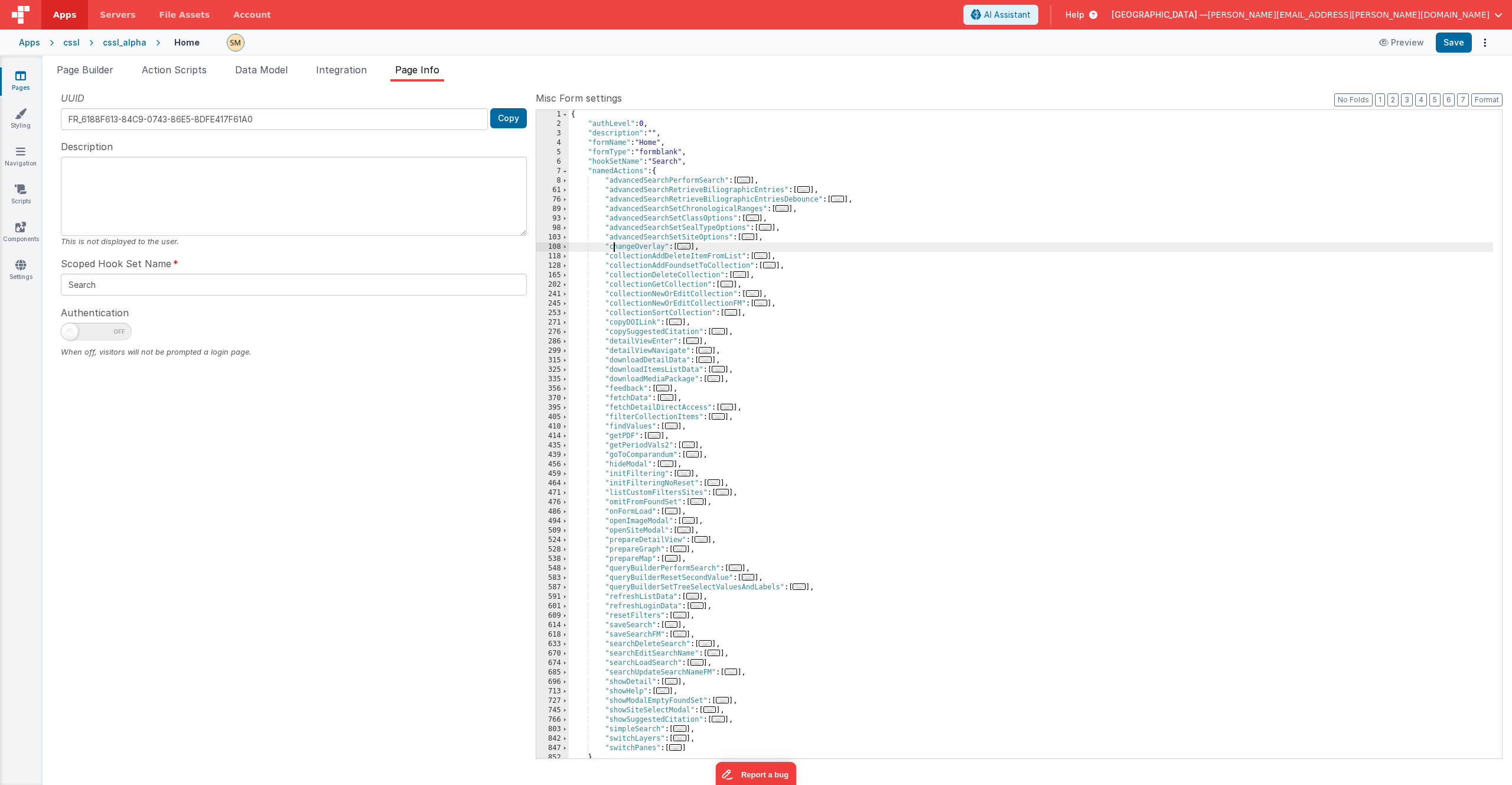
click at [615, 248] on div "{ "authLevel" : 0 , "description" : "" , "formName" : "Home" , "formType" : "fo…" at bounding box center [1031, 443] width 924 height 667
click at [565, 249] on span at bounding box center [565, 247] width 7 height 9
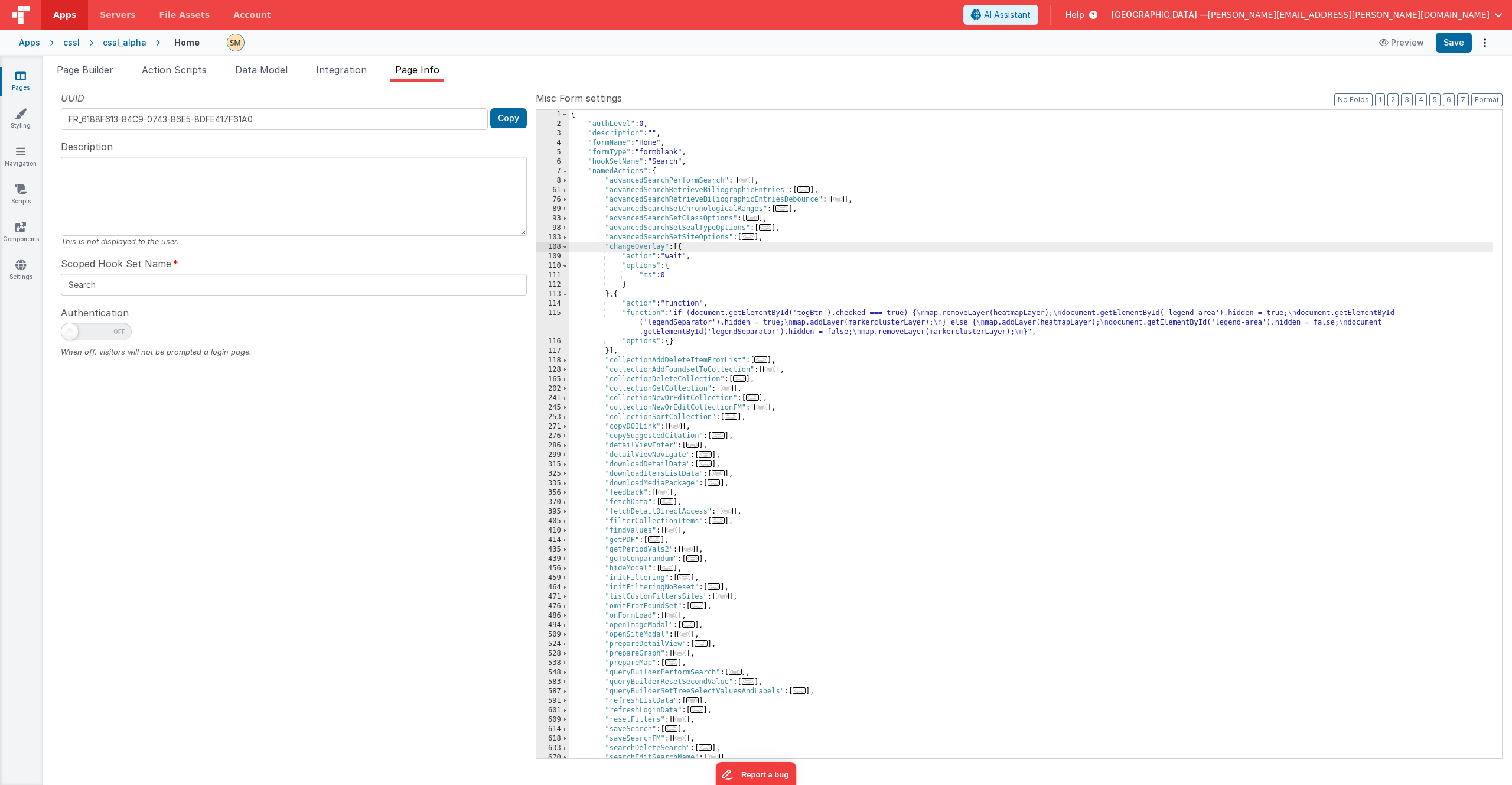
click at [694, 323] on div "{ "authLevel" : 0 , "description" : "" , "formName" : "Home" , "formType" : "fo…" at bounding box center [1031, 443] width 924 height 667
click at [558, 323] on div "115" at bounding box center [553, 323] width 32 height 28
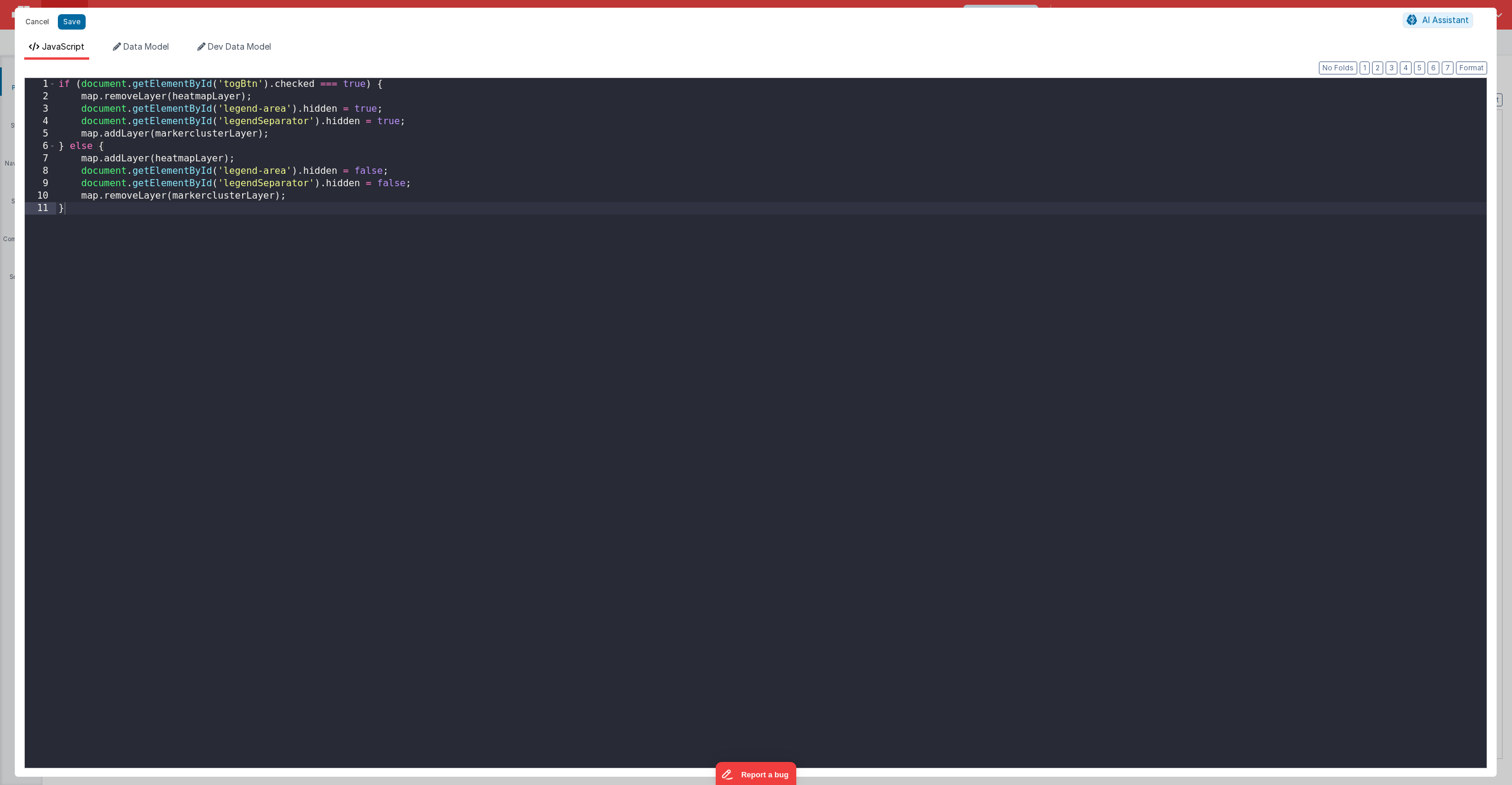
click at [40, 23] on button "Cancel" at bounding box center [37, 22] width 36 height 17
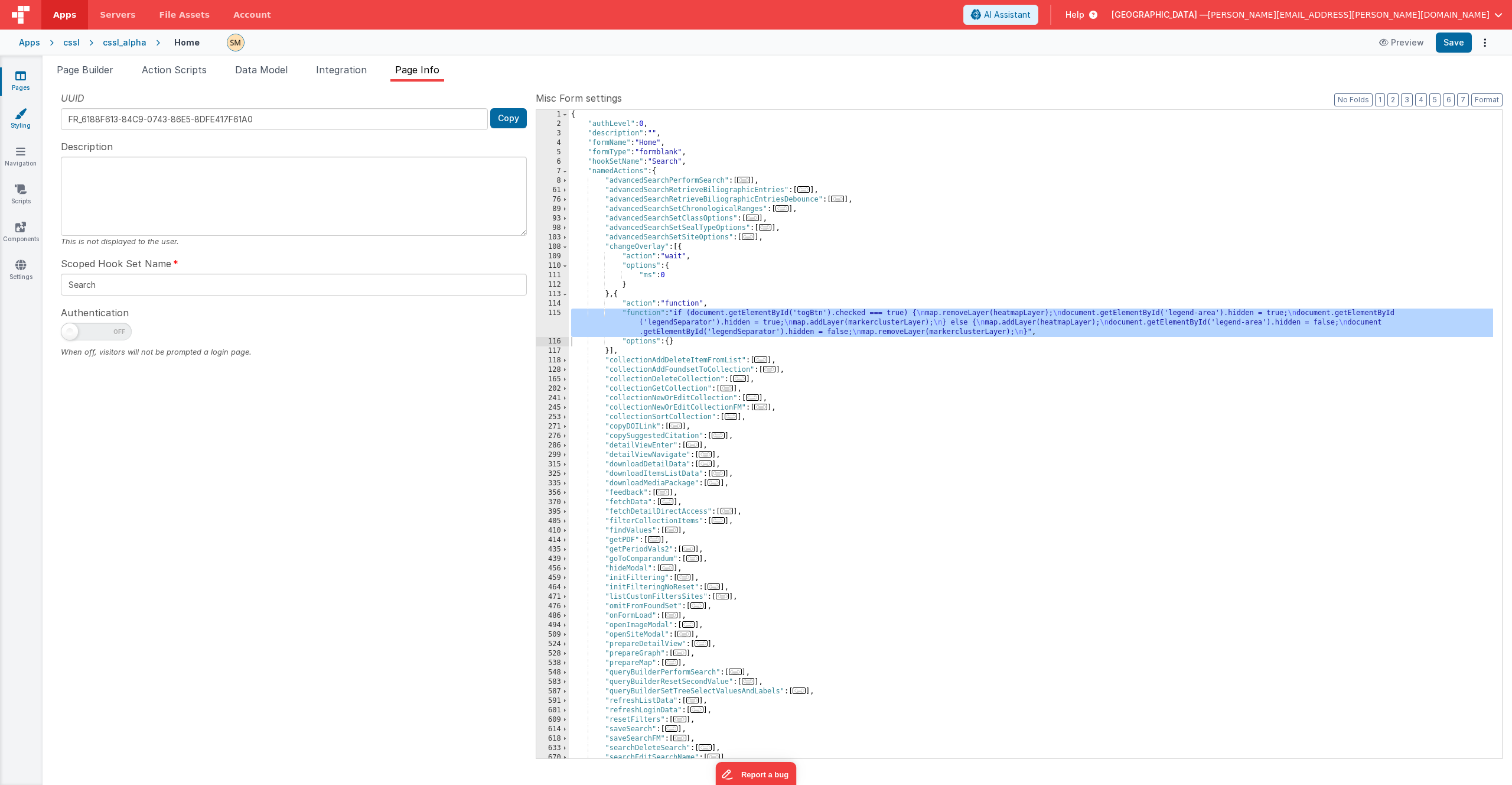
click at [20, 117] on icon at bounding box center [21, 113] width 12 height 12
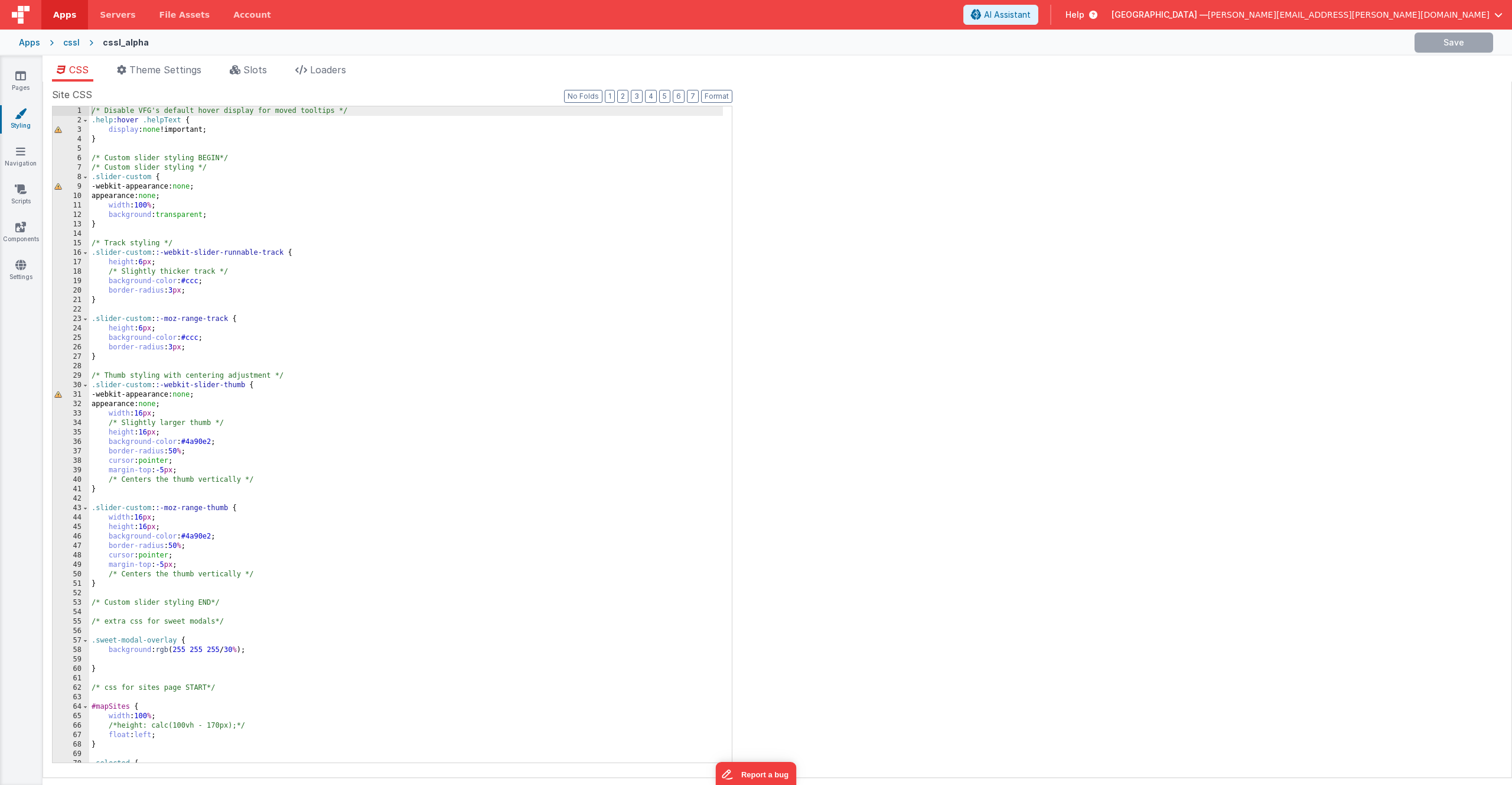
click at [155, 211] on div "/* Disable VFG's default hover display for moved tooltips */ .help :hover .help…" at bounding box center [405, 444] width 634 height 675
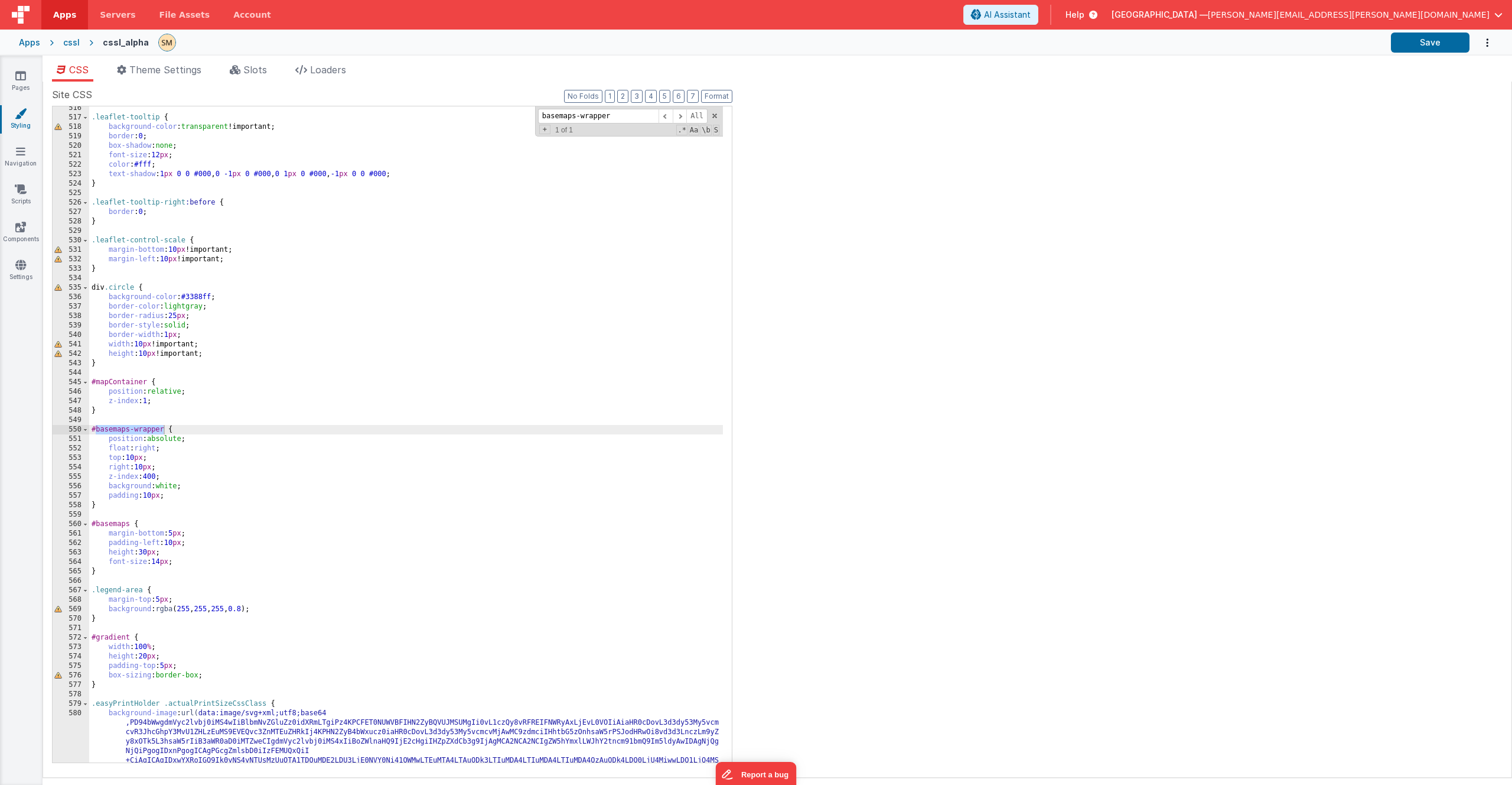
type input "basemaps-wrapper"
click at [240, 451] on div ".leaflet-tooltip { background-color : transparent !important; border : 0 ; box-…" at bounding box center [405, 502] width 634 height 798
click at [196, 468] on div ".leaflet-tooltip { background-color : transparent !important; border : 0 ; box-…" at bounding box center [405, 502] width 634 height 798
click at [188, 494] on div ".leaflet-tooltip { background-color : transparent !important; border : 0 ; box-…" at bounding box center [405, 502] width 634 height 798
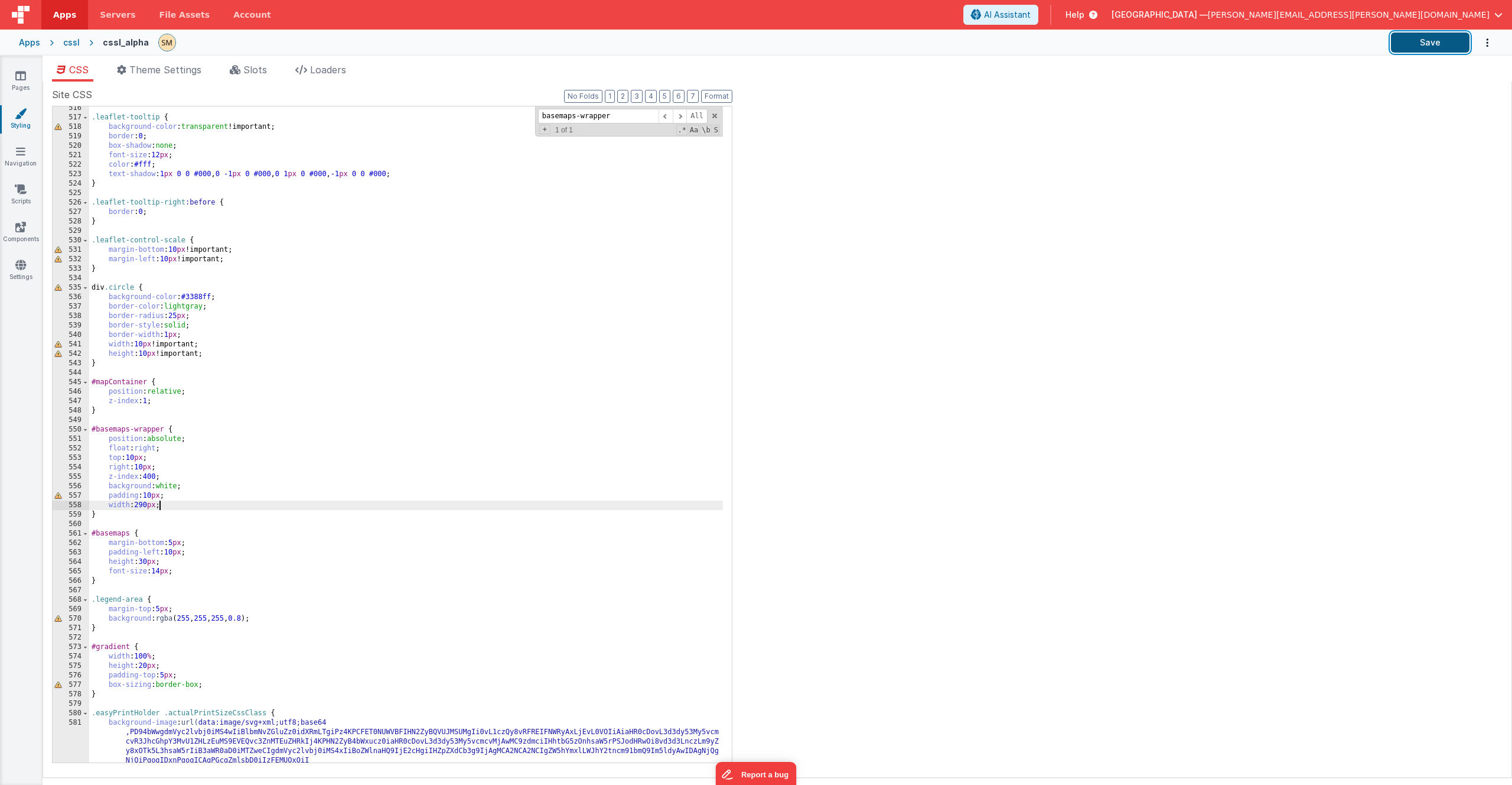
click at [1443, 45] on button "Save" at bounding box center [1430, 43] width 78 height 20
click at [18, 78] on icon at bounding box center [21, 76] width 11 height 12
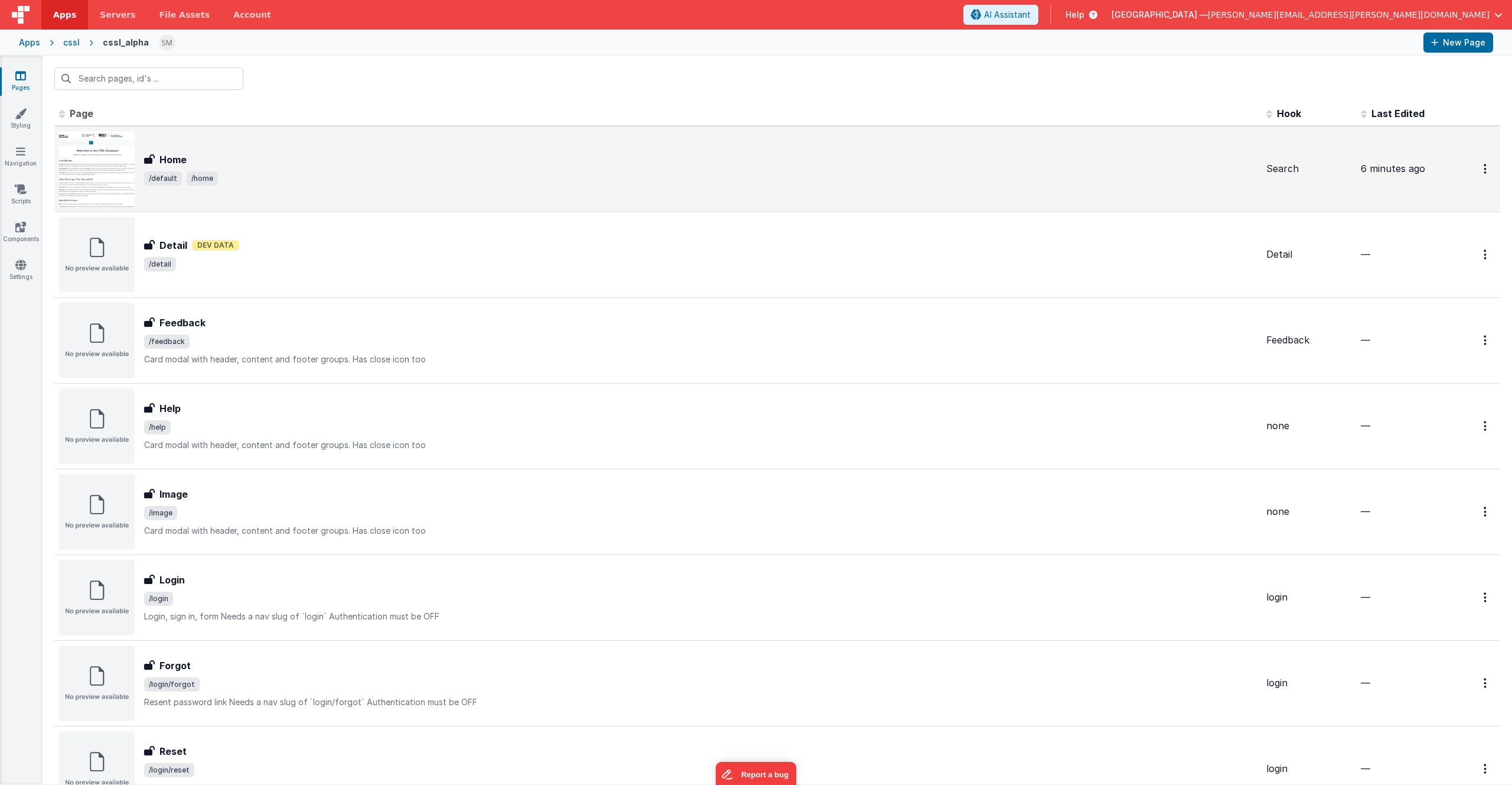
click at [245, 158] on div "Home" at bounding box center [701, 159] width 1113 height 14
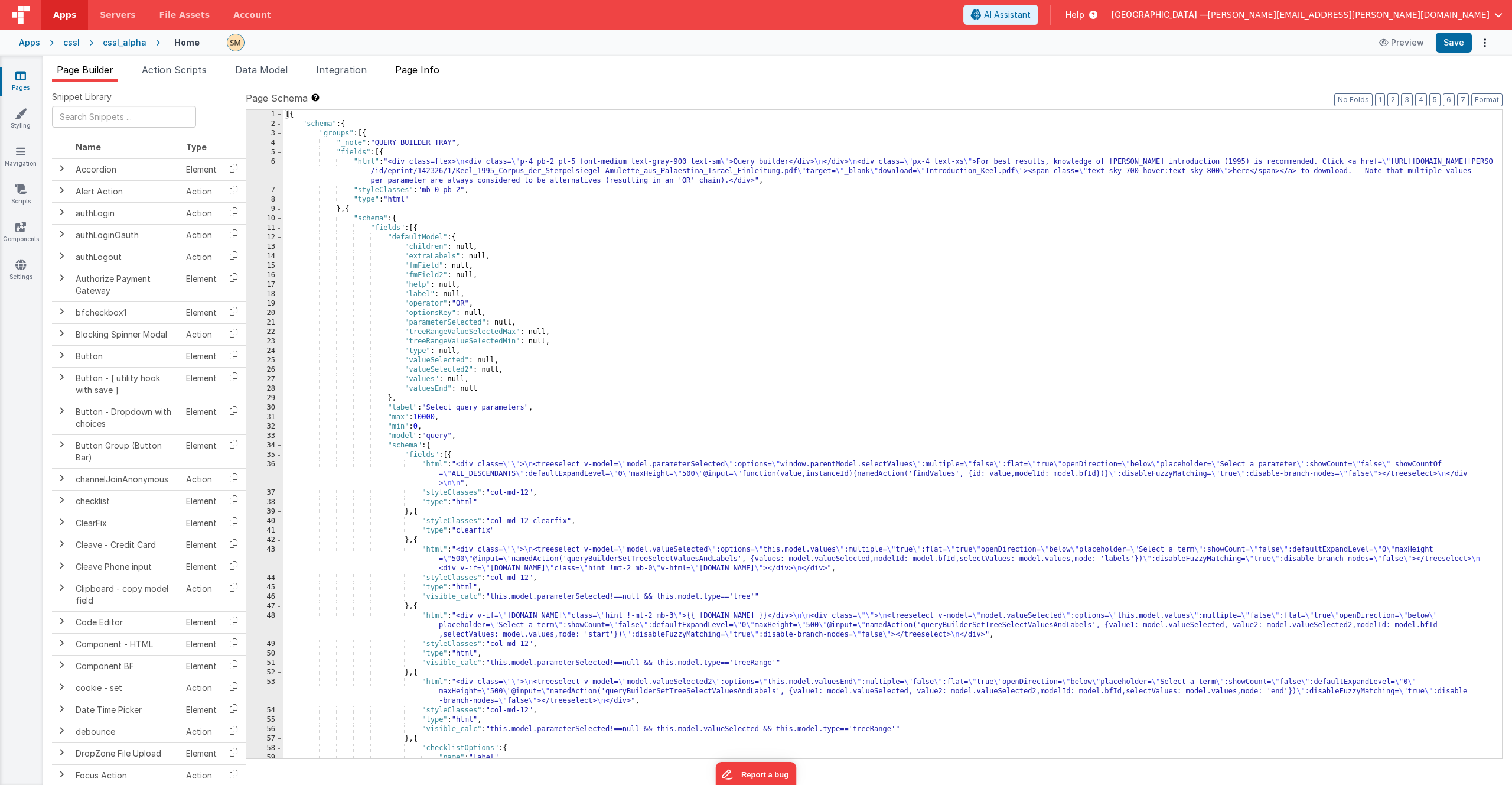
click at [410, 69] on span "Page Info" at bounding box center [418, 70] width 45 height 12
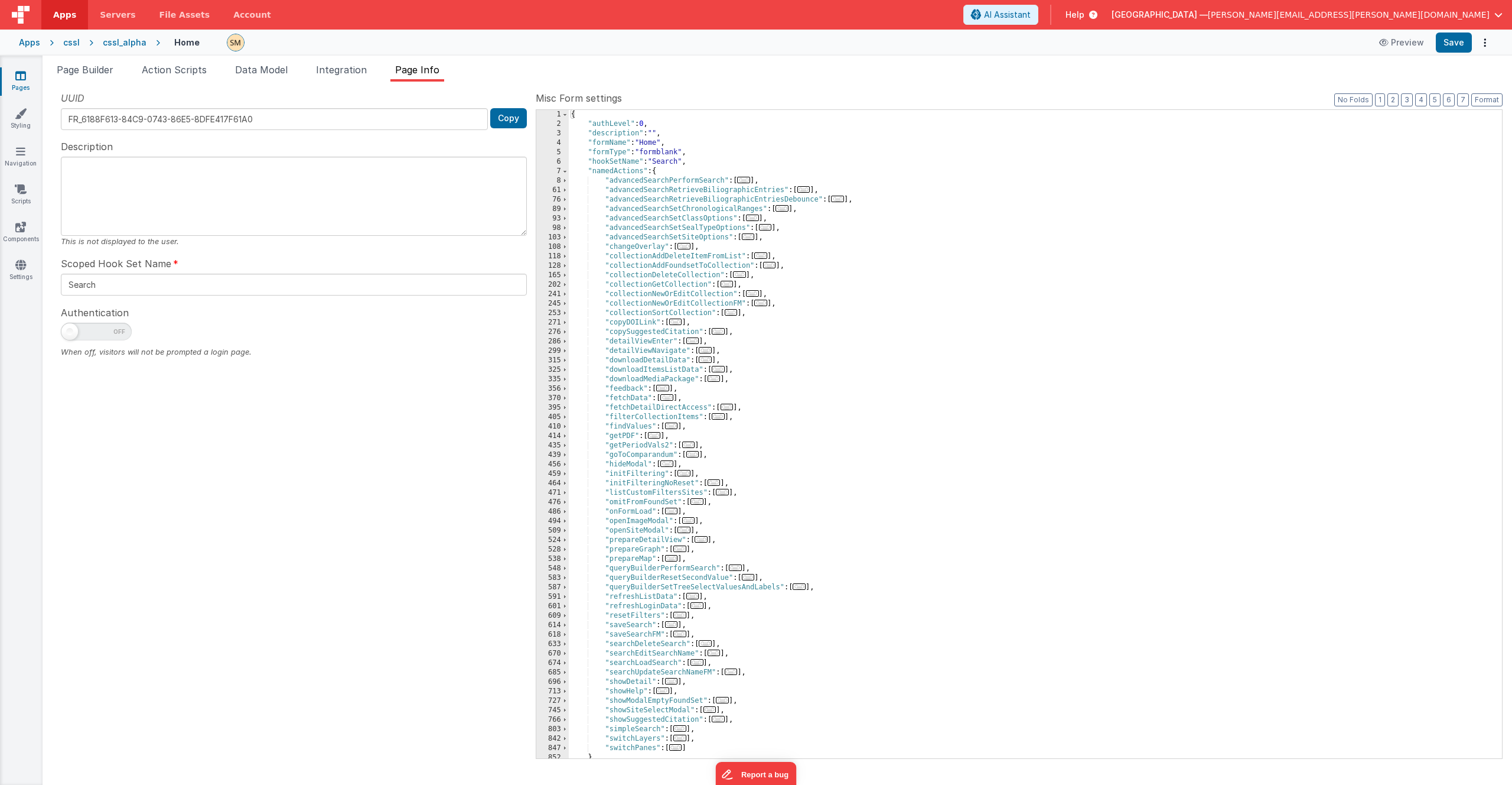
click at [613, 249] on div "{ "authLevel" : 0 , "description" : "" , "formName" : "Home" , "formType" : "fo…" at bounding box center [1031, 443] width 924 height 667
click at [564, 247] on span at bounding box center [565, 247] width 7 height 9
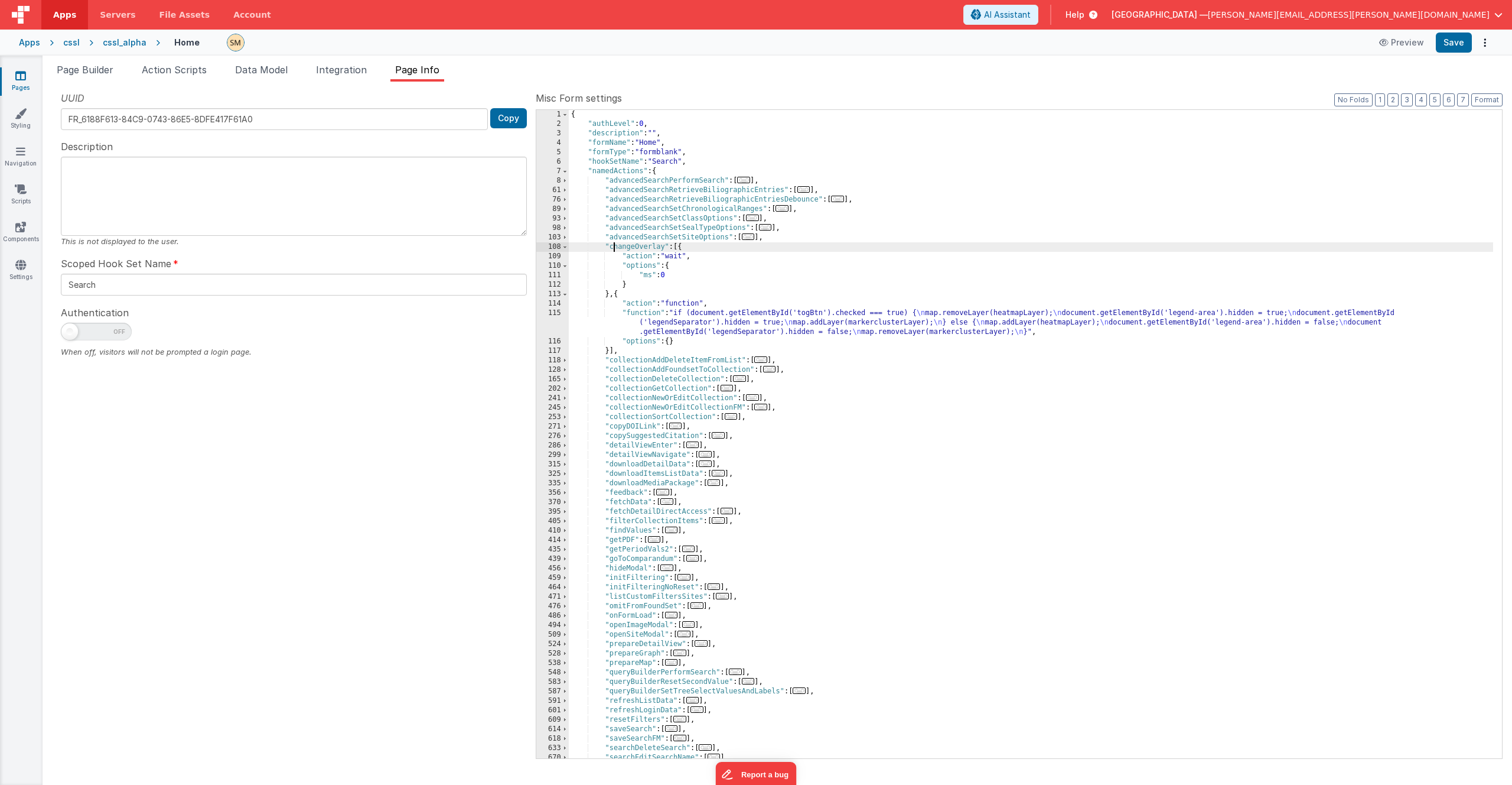
click at [711, 323] on div "{ "authLevel" : 0 , "description" : "" , "formName" : "Home" , "formType" : "fo…" at bounding box center [1031, 443] width 924 height 667
click at [556, 325] on div "115" at bounding box center [553, 323] width 32 height 28
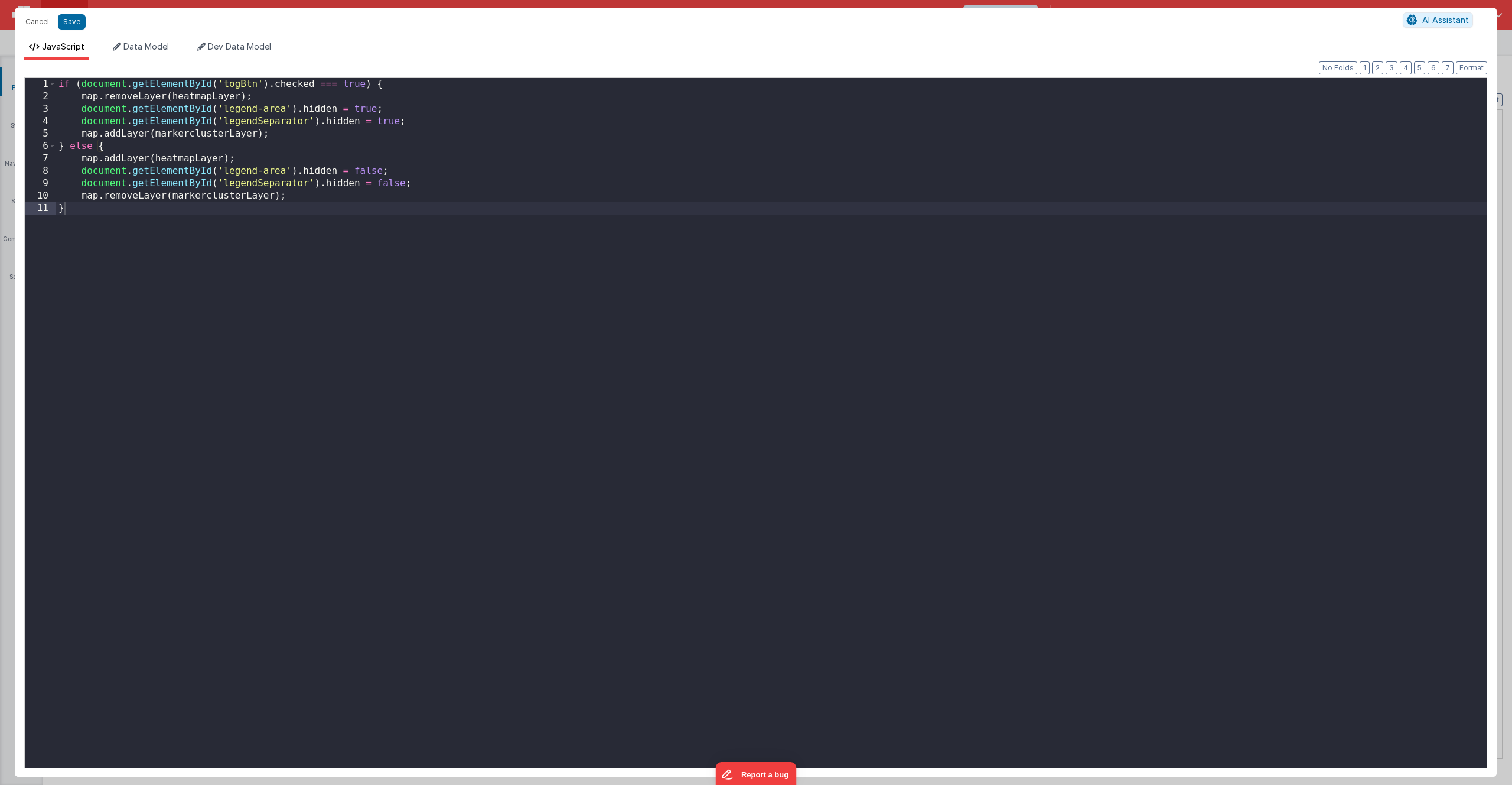
click at [446, 178] on div "if ( document . getElementById ( 'togBtn' ) . checked === true ) { map . remove…" at bounding box center [771, 435] width 1431 height 715
click at [400, 273] on div "if ( document . getElementById ( 'togBtn' ) . checked === true ) { map . remove…" at bounding box center [771, 435] width 1431 height 715
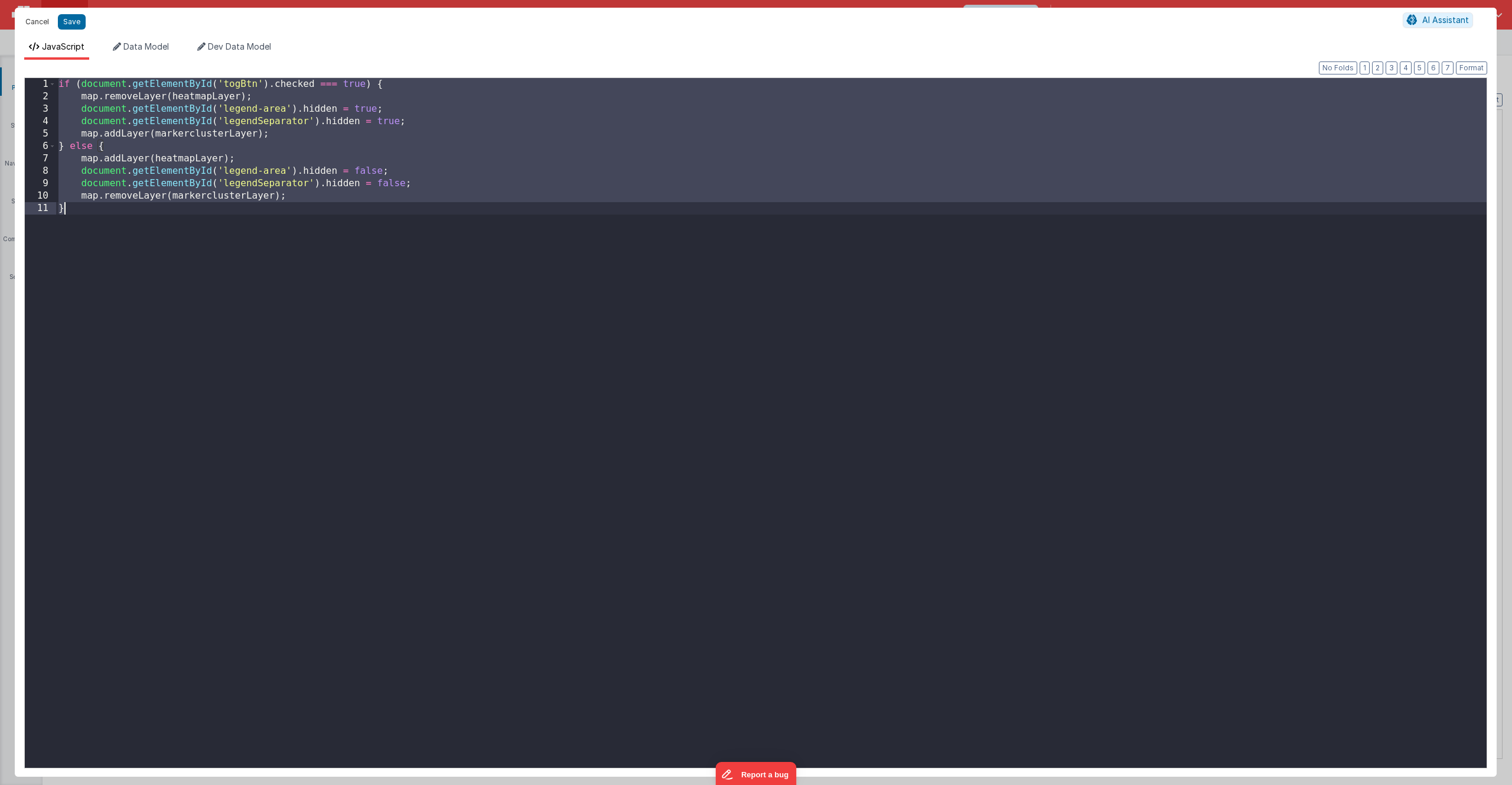
click at [49, 22] on button "Cancel" at bounding box center [37, 22] width 36 height 17
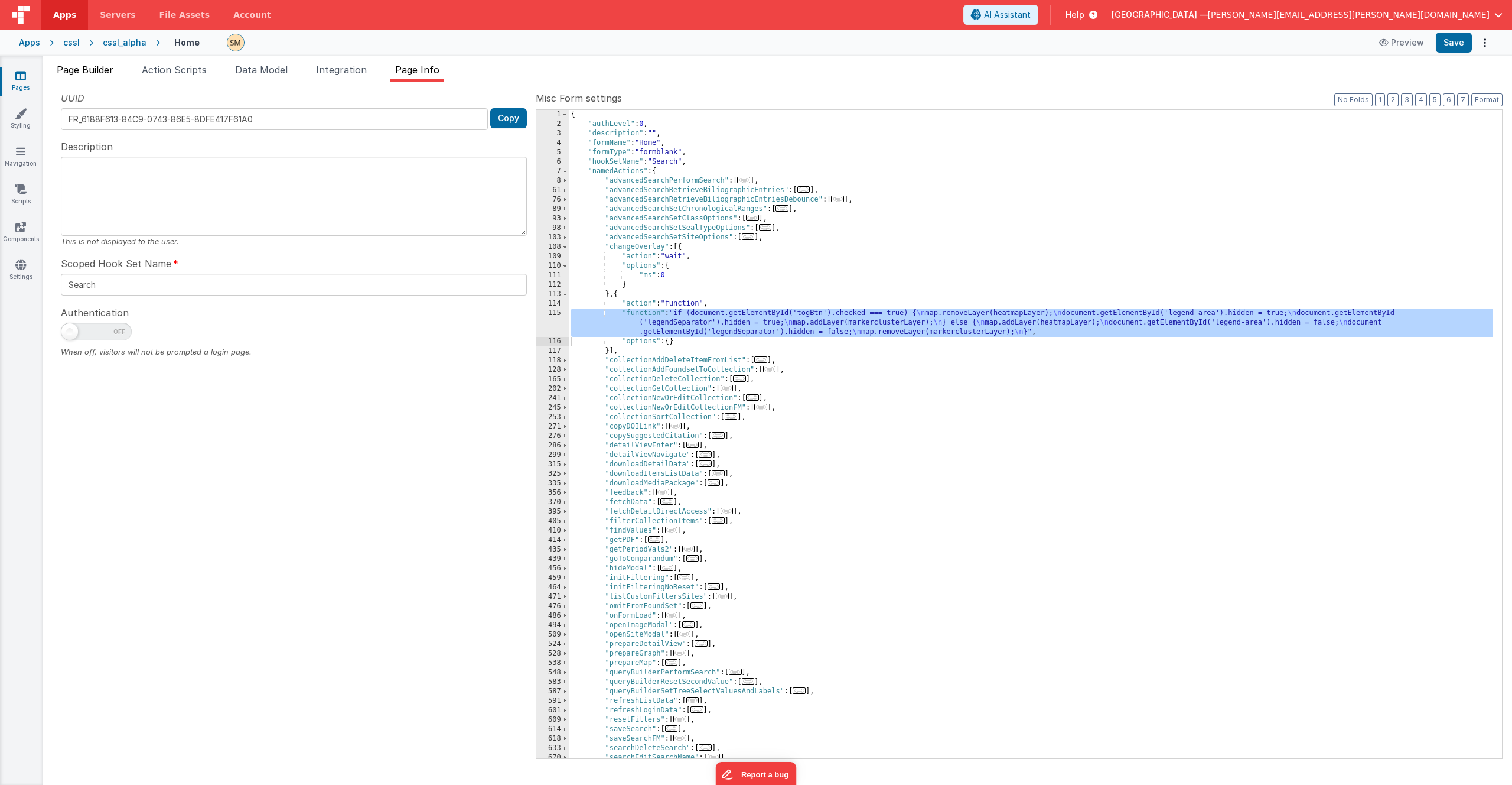
click at [96, 71] on span "Page Builder" at bounding box center [85, 70] width 57 height 12
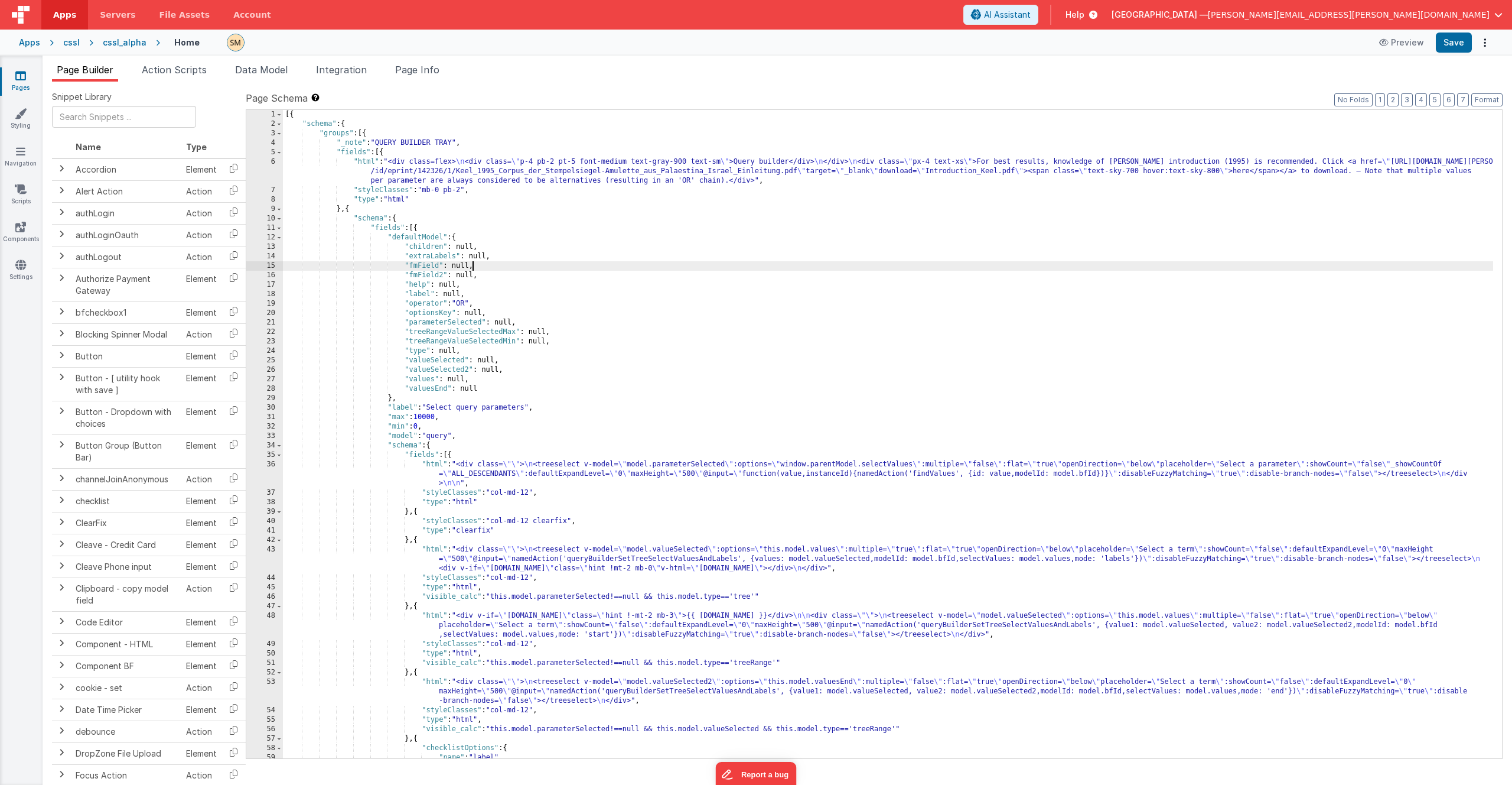
click at [633, 261] on div "[{ "schema" : { "groups" : [{ "_note" : "QUERY BUILDER TRAY" , "fields" : [{ "h…" at bounding box center [888, 443] width 1210 height 667
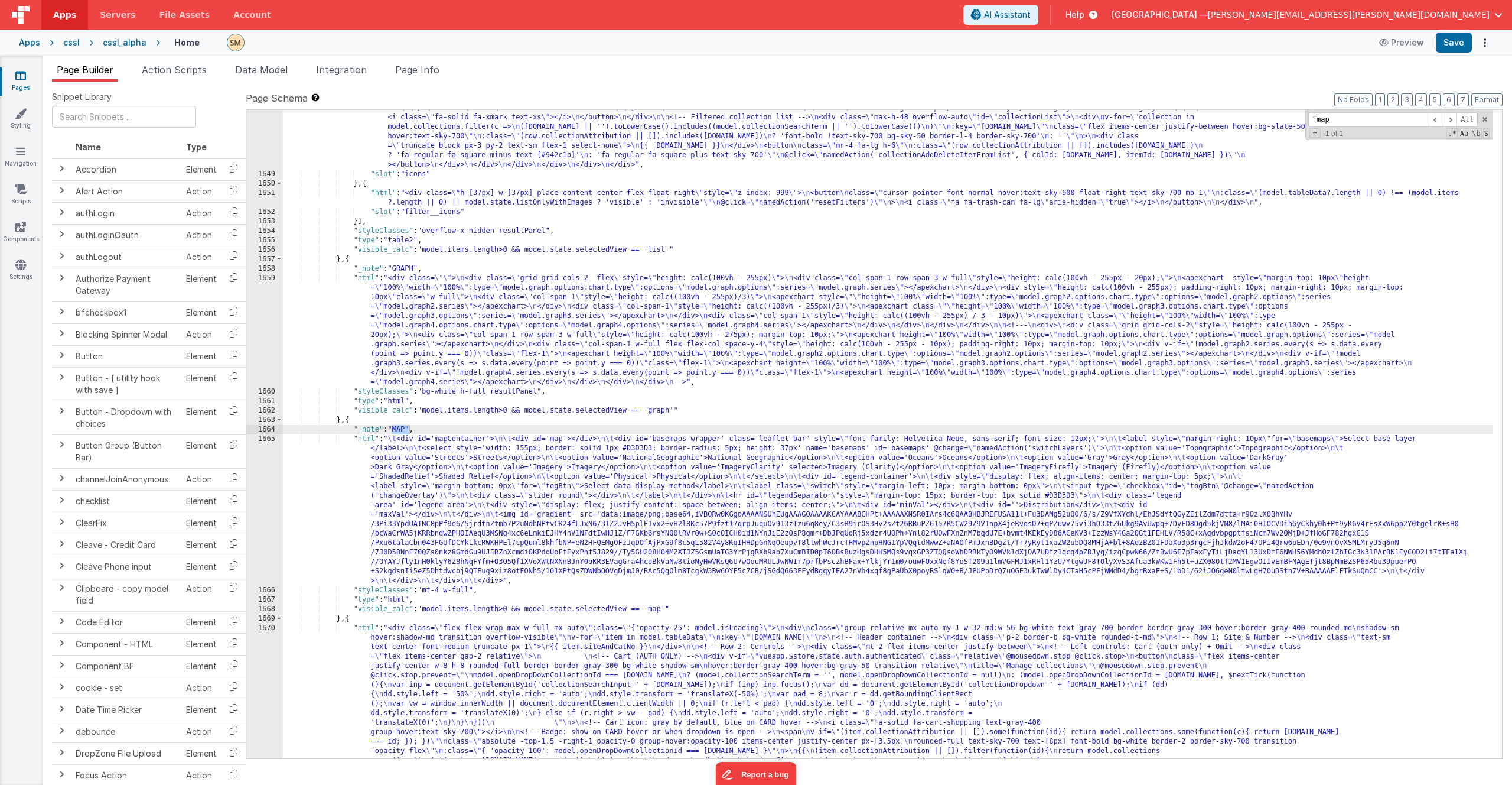
scroll to position [17036, 0]
type input ""map""
click at [567, 488] on div ""html" : "<div class= \" w-[100px] flex flex-col items-center float-right space…" at bounding box center [888, 555] width 1210 height 1225
click at [259, 490] on div "1665" at bounding box center [264, 510] width 36 height 151
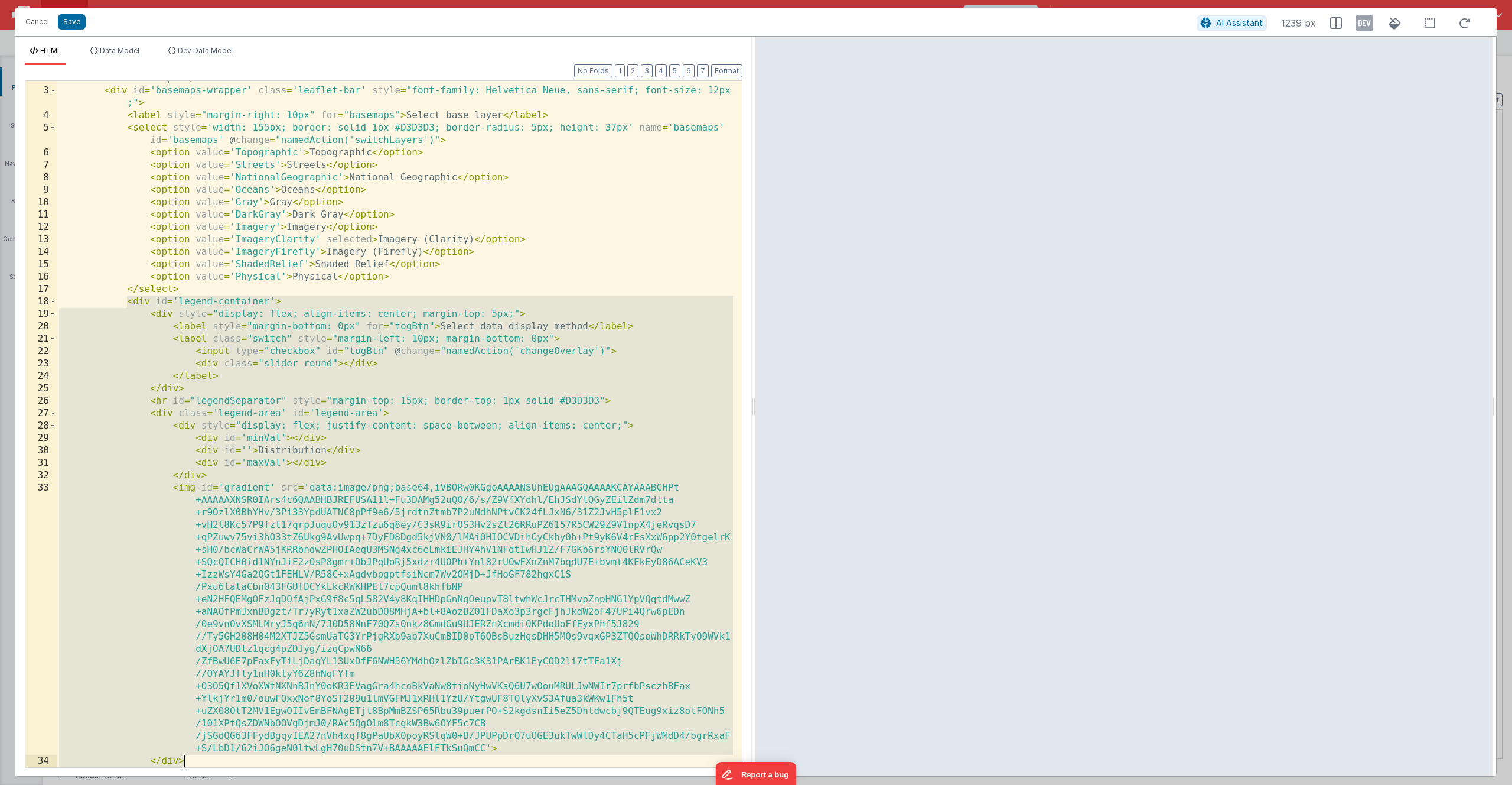
scroll to position [59, 0]
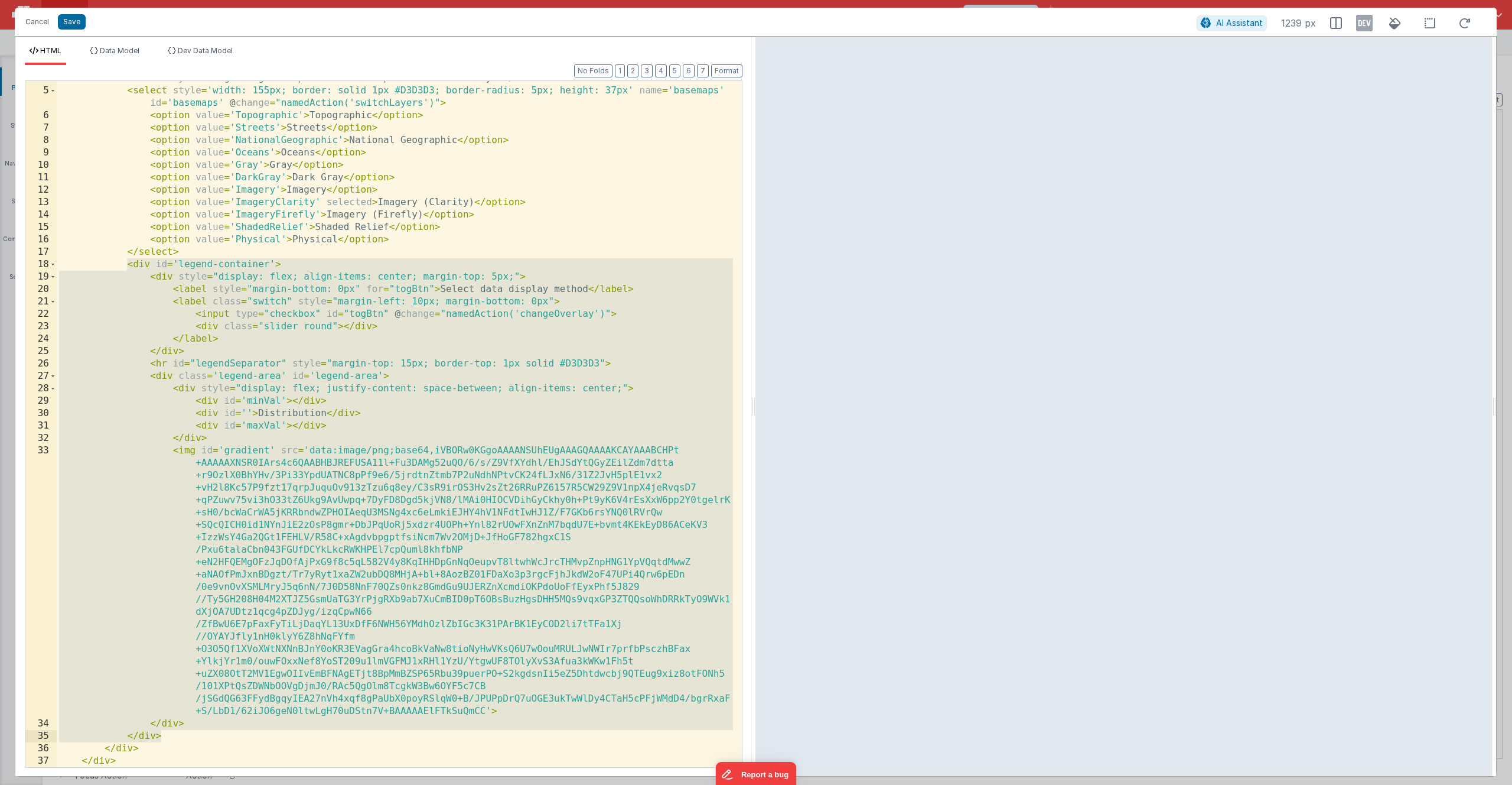
drag, startPoint x: 125, startPoint y: 321, endPoint x: 263, endPoint y: 736, distance: 437.3
click at [263, 736] on div "< label style = "margin-right: 10px" for = "basemaps" > Select base layer </ la…" at bounding box center [395, 427] width 676 height 711
click at [53, 264] on span at bounding box center [53, 265] width 7 height 12
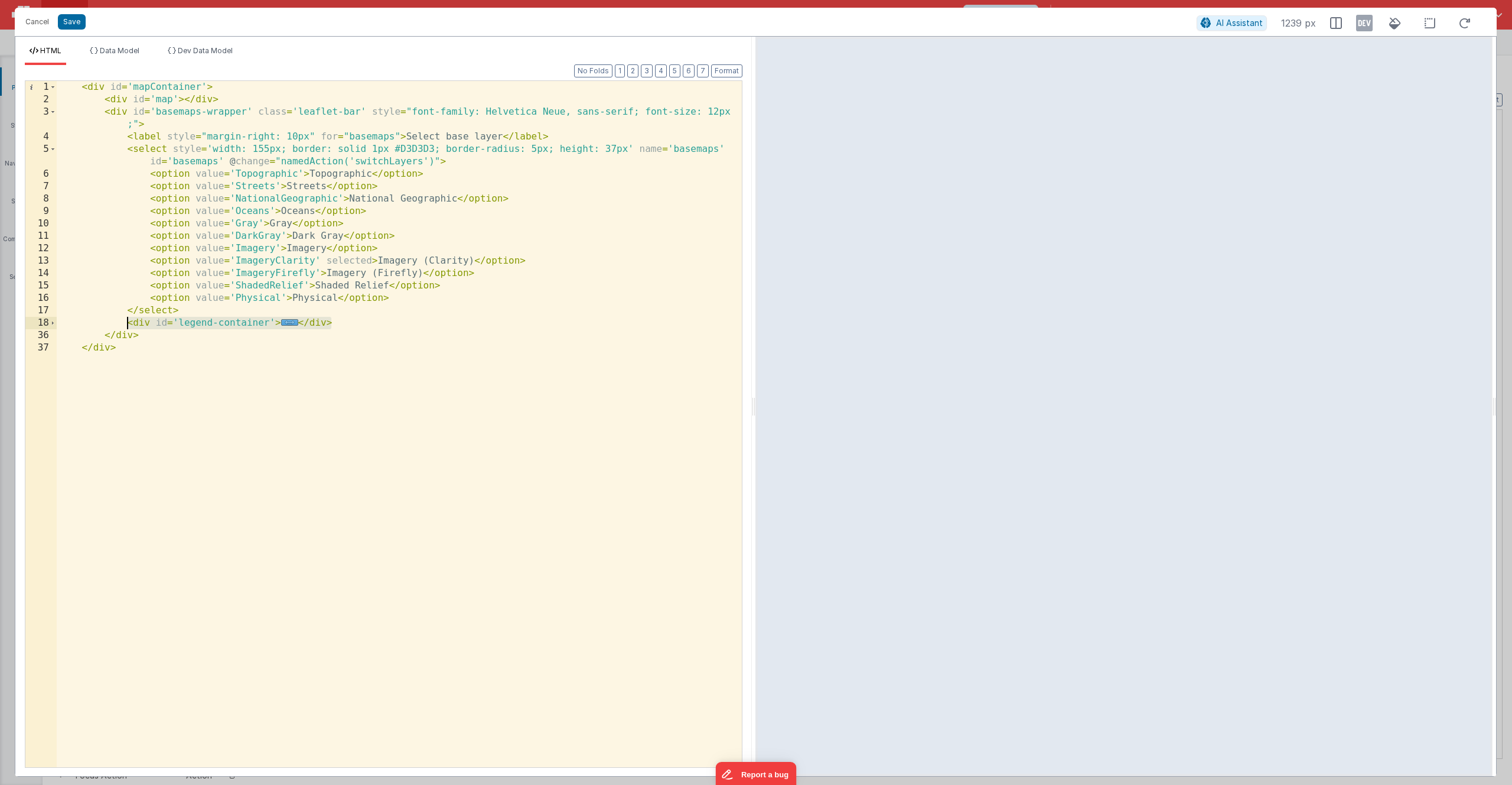
drag, startPoint x: 335, startPoint y: 320, endPoint x: 130, endPoint y: 320, distance: 205.0
click at [130, 320] on div "< div id = 'mapContainer' > < div id = 'map' > </ div > < div id = 'basemaps-wr…" at bounding box center [399, 436] width 685 height 711
click at [36, 22] on button "Cancel" at bounding box center [37, 22] width 36 height 17
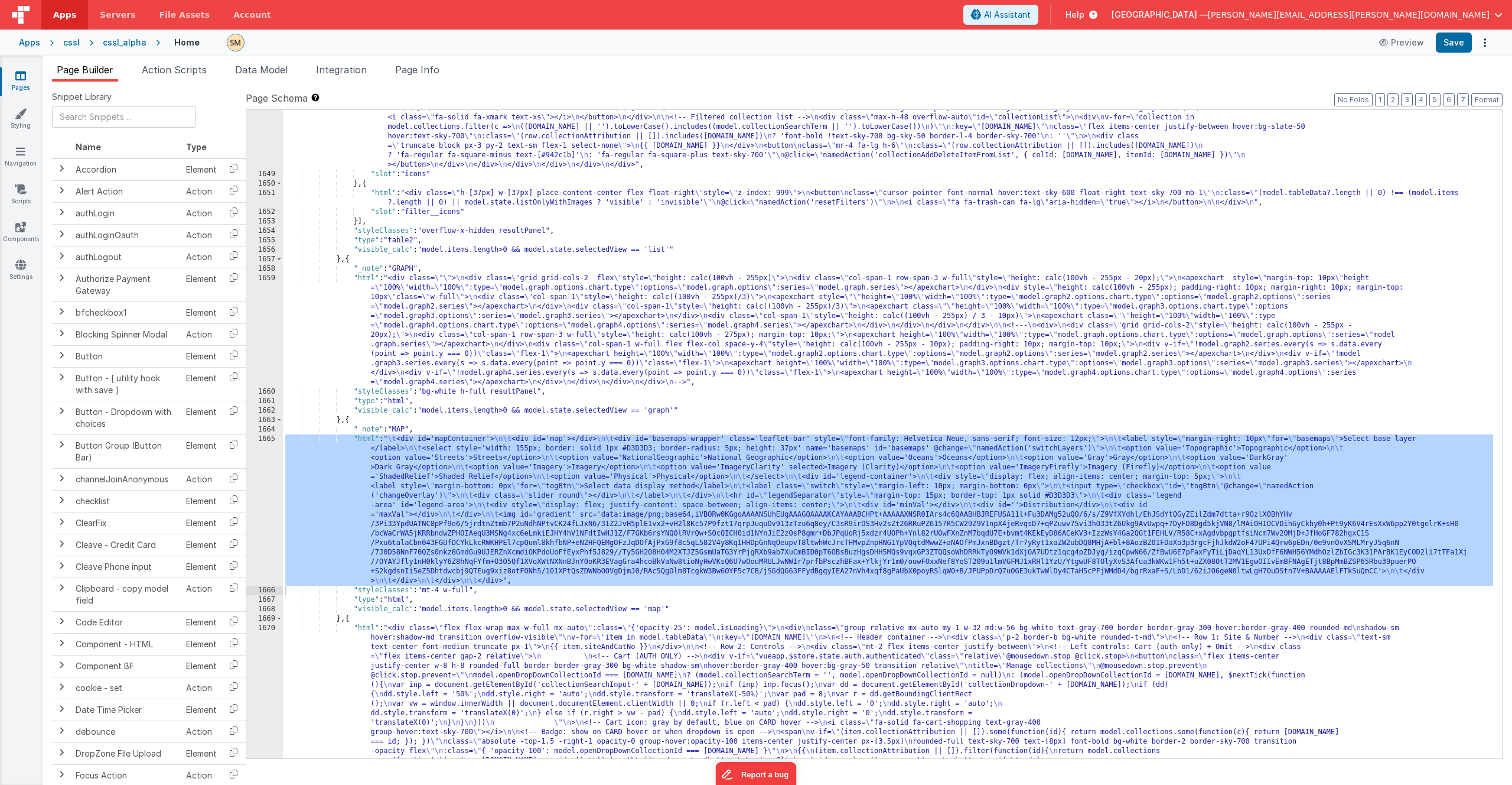
click at [70, 44] on div "cssl" at bounding box center [72, 43] width 17 height 12
